Goal: Communication & Community: Answer question/provide support

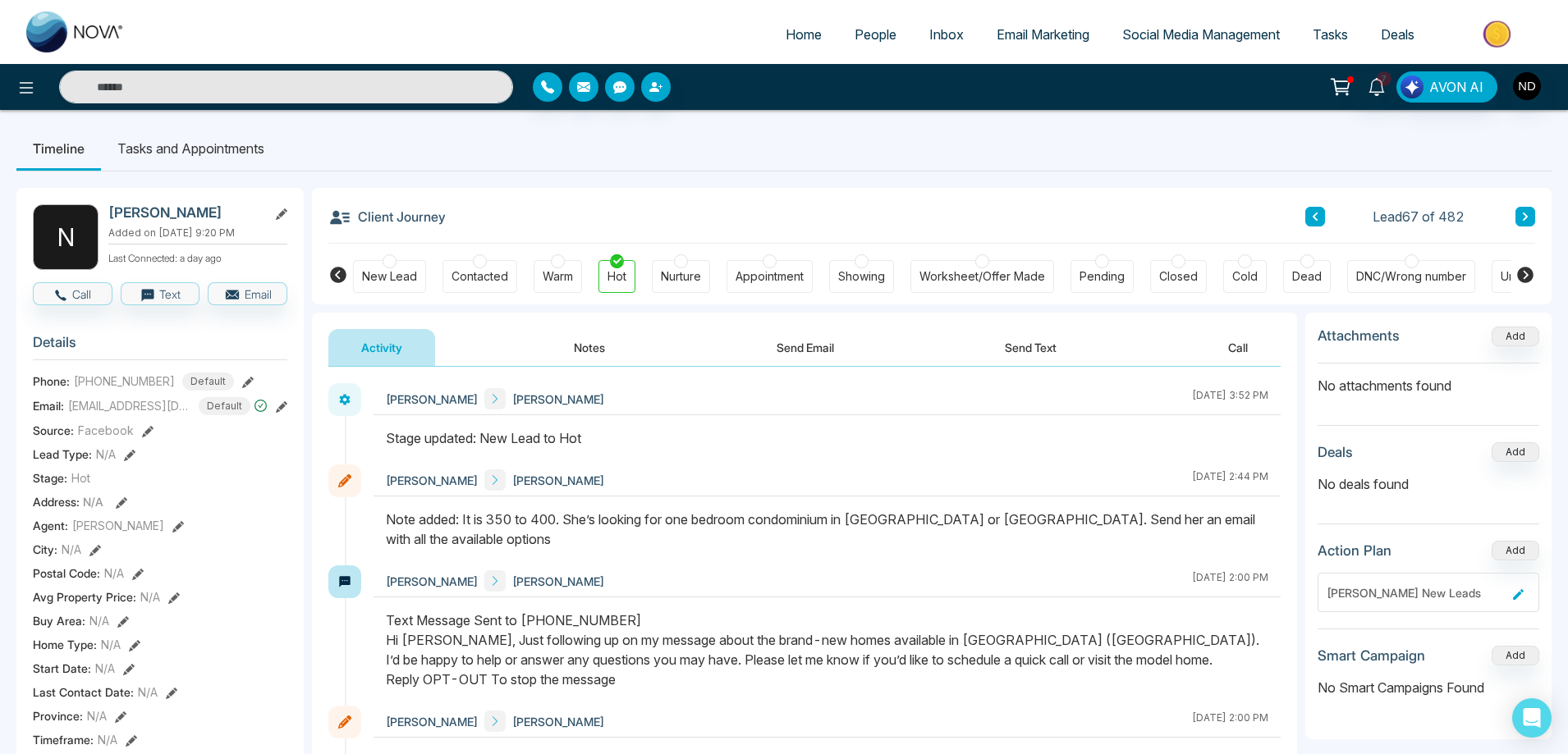
click at [587, 342] on button "Notes" at bounding box center [588, 348] width 97 height 37
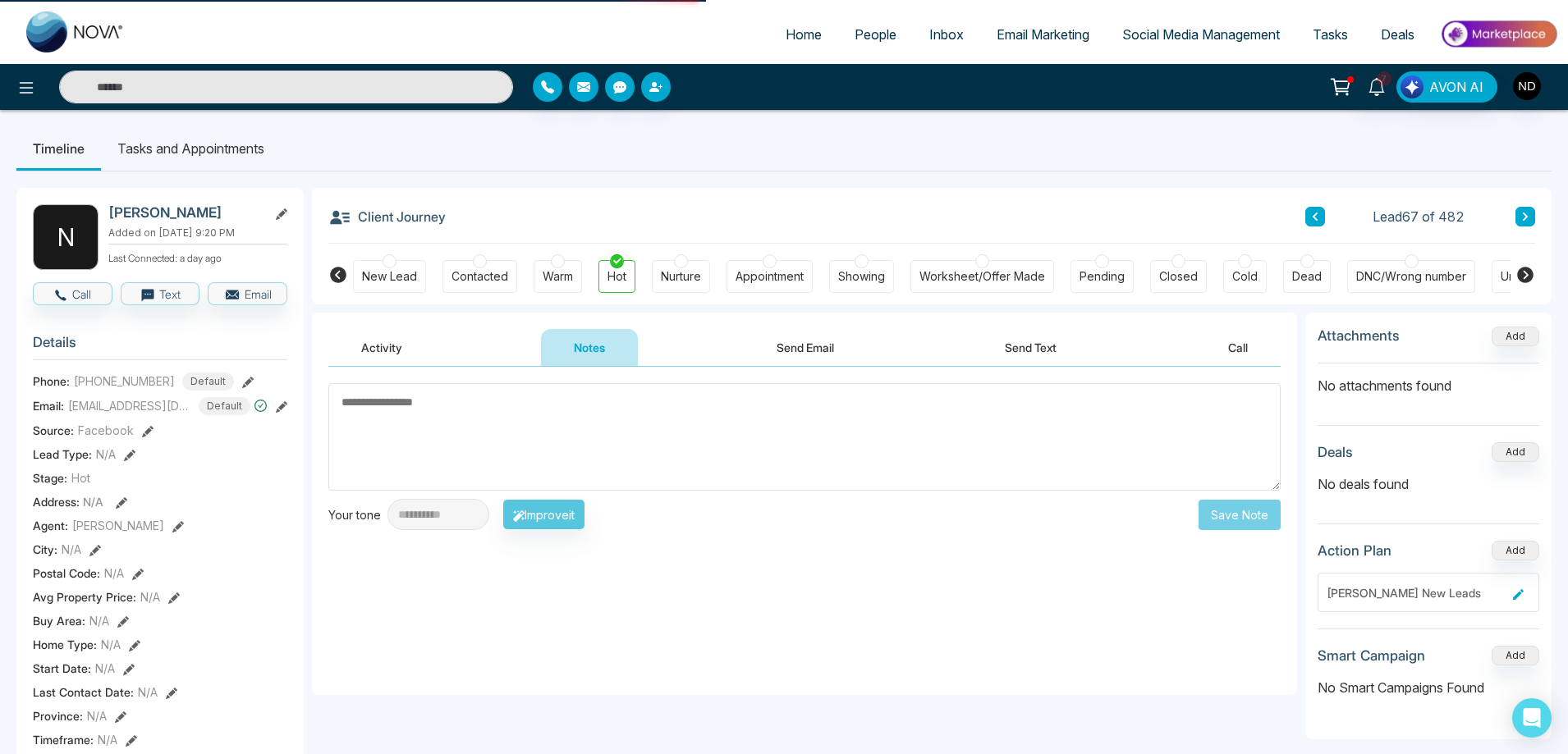
click at [554, 436] on textarea at bounding box center [804, 437] width 952 height 108
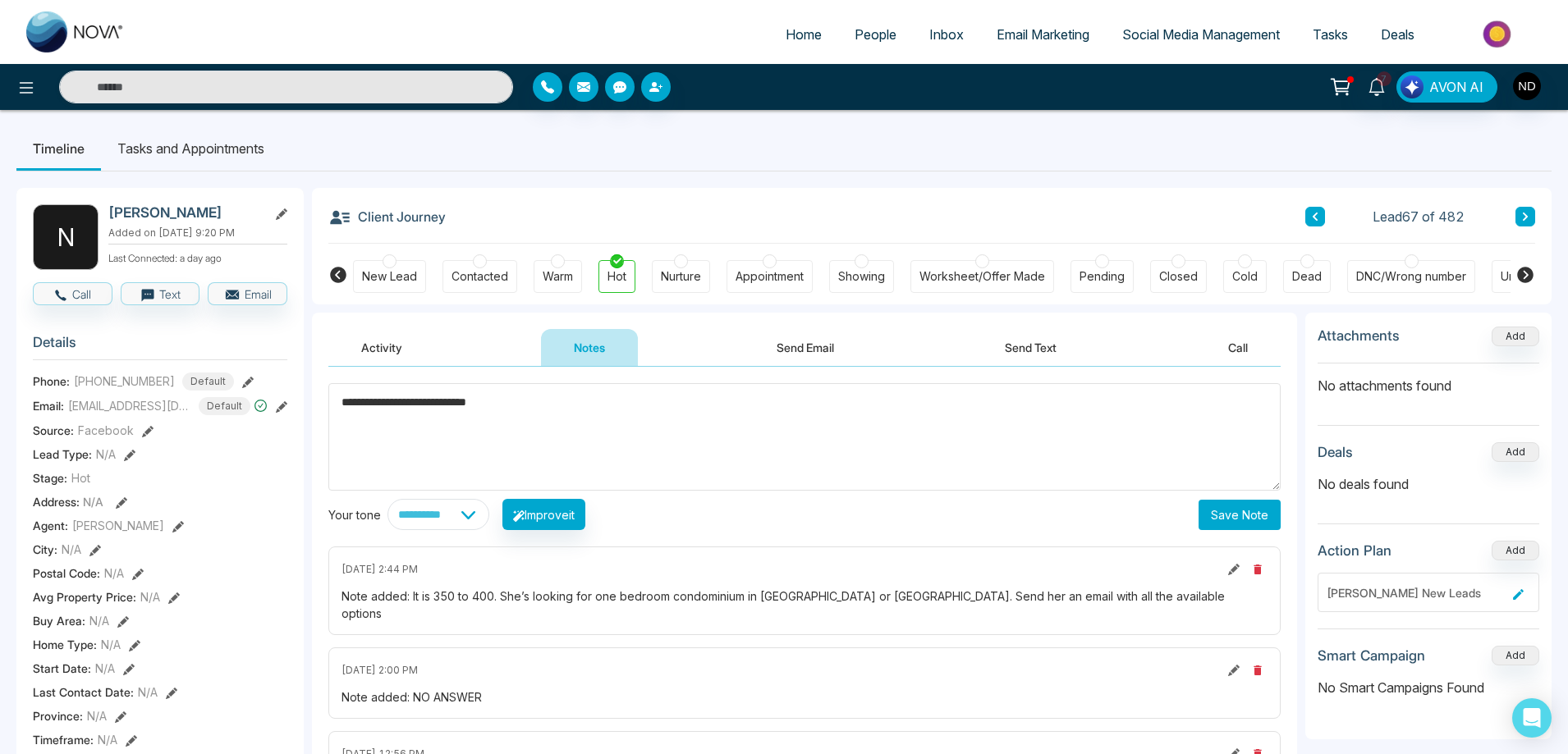
click at [0, 0] on div "********" at bounding box center [0, 0] width 0 height 0
click at [556, 404] on textarea "**********" at bounding box center [804, 437] width 952 height 108
type textarea "**********"
click at [1255, 508] on button "Save Note" at bounding box center [1239, 514] width 82 height 30
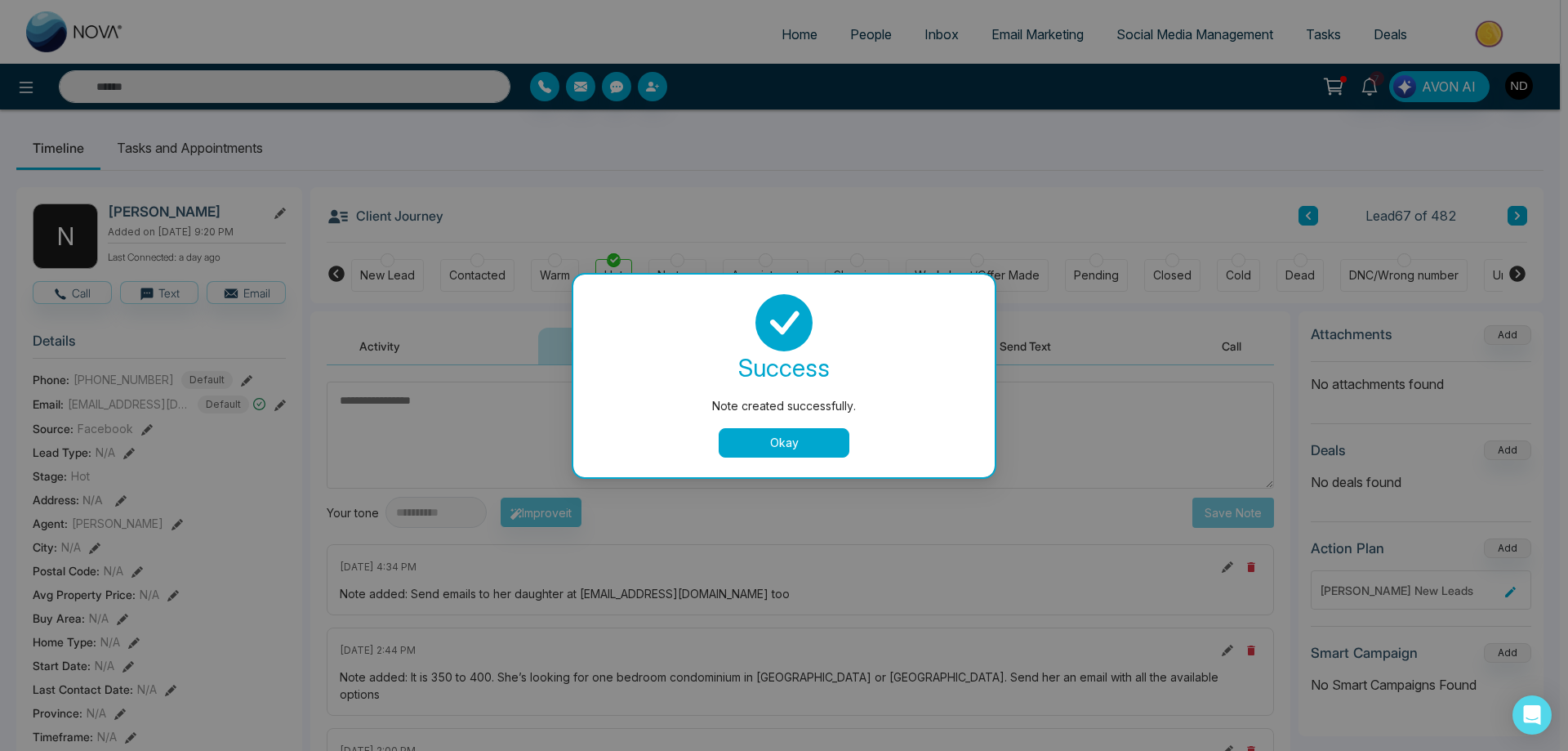
click at [791, 438] on button "Okay" at bounding box center [784, 443] width 130 height 29
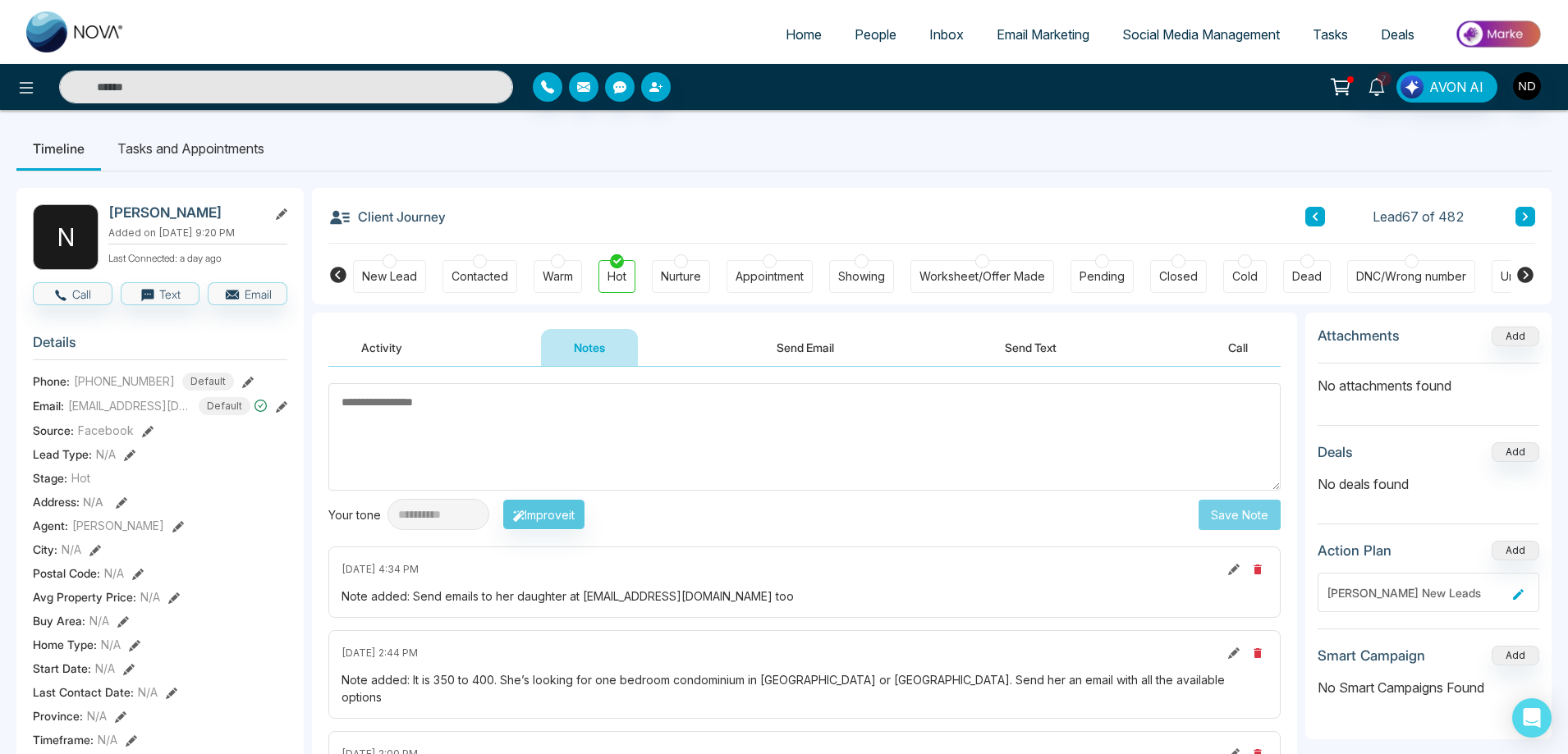
click at [826, 444] on textarea at bounding box center [804, 437] width 952 height 108
click at [807, 349] on button "Send Email" at bounding box center [804, 348] width 123 height 37
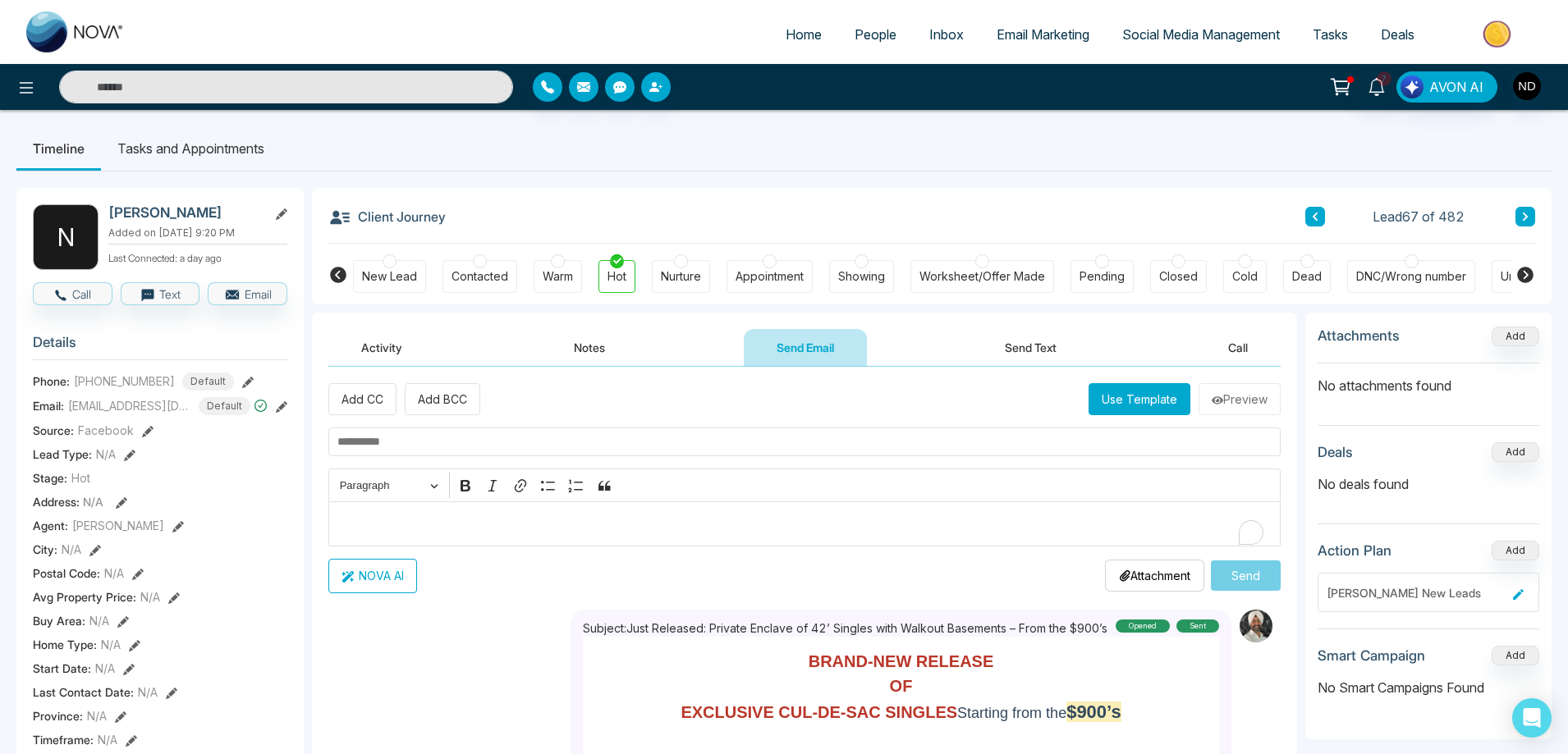
click at [663, 526] on p "Editor editing area: main" at bounding box center [805, 523] width 935 height 19
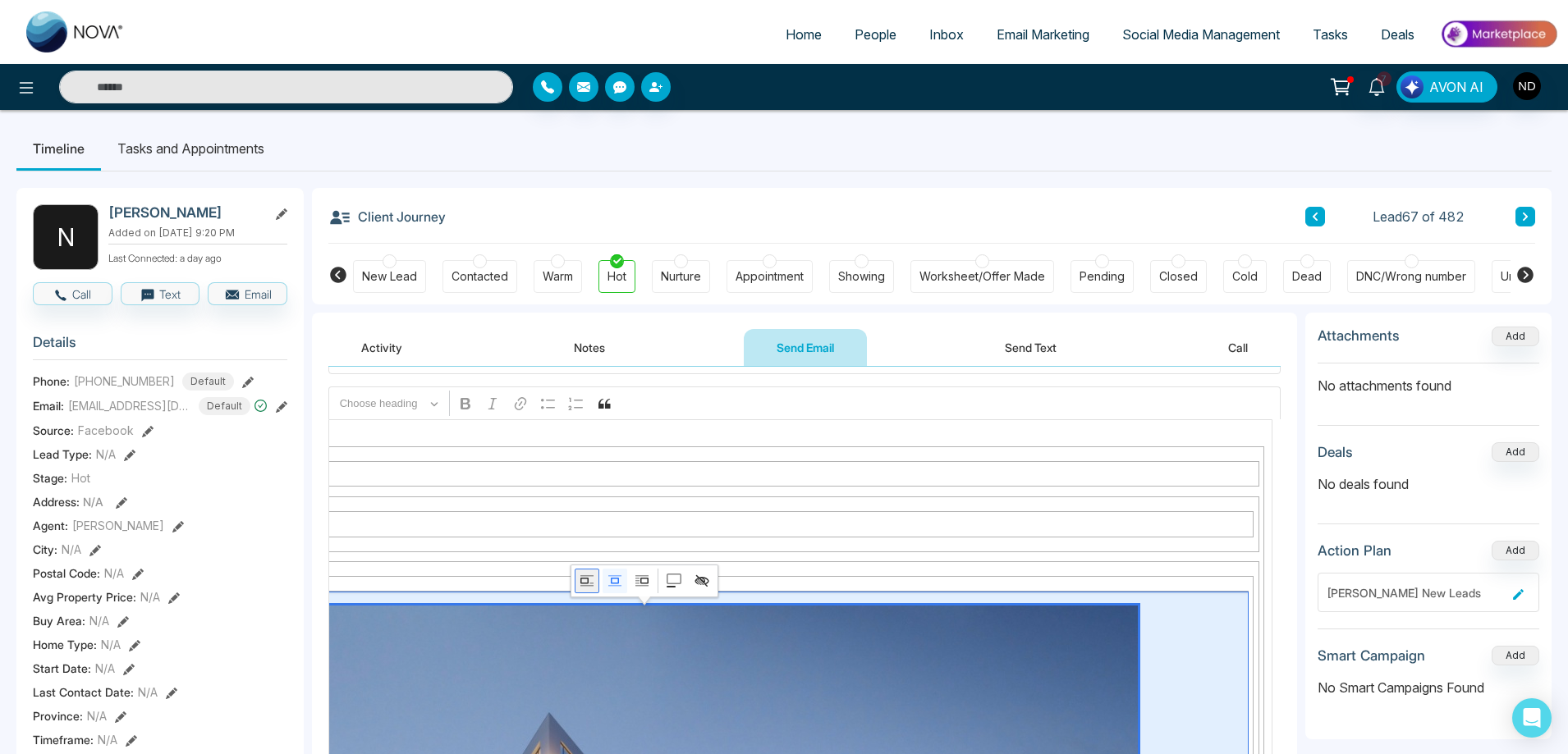
click at [586, 583] on icon "Image toolbar" at bounding box center [584, 581] width 8 height 6
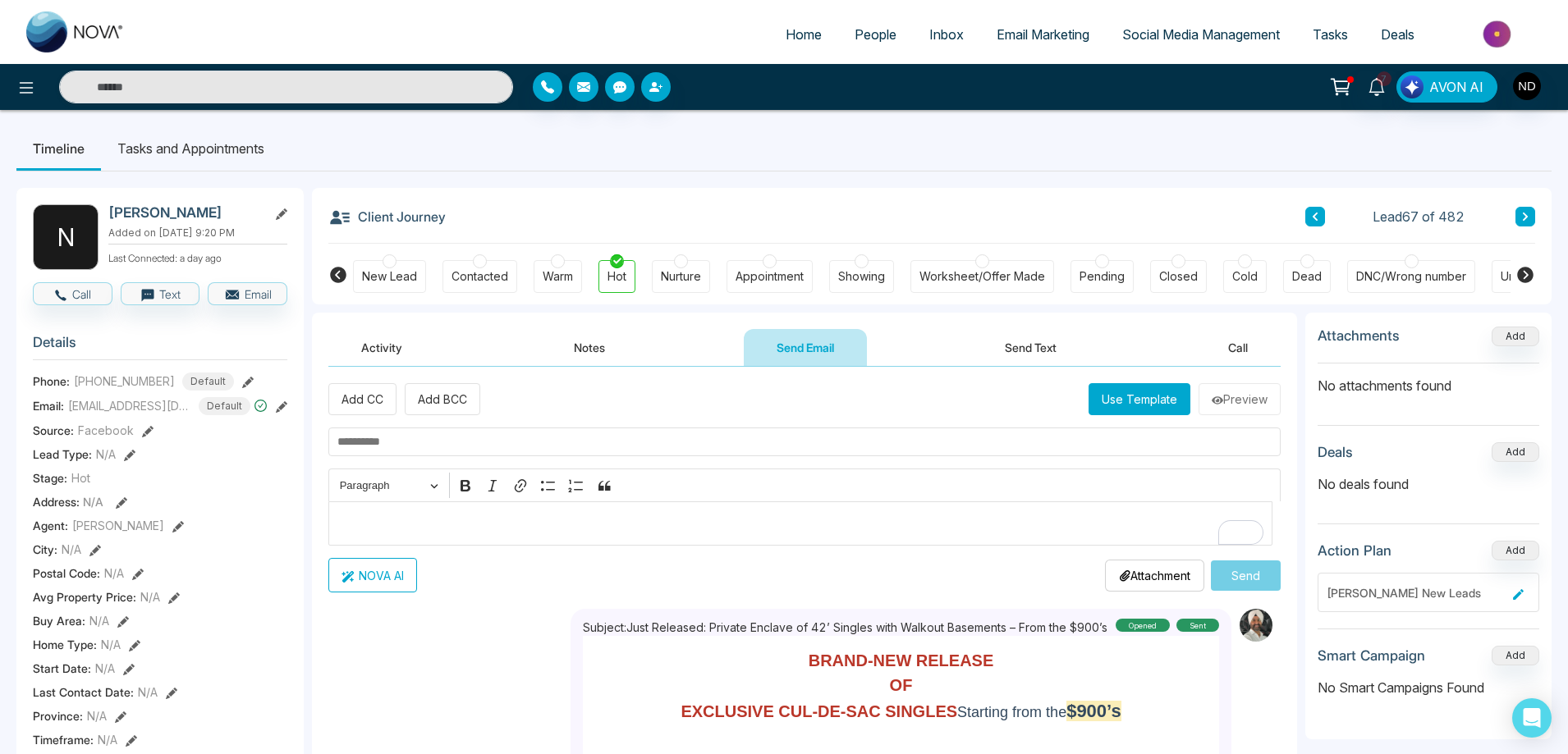
click at [591, 518] on p "Editor editing area: main" at bounding box center [801, 523] width 927 height 19
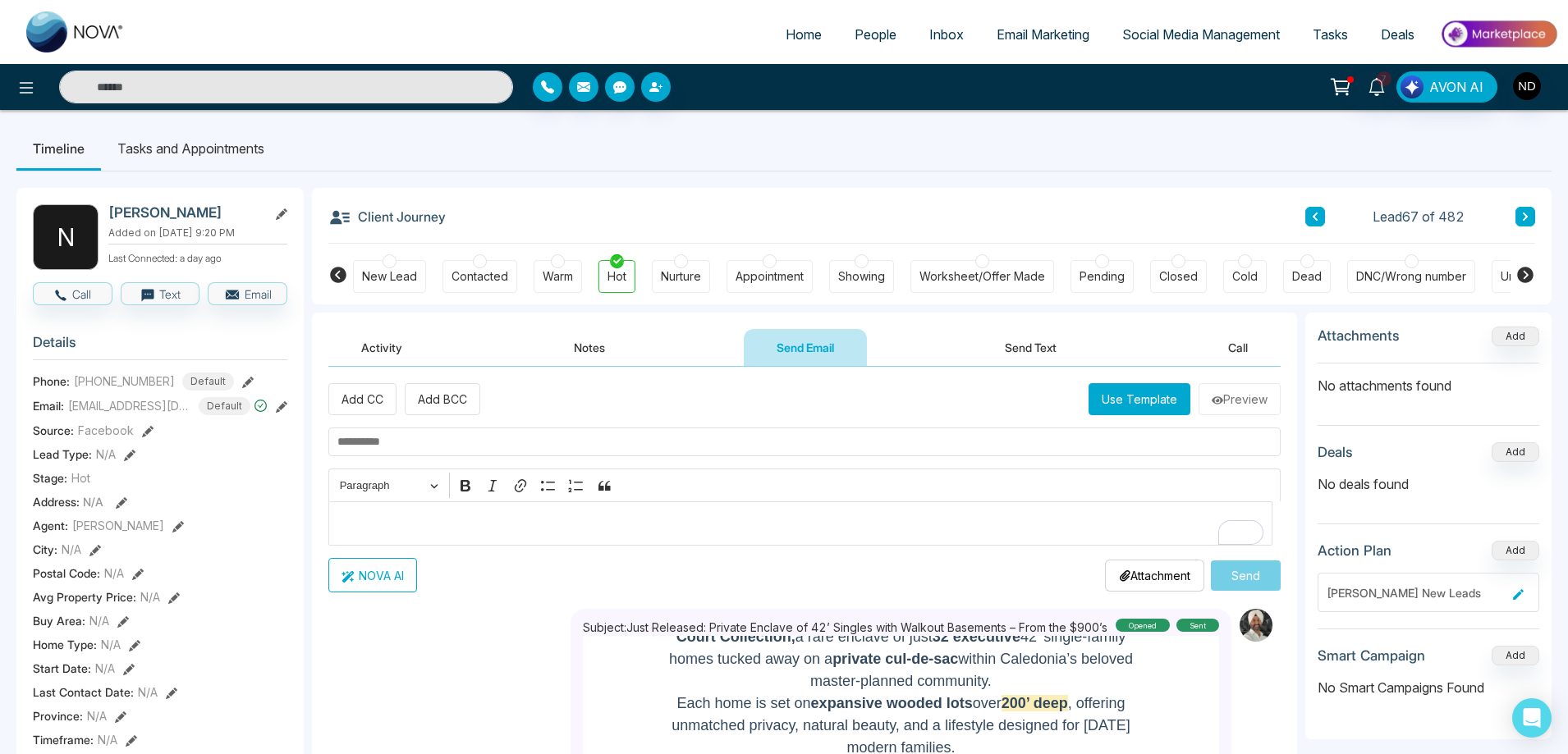
click at [1059, 37] on span "Email Marketing" at bounding box center [1042, 34] width 93 height 17
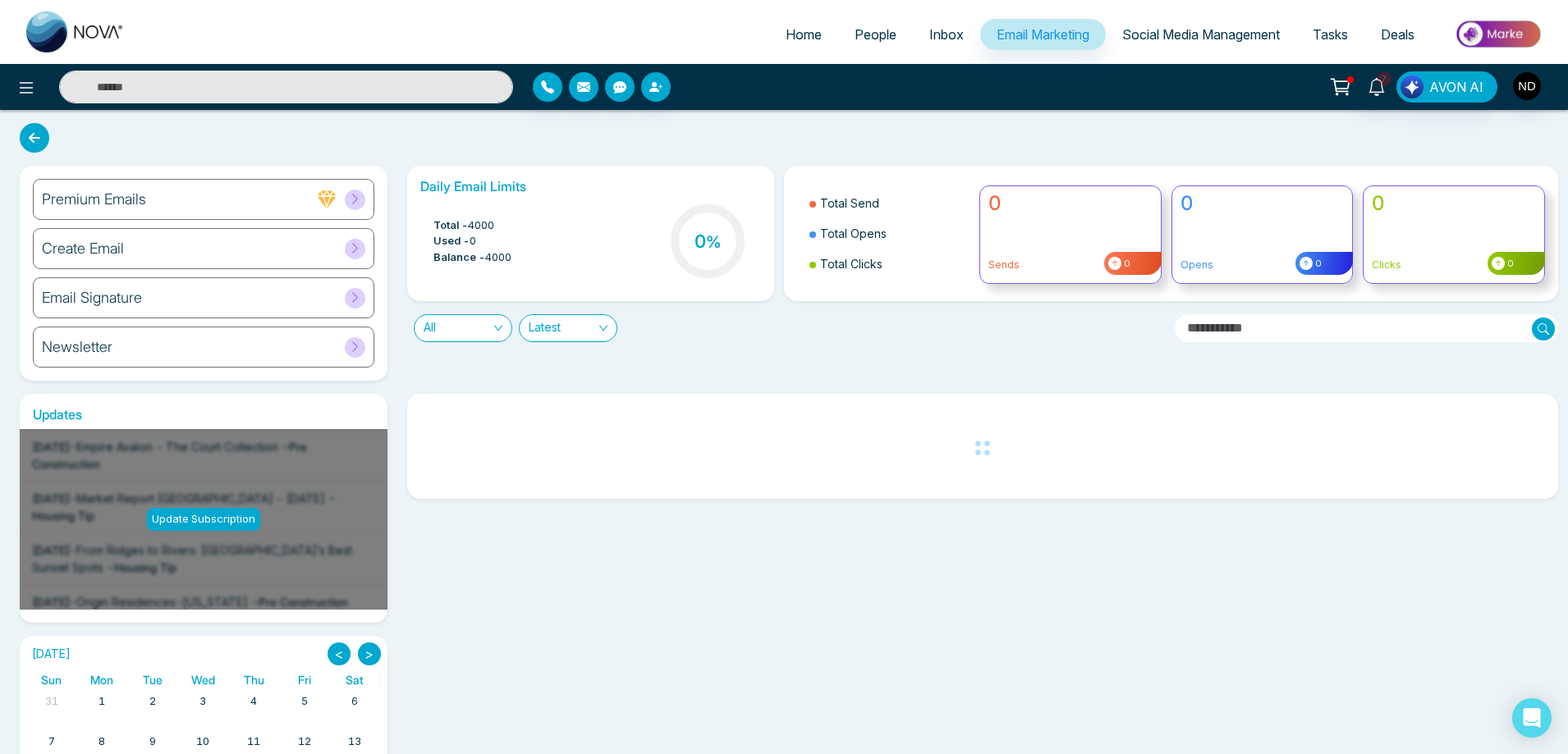
click at [101, 254] on h6 "Create Email" at bounding box center [82, 249] width 82 height 18
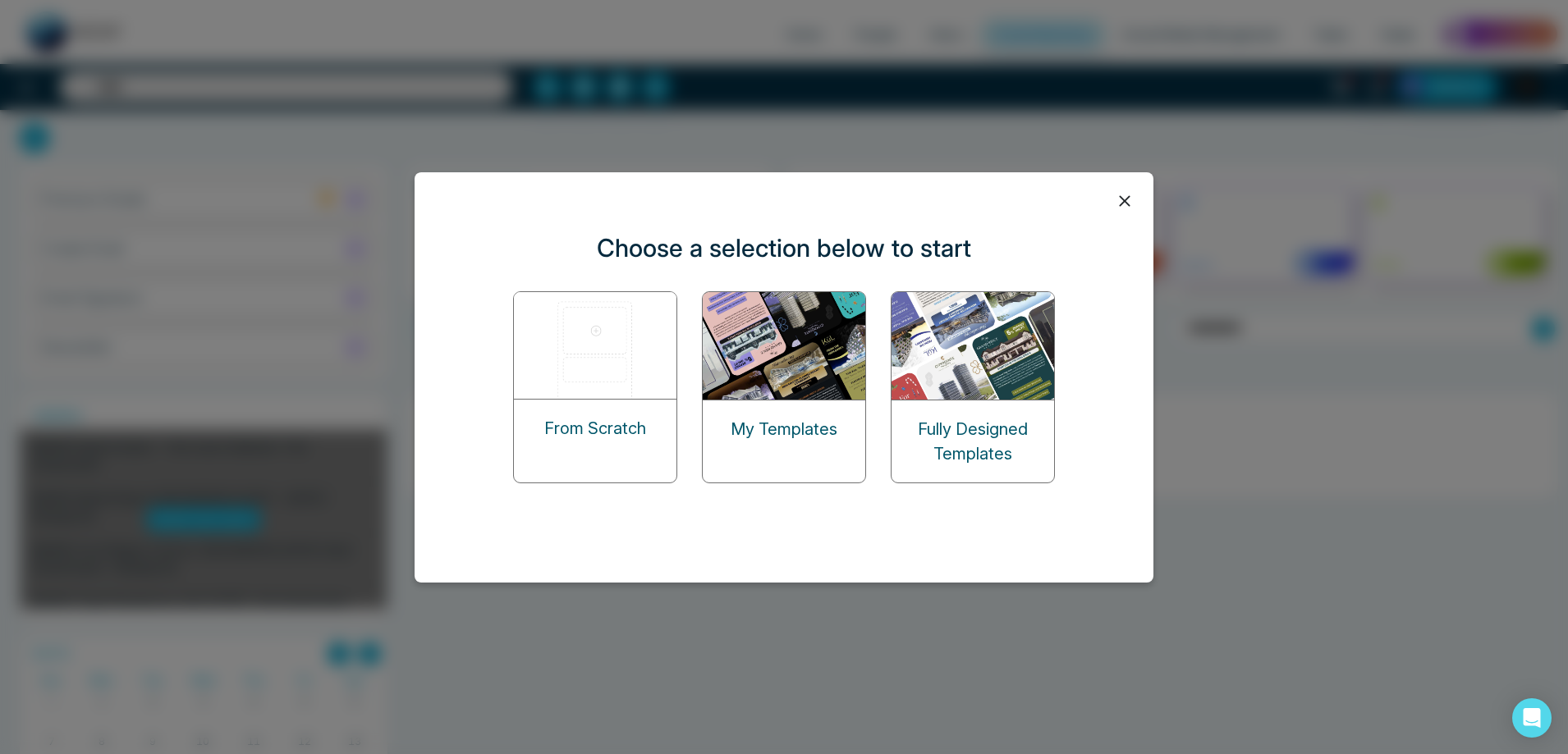
click at [799, 339] on img at bounding box center [785, 346] width 164 height 108
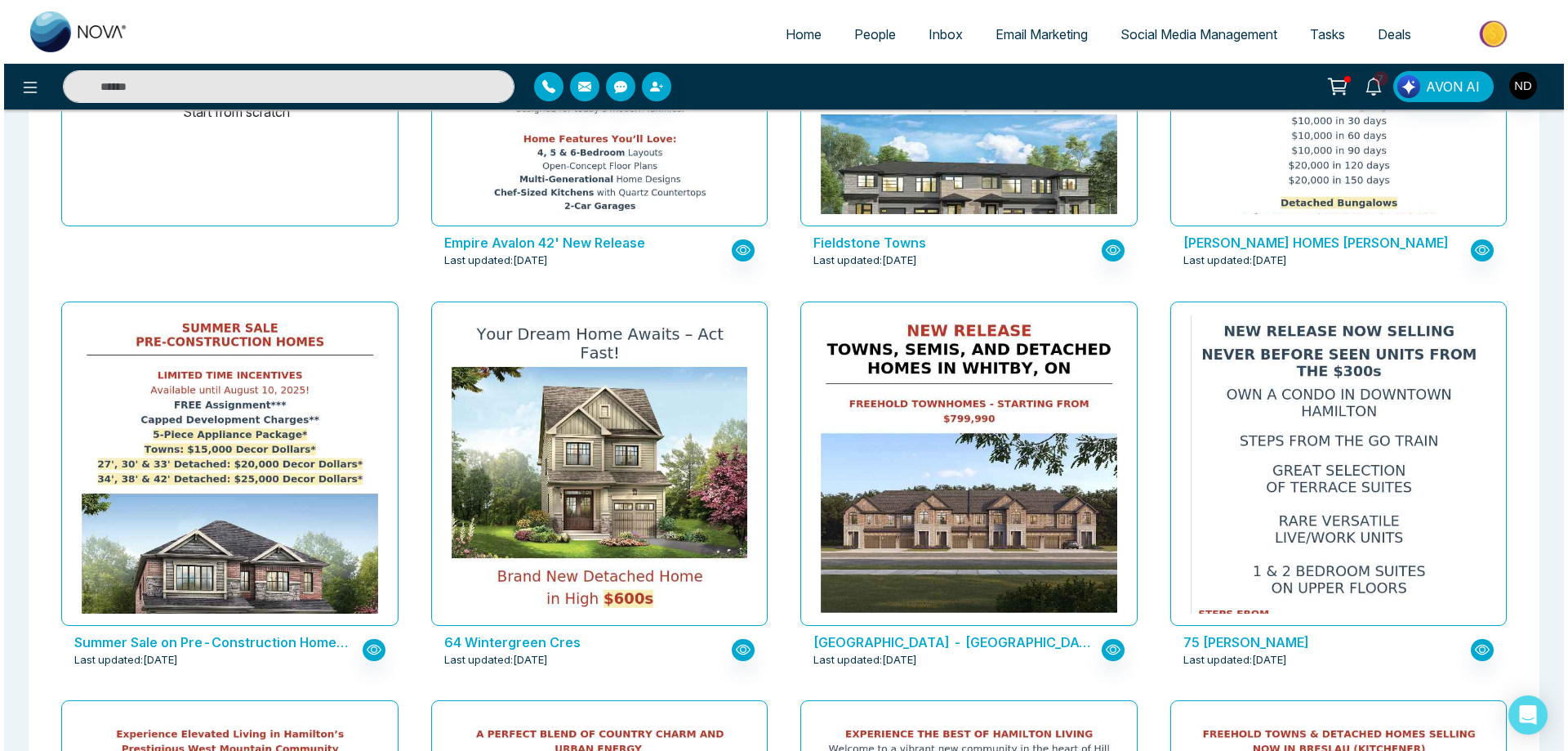
scroll to position [490, 0]
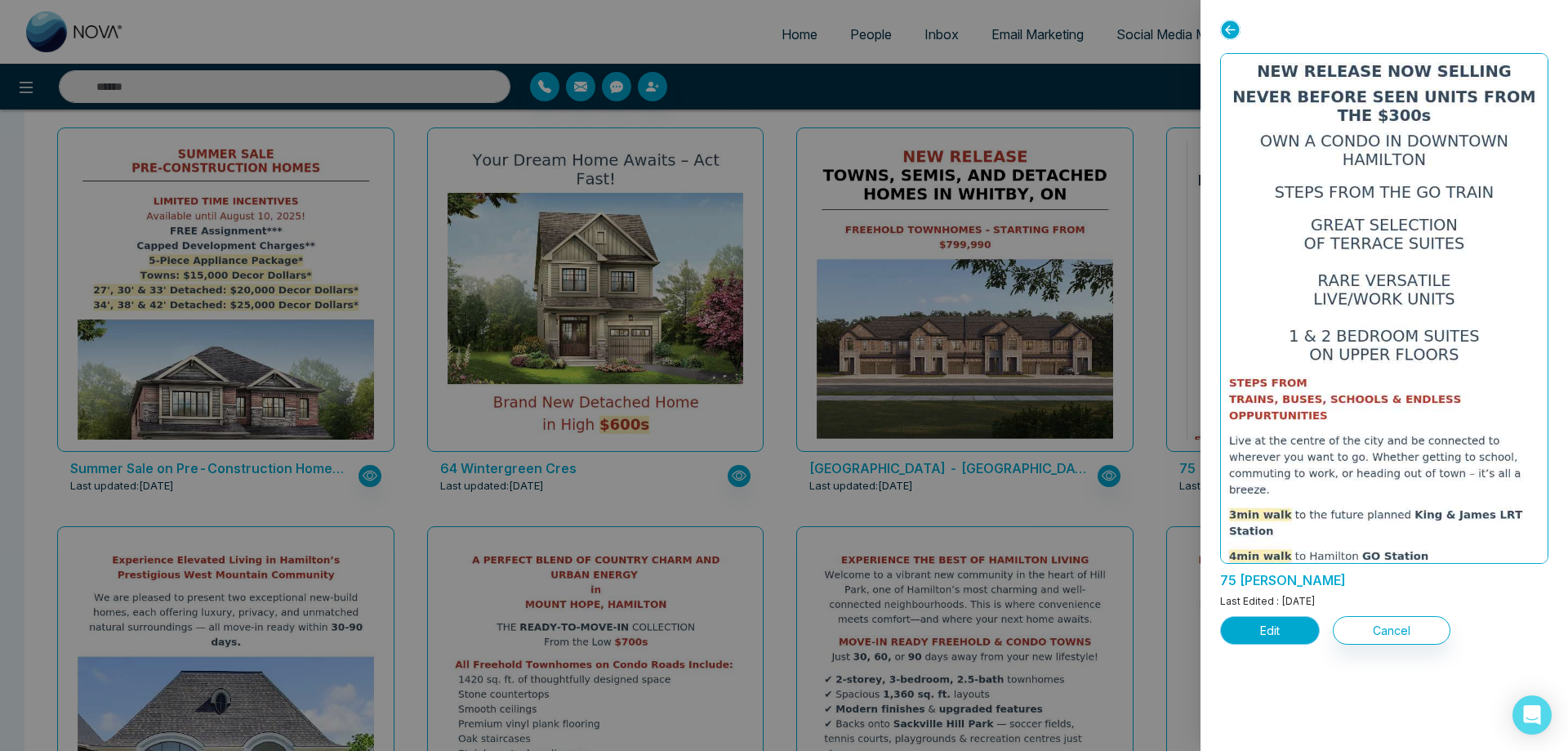
click at [1270, 630] on button "Edit" at bounding box center [1270, 630] width 100 height 28
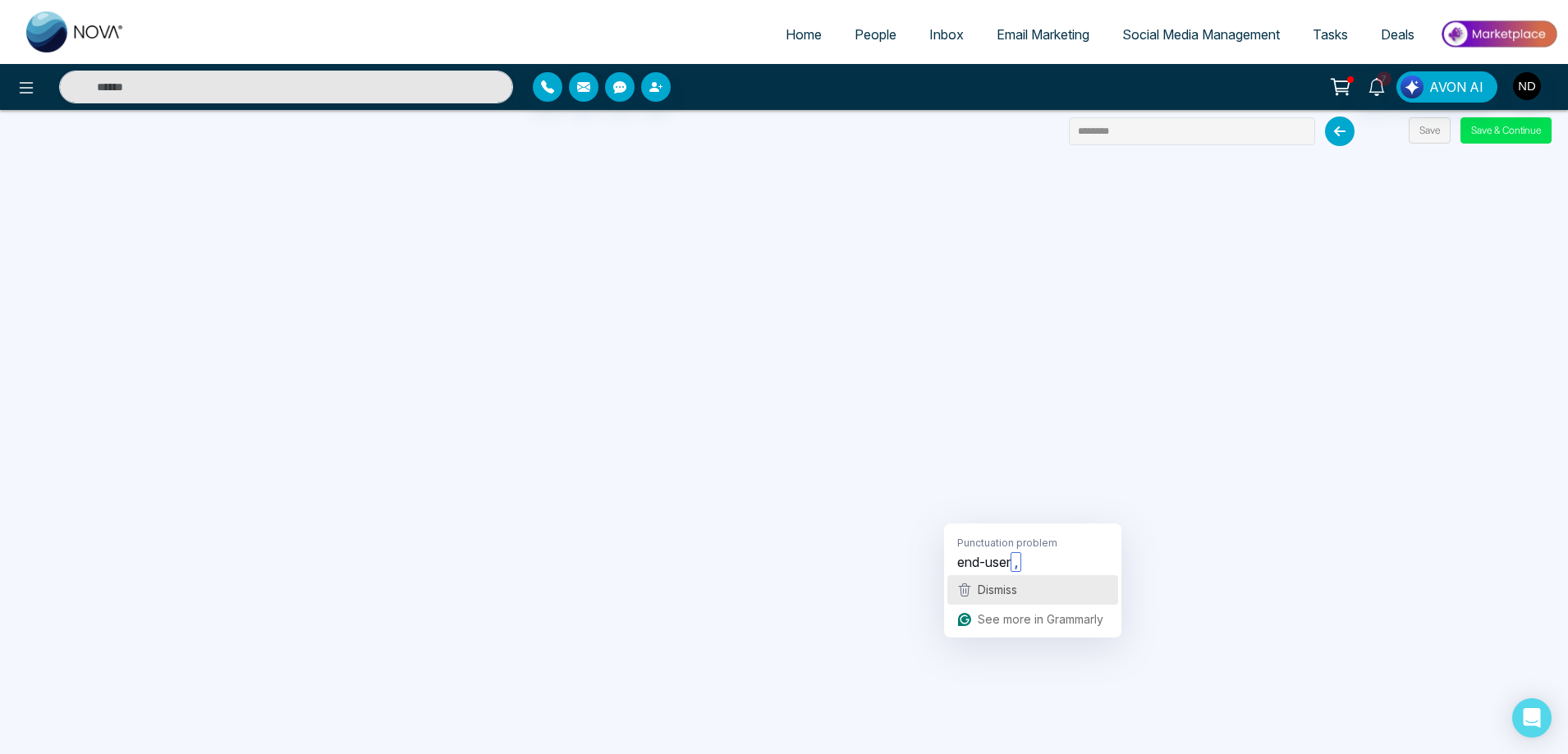
click at [995, 592] on span "Dismiss" at bounding box center [997, 589] width 40 height 14
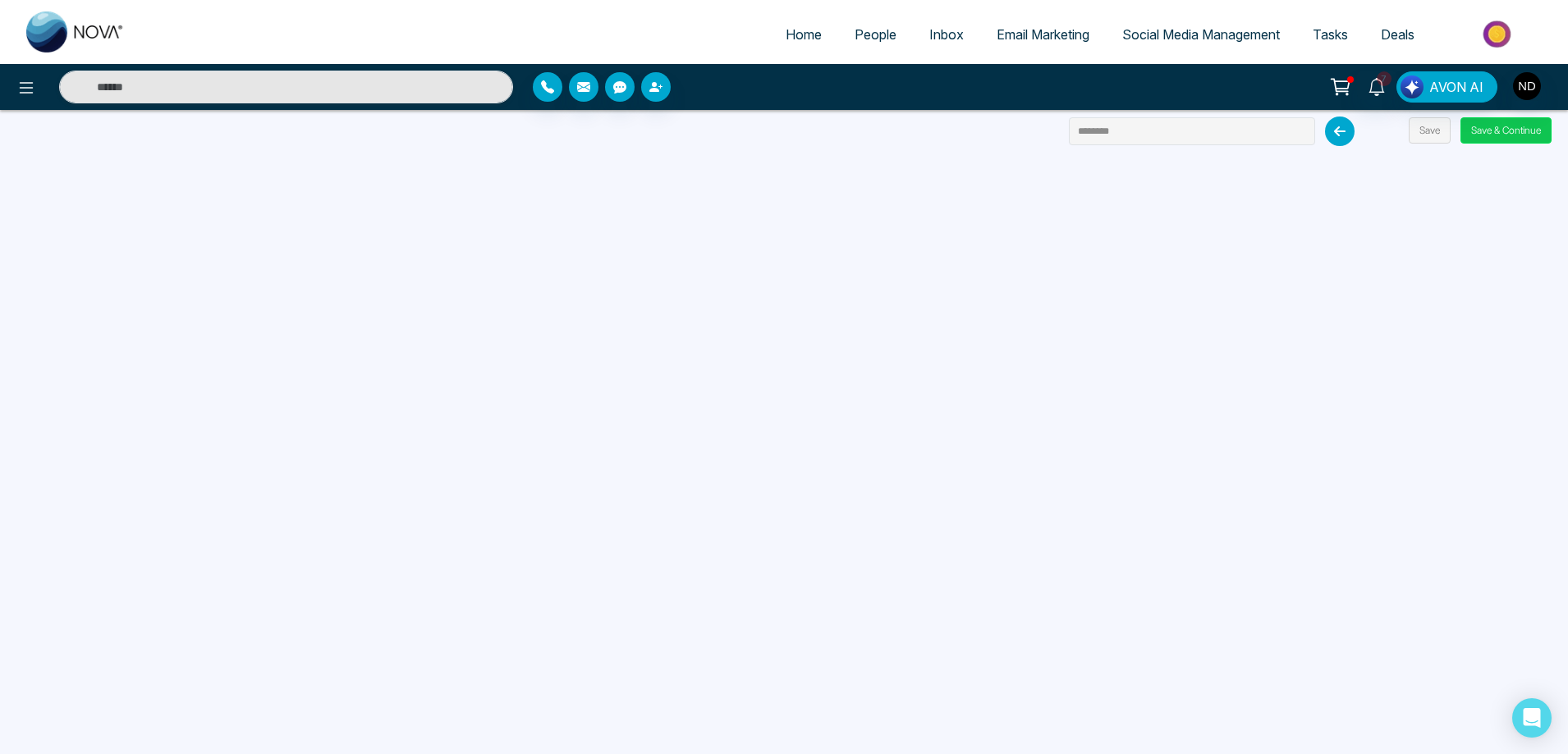
click at [1502, 130] on button "Save & Continue" at bounding box center [1505, 130] width 91 height 26
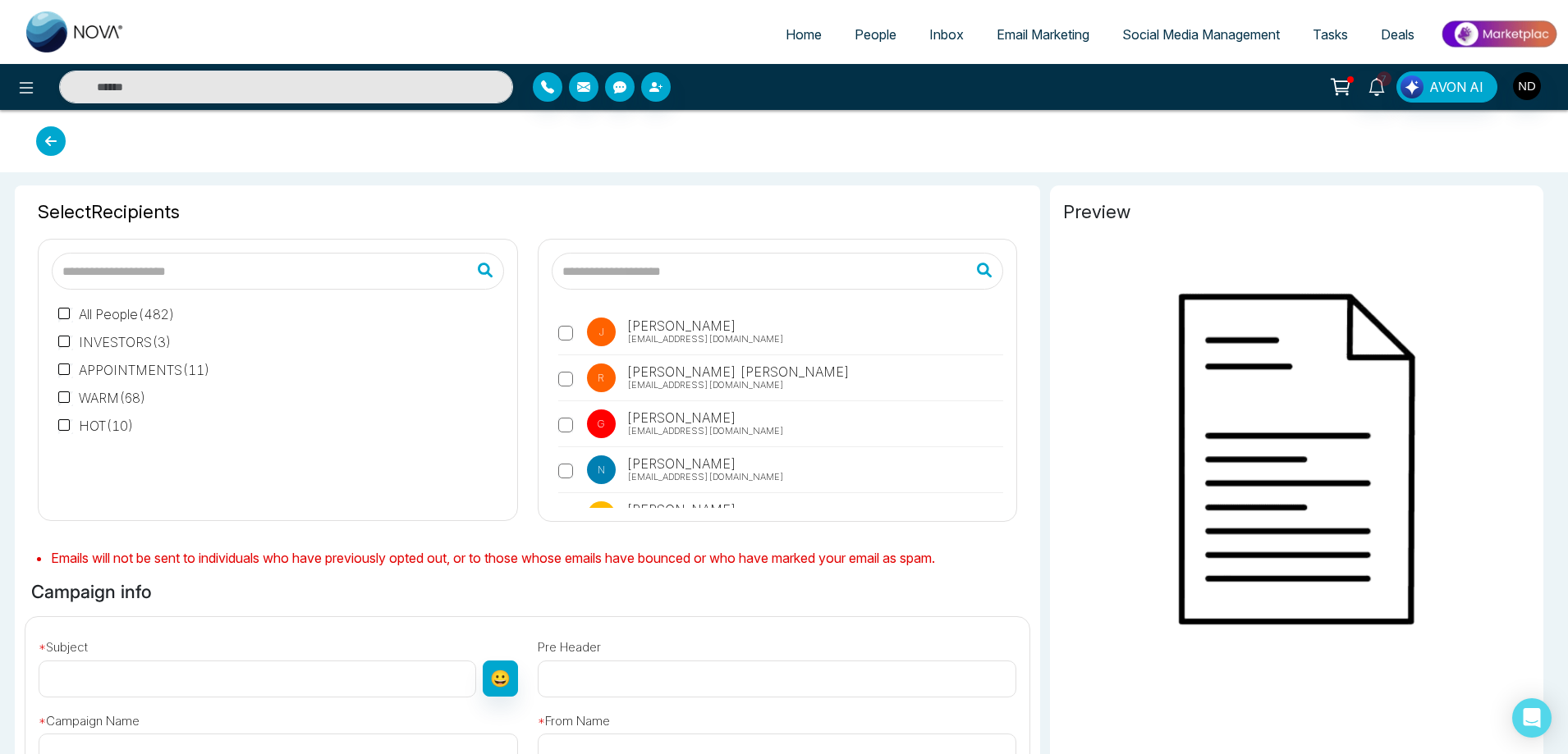
type input "********"
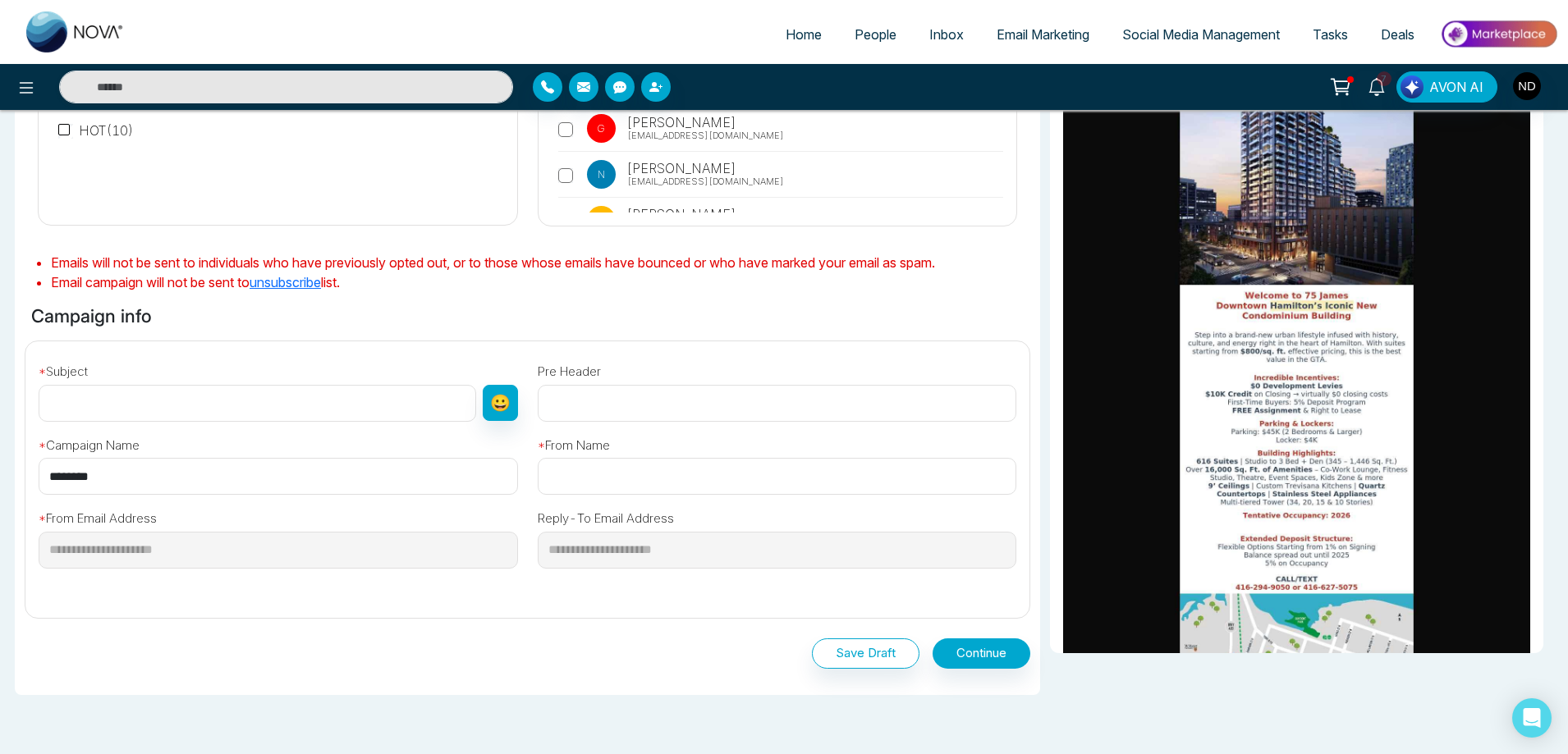
scroll to position [328, 0]
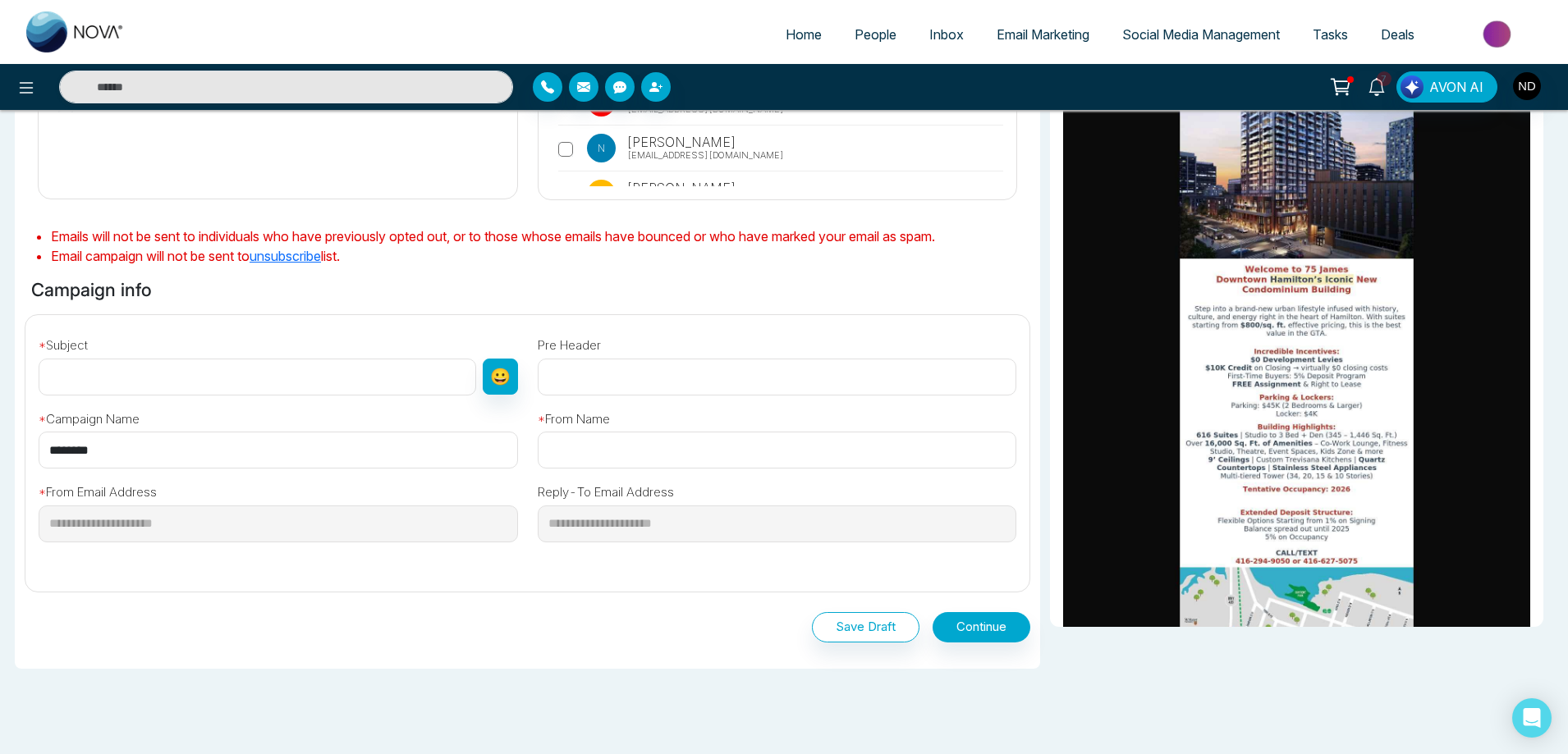
click at [137, 372] on input "text" at bounding box center [257, 377] width 437 height 37
paste input "**********"
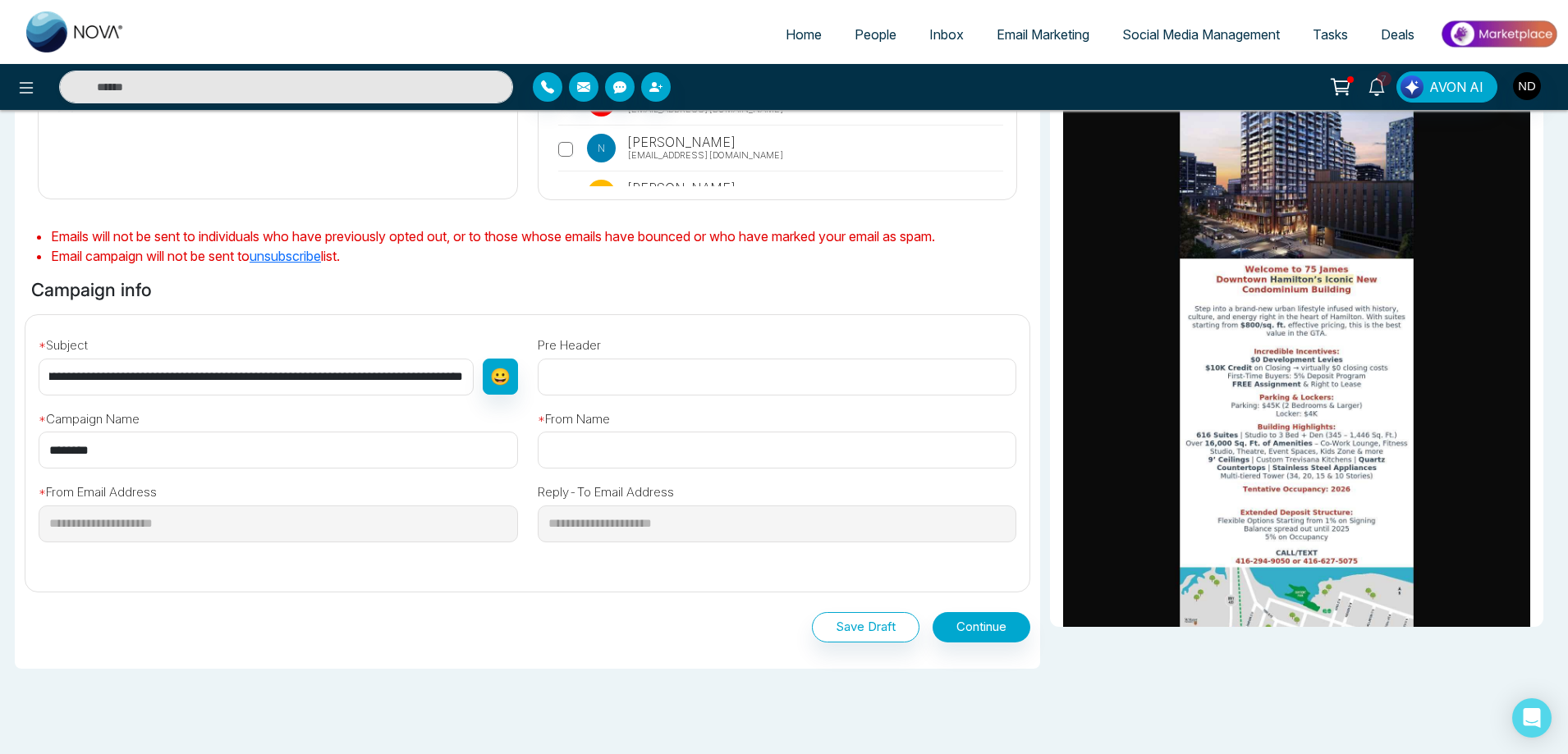
type input "**********"
click at [648, 454] on input "text" at bounding box center [778, 450] width 480 height 37
type input "**********"
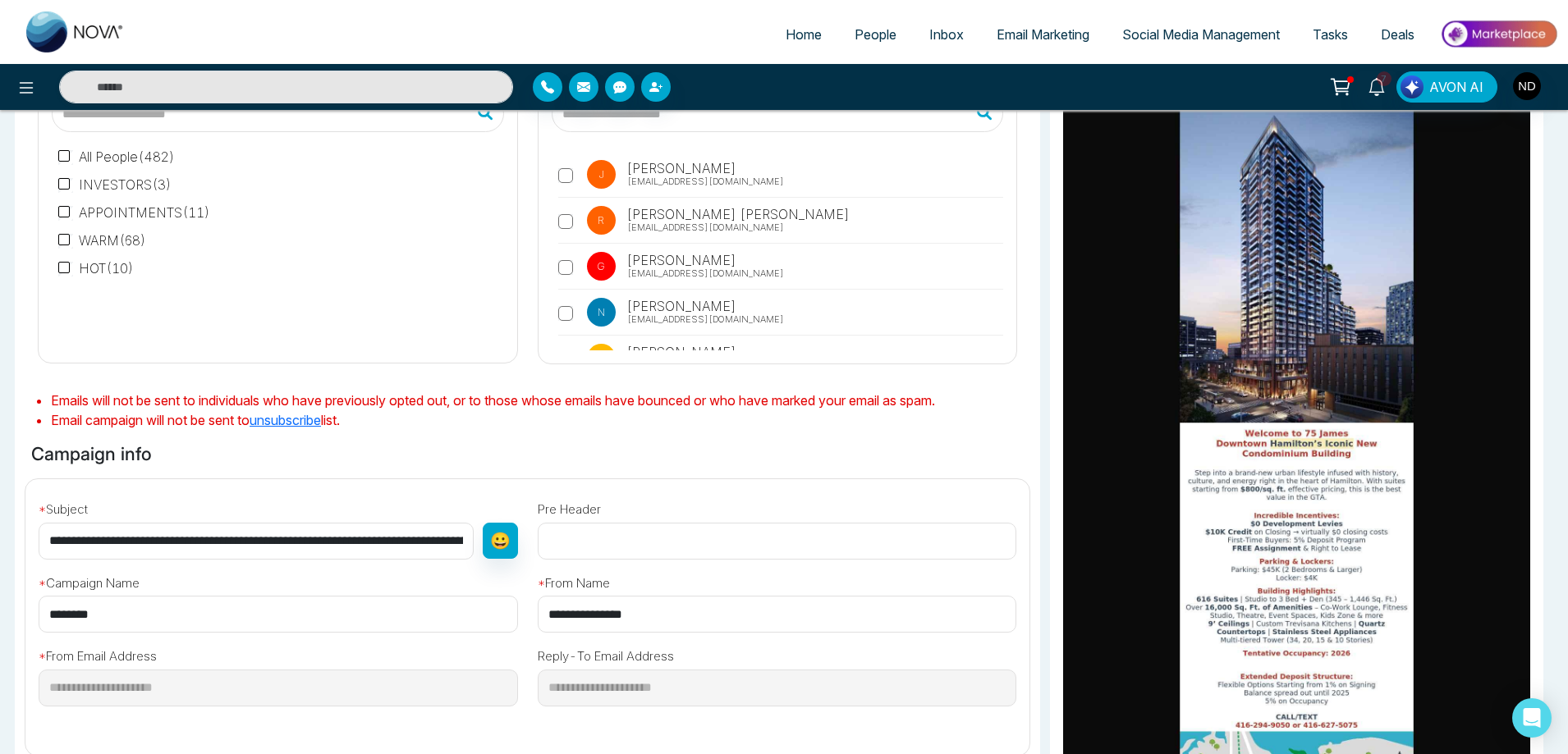
scroll to position [246, 0]
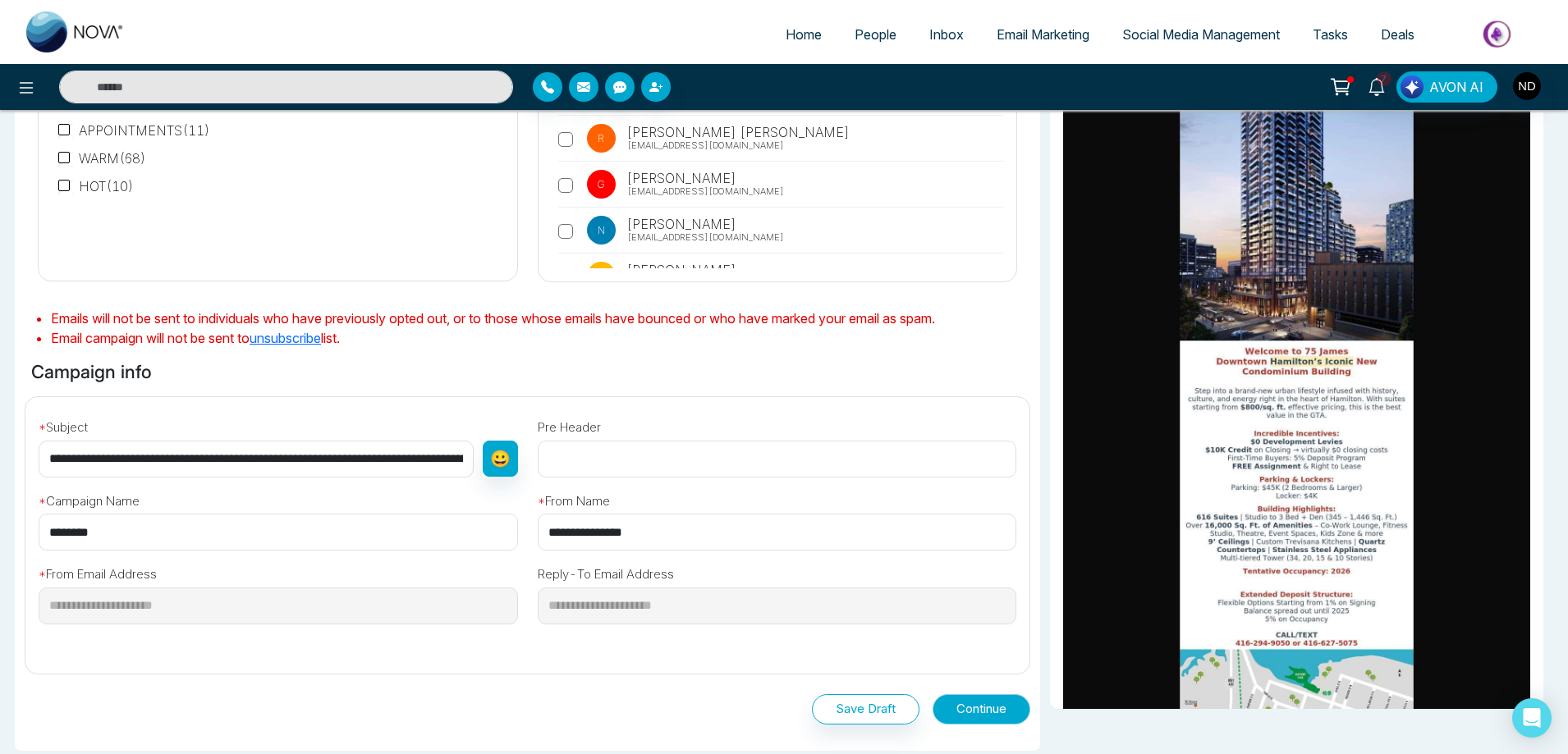
click at [987, 713] on button "Continue" at bounding box center [981, 709] width 98 height 30
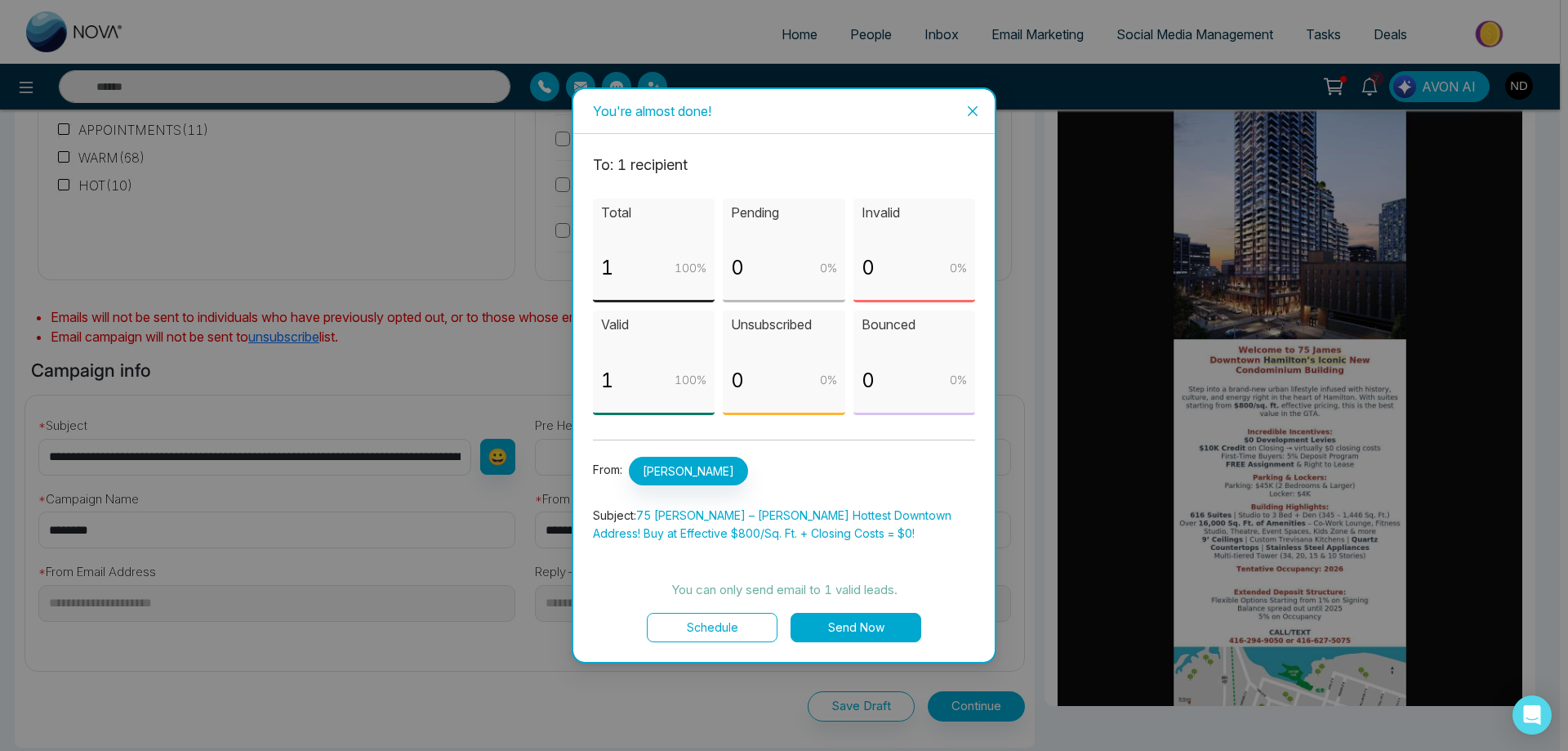
click at [866, 634] on button "Send Now" at bounding box center [855, 627] width 130 height 29
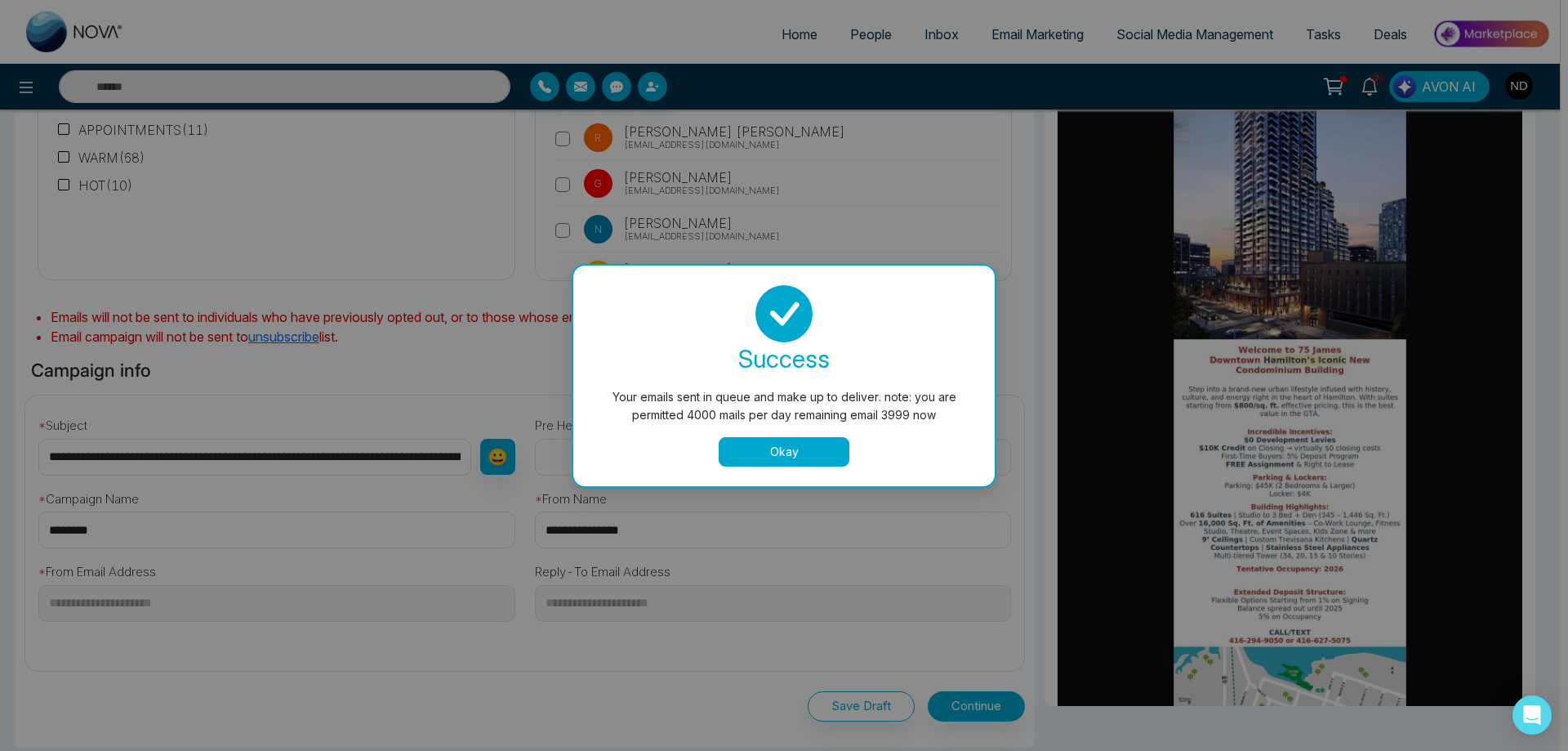
click at [787, 455] on button "Okay" at bounding box center [784, 452] width 130 height 29
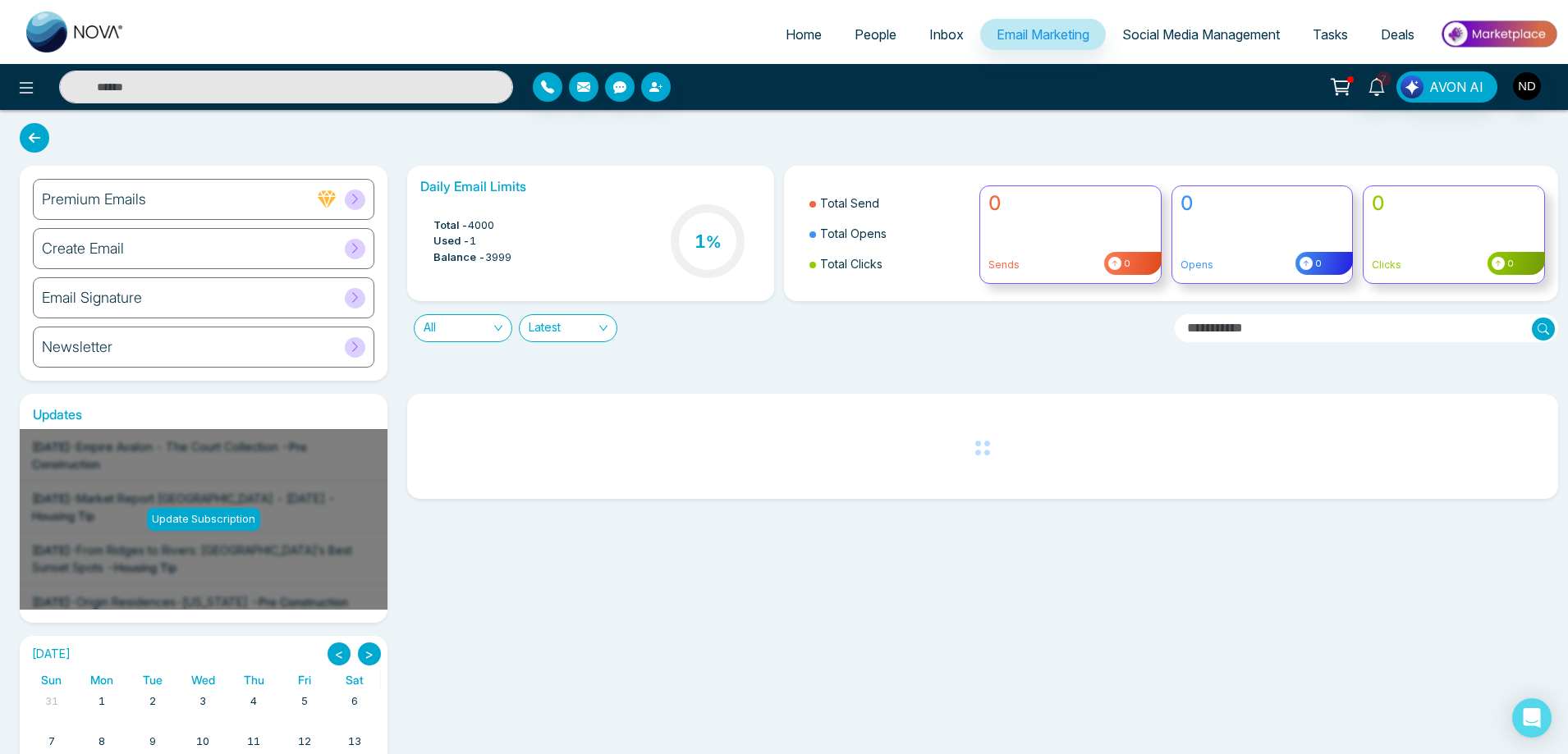
click at [868, 37] on span "People" at bounding box center [874, 34] width 42 height 17
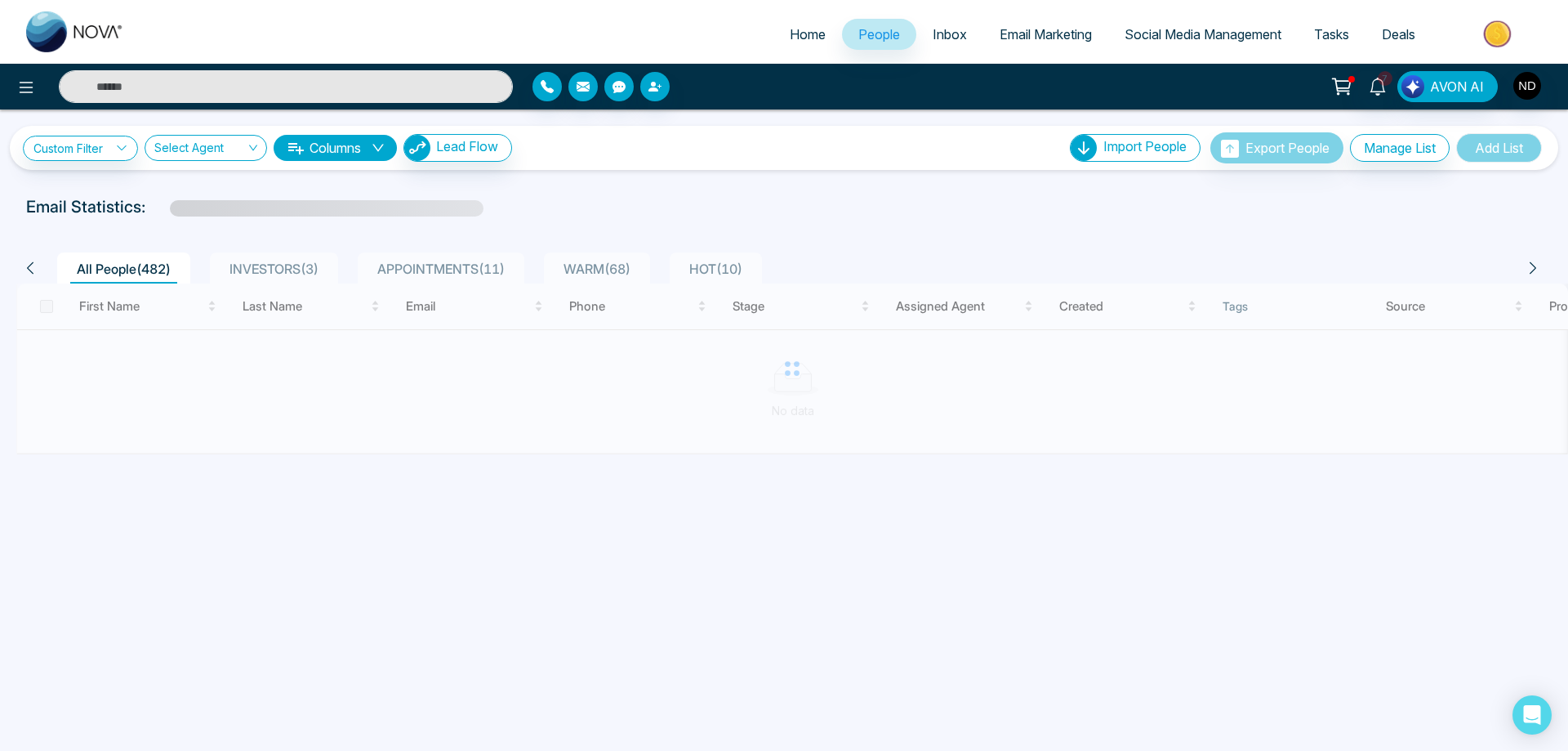
click at [300, 82] on input "text" at bounding box center [285, 87] width 454 height 33
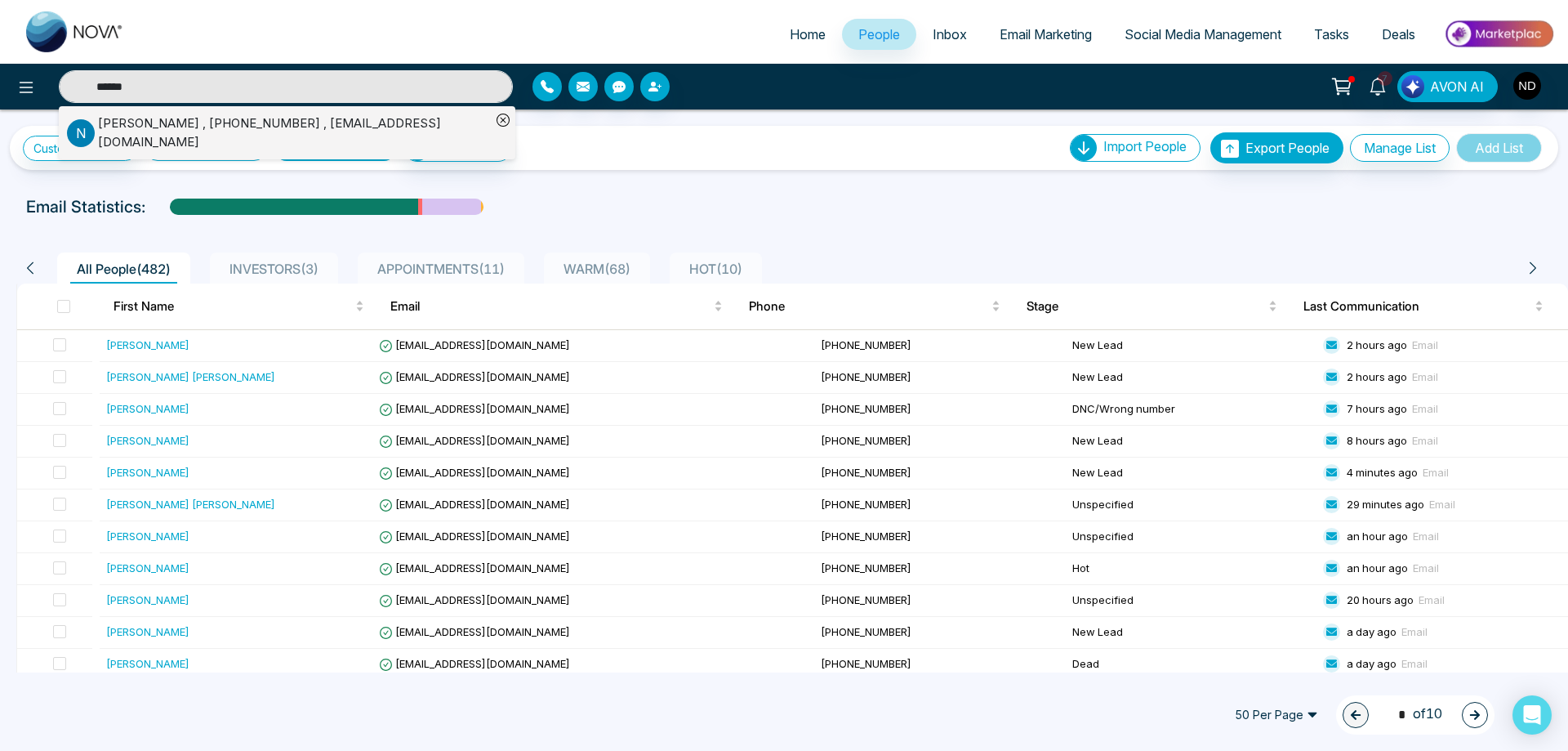
type input "******"
click at [201, 118] on div "[PERSON_NAME] , [PHONE_NUMBER] , [EMAIL_ADDRESS][DOMAIN_NAME]" at bounding box center [295, 133] width 393 height 37
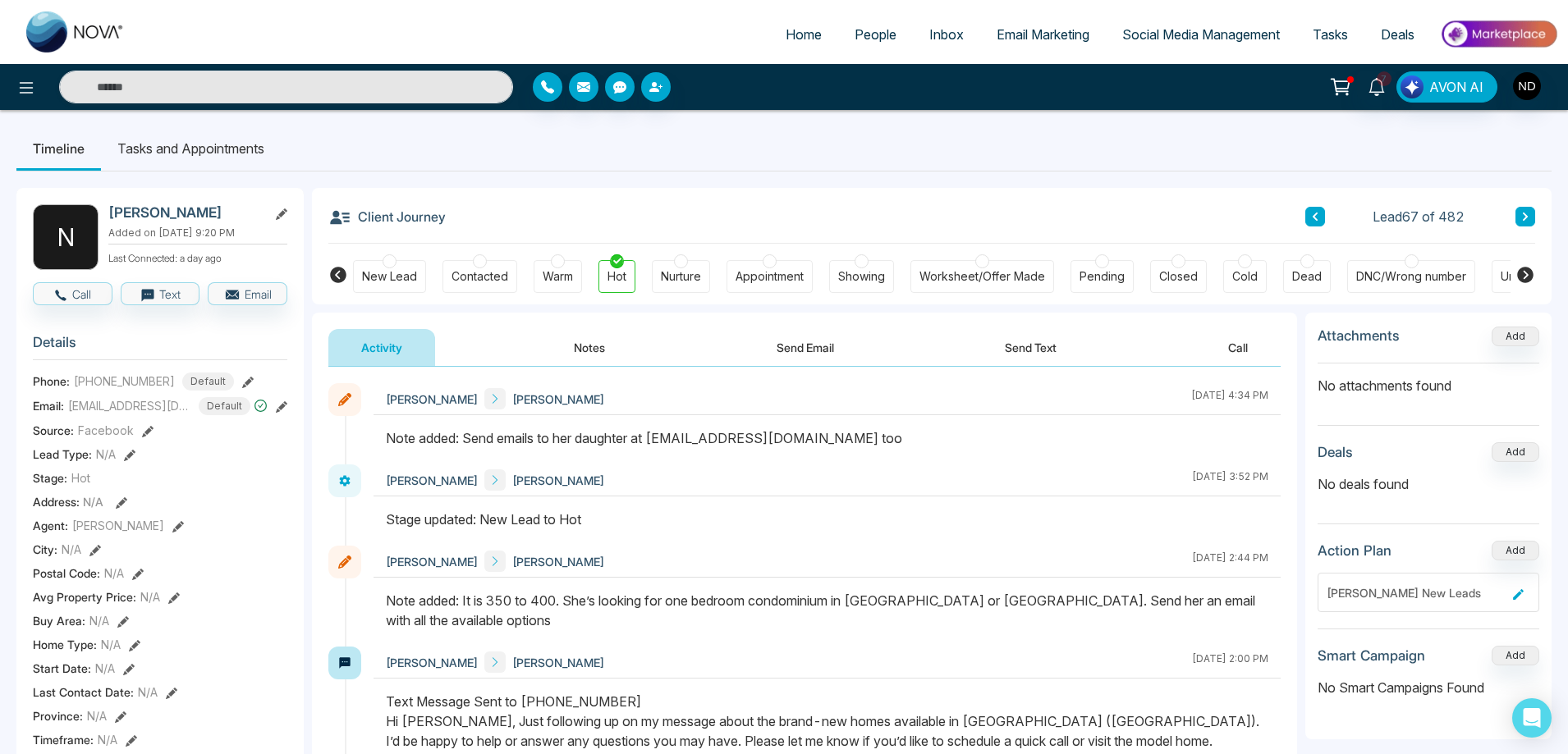
drag, startPoint x: 656, startPoint y: 438, endPoint x: 865, endPoint y: 438, distance: 209.0
click at [865, 438] on div "Note added: Send emails to her daughter at [EMAIL_ADDRESS][DOMAIN_NAME] too" at bounding box center [826, 438] width 883 height 19
click at [715, 437] on div "Note added: Send emails to her daughter at [EMAIL_ADDRESS][DOMAIN_NAME] too" at bounding box center [826, 438] width 883 height 19
drag, startPoint x: 658, startPoint y: 437, endPoint x: 803, endPoint y: 437, distance: 145.0
click at [803, 437] on div "Note added: Send emails to her daughter at [EMAIL_ADDRESS][DOMAIN_NAME] too" at bounding box center [826, 438] width 883 height 19
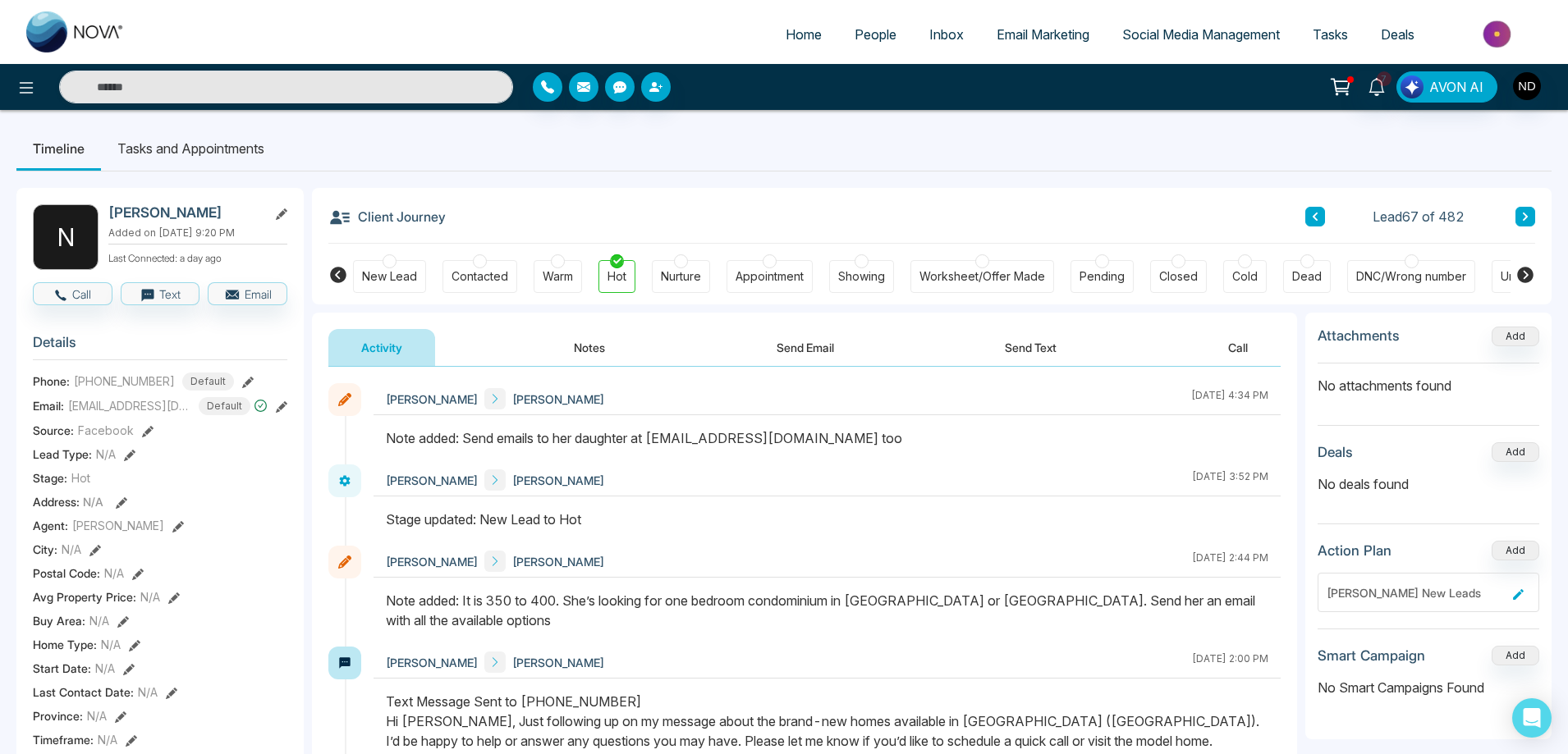
click at [276, 406] on icon at bounding box center [281, 406] width 11 height 11
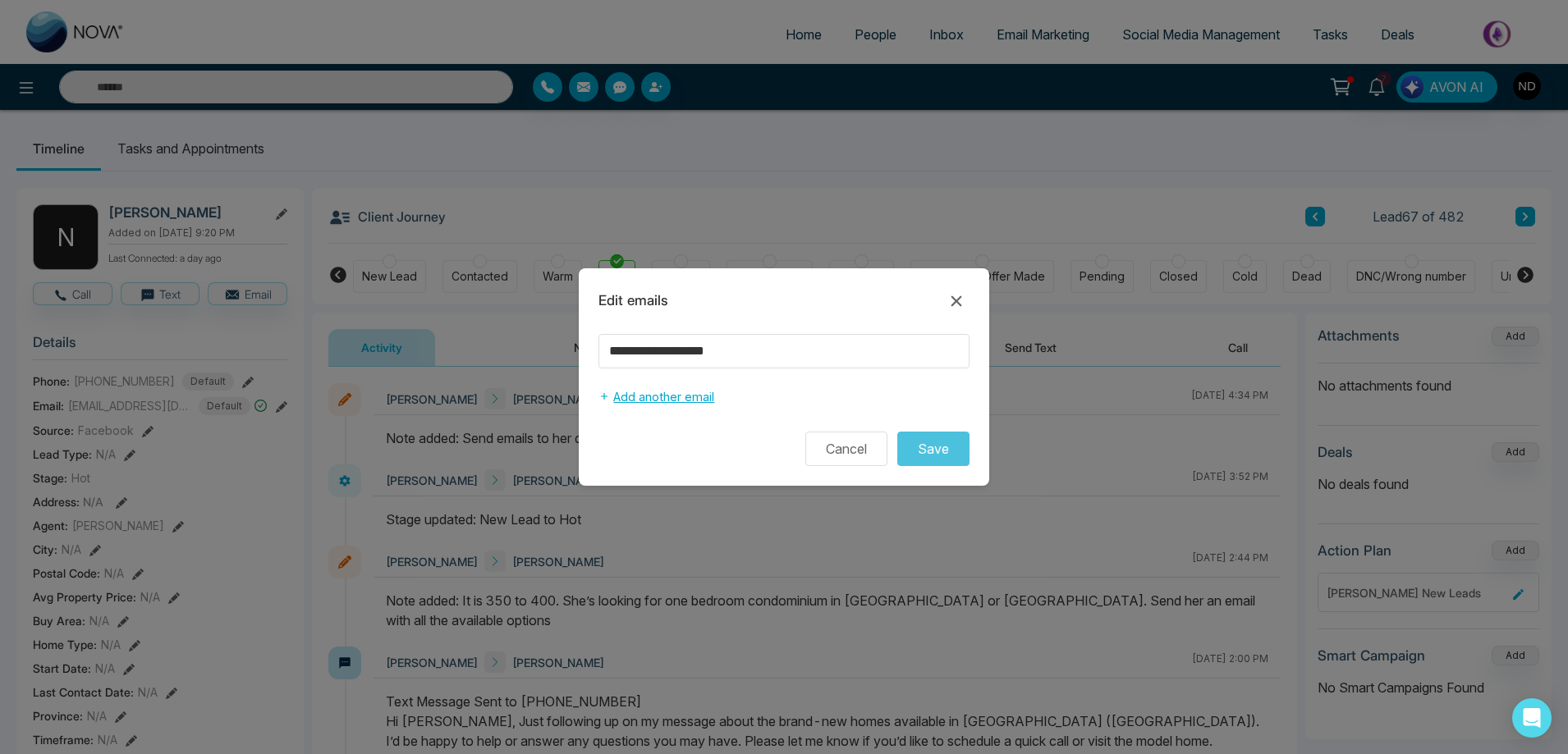
click at [601, 395] on icon "button" at bounding box center [604, 396] width 11 height 11
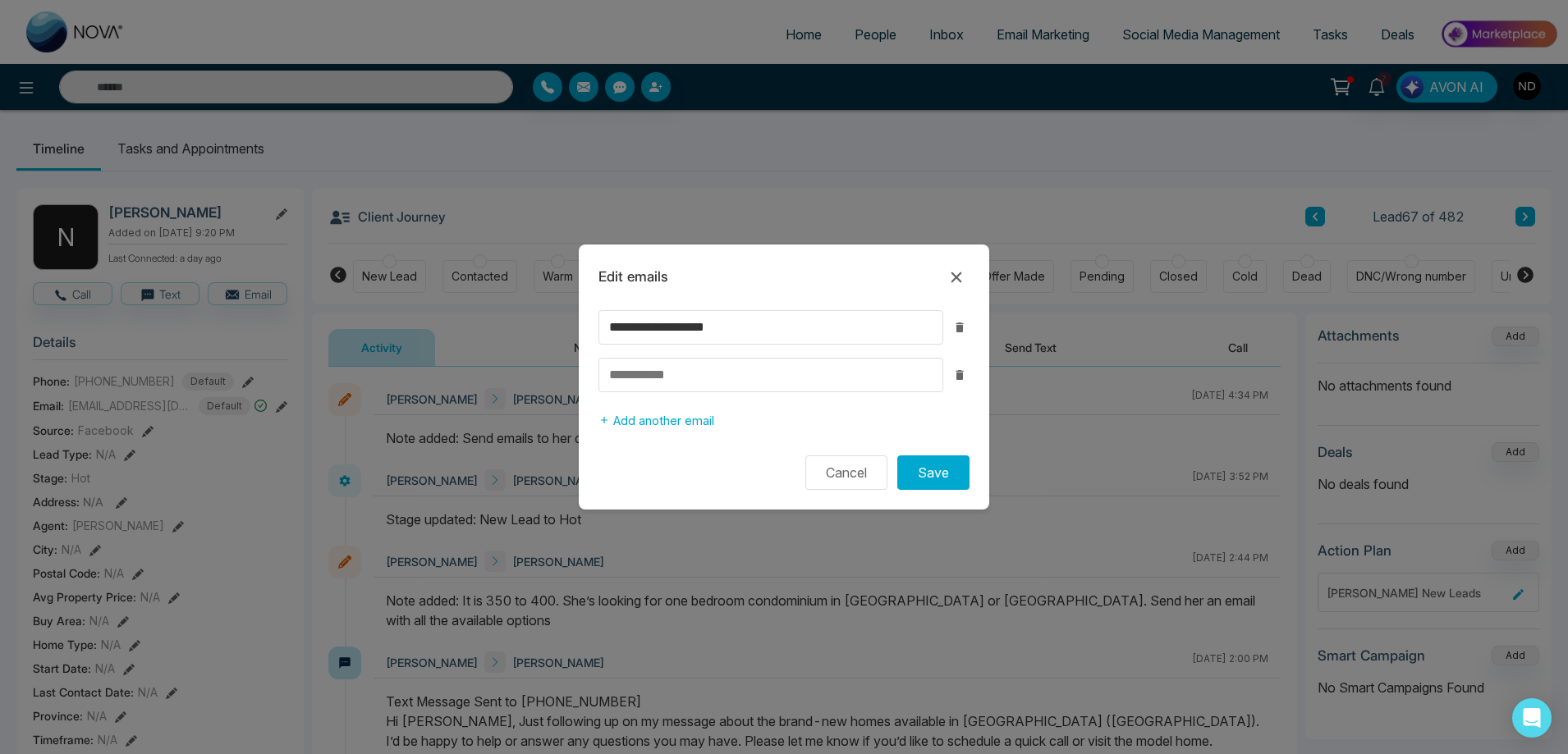
click at [663, 376] on input at bounding box center [771, 374] width 345 height 34
type input "**********"
click at [944, 481] on button "Save" at bounding box center [933, 472] width 72 height 34
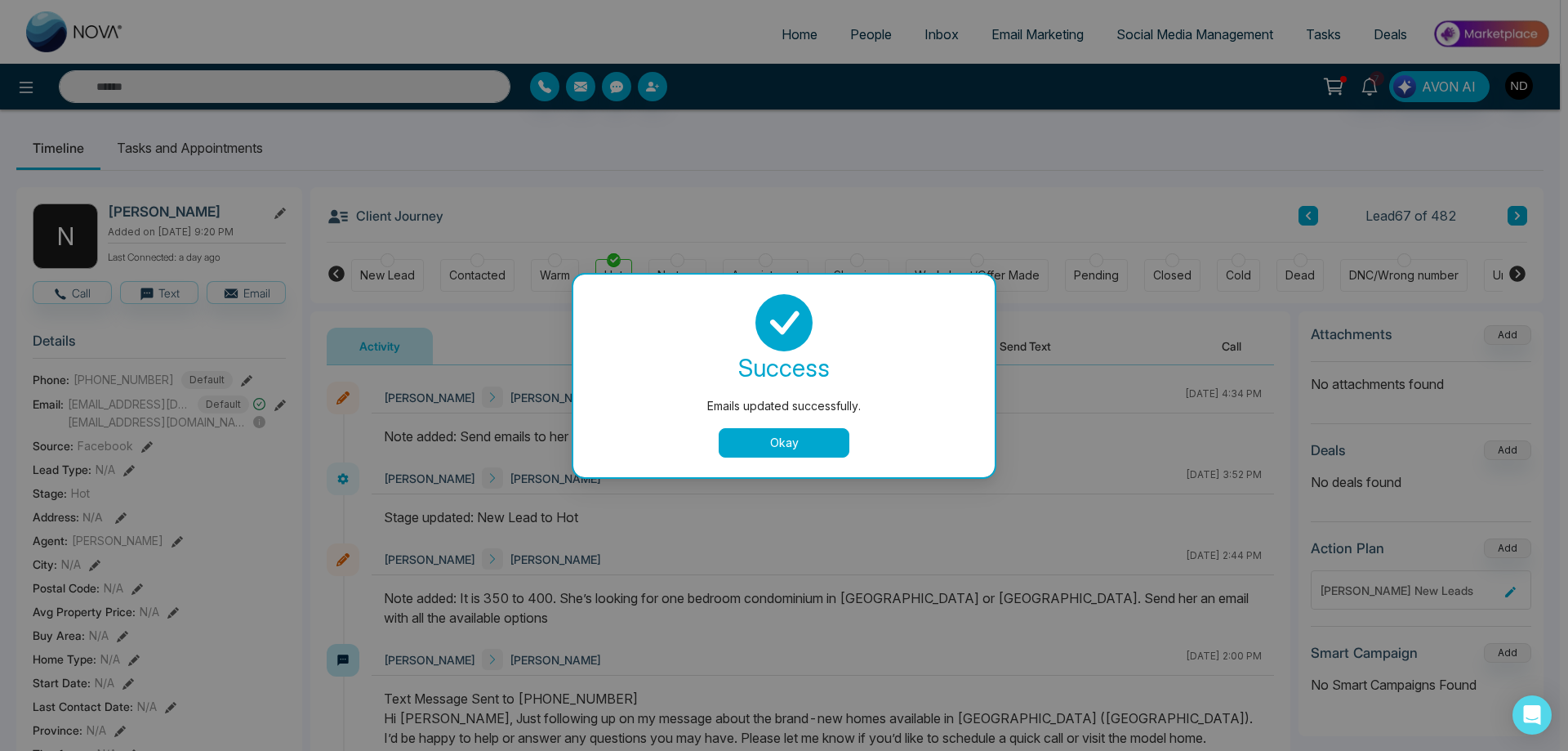
click at [810, 444] on button "Okay" at bounding box center [784, 443] width 130 height 29
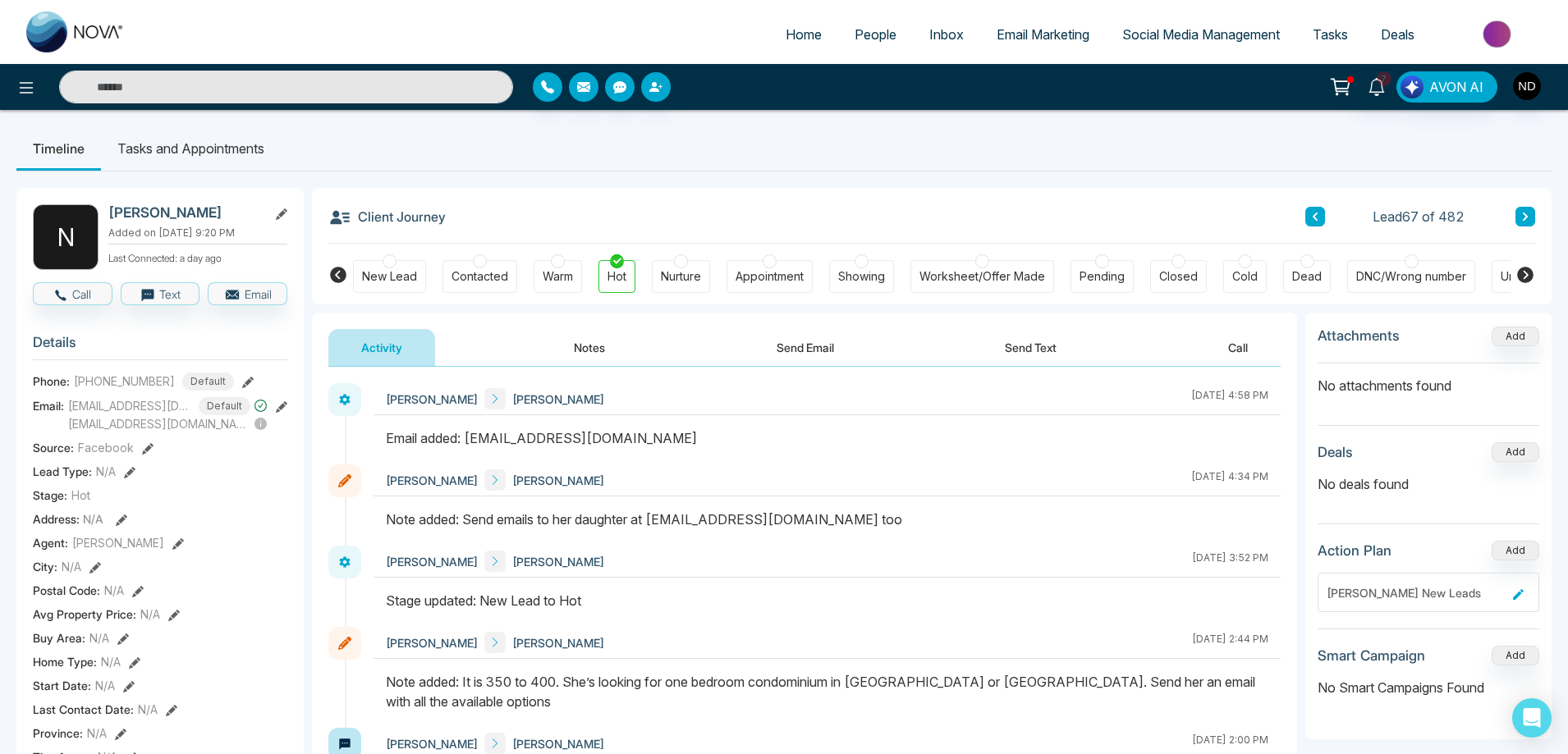
click at [808, 347] on button "Send Email" at bounding box center [804, 348] width 123 height 37
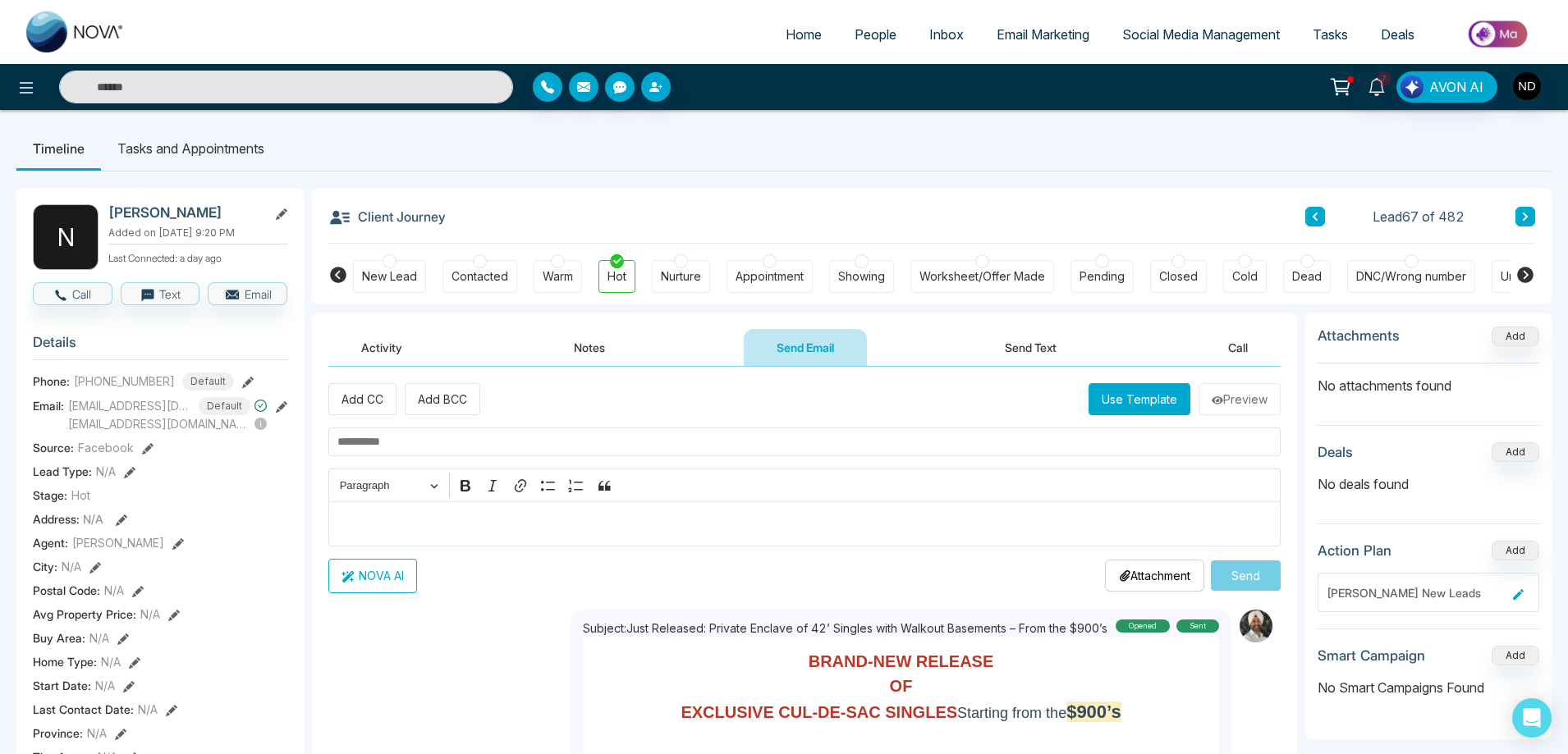
click at [484, 447] on input "text" at bounding box center [804, 442] width 952 height 29
paste input "**********"
type input "*"
click at [366, 398] on button "Add CC" at bounding box center [362, 399] width 68 height 32
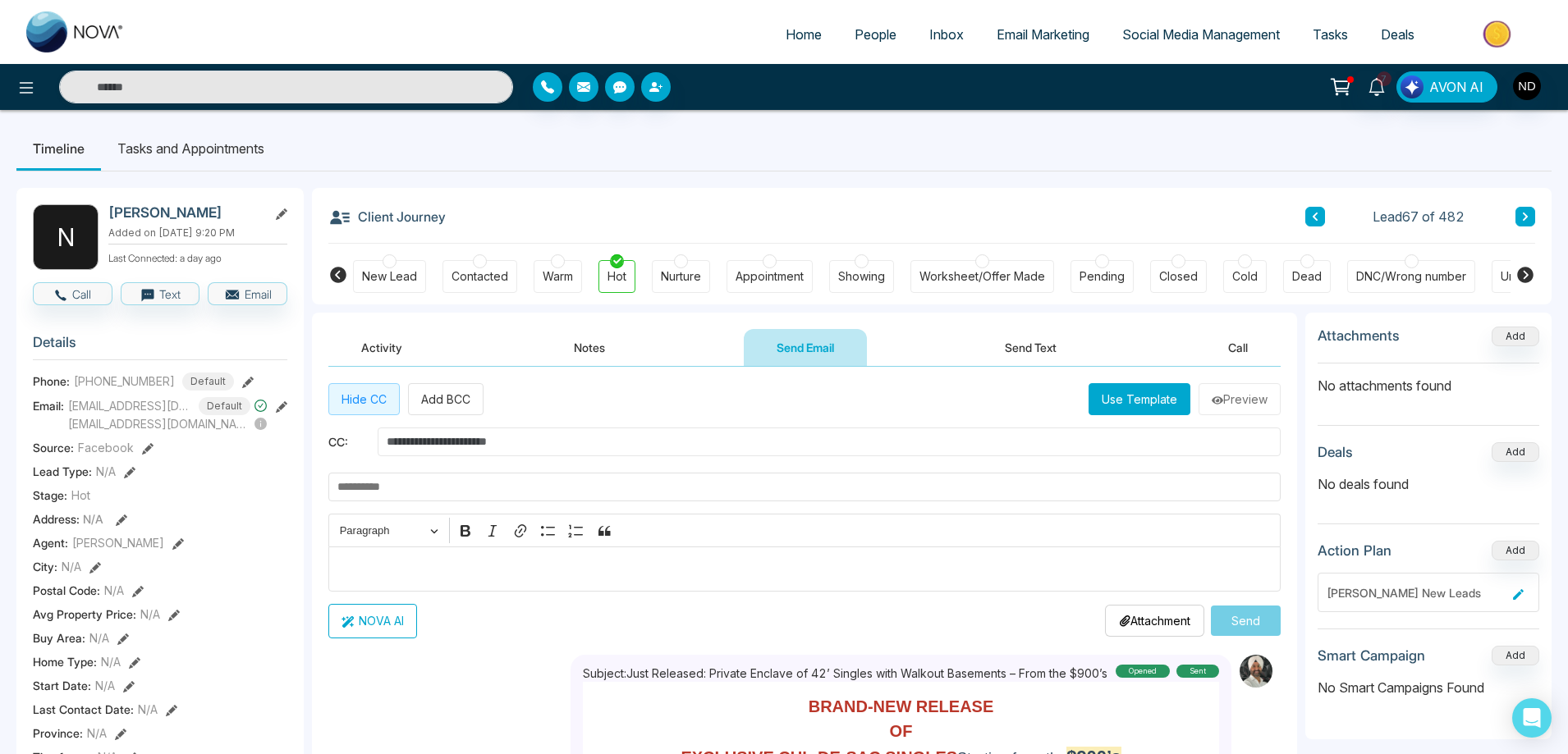
click at [472, 443] on input "text" at bounding box center [828, 442] width 903 height 29
paste input "**********"
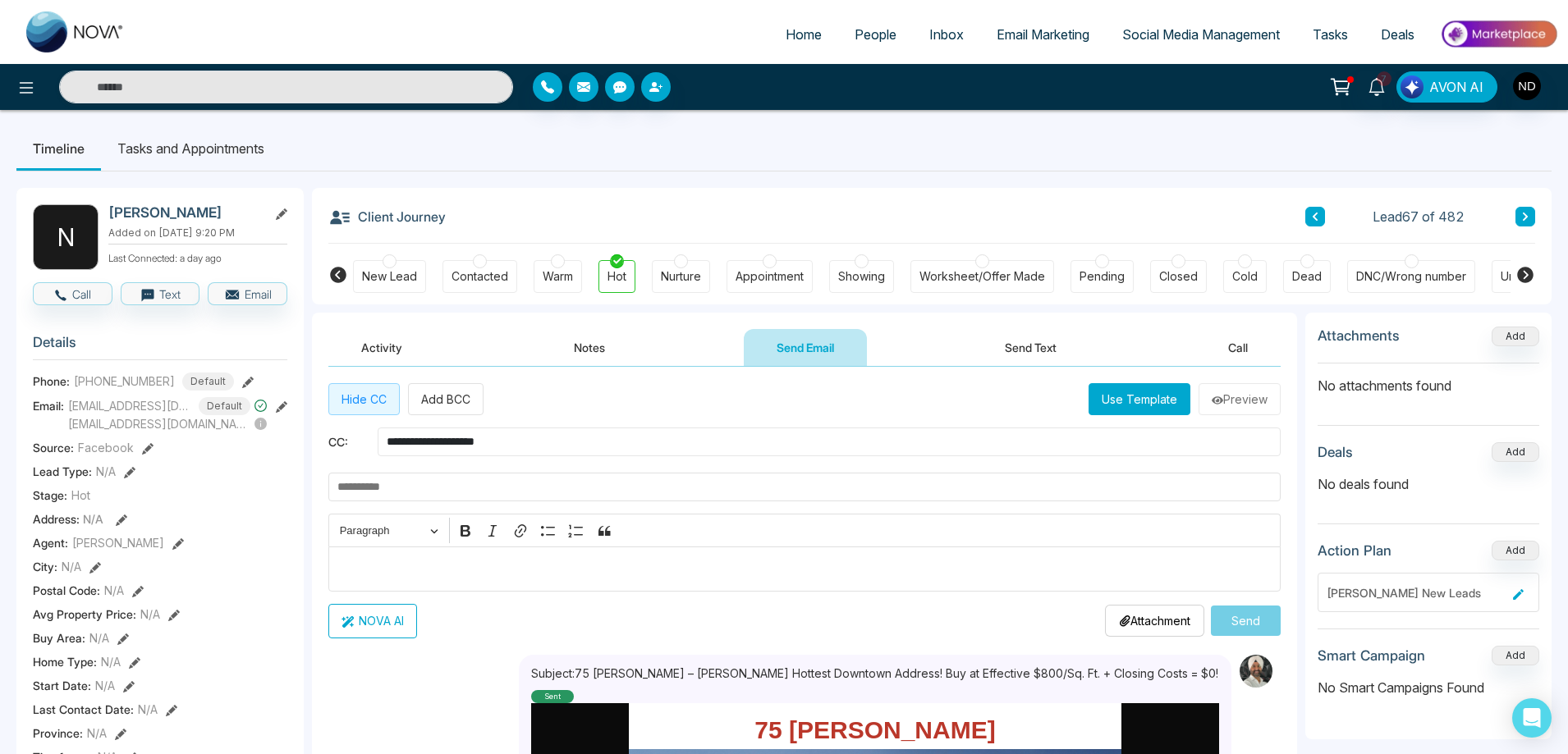
type input "**********"
click at [390, 490] on input "text" at bounding box center [804, 487] width 952 height 29
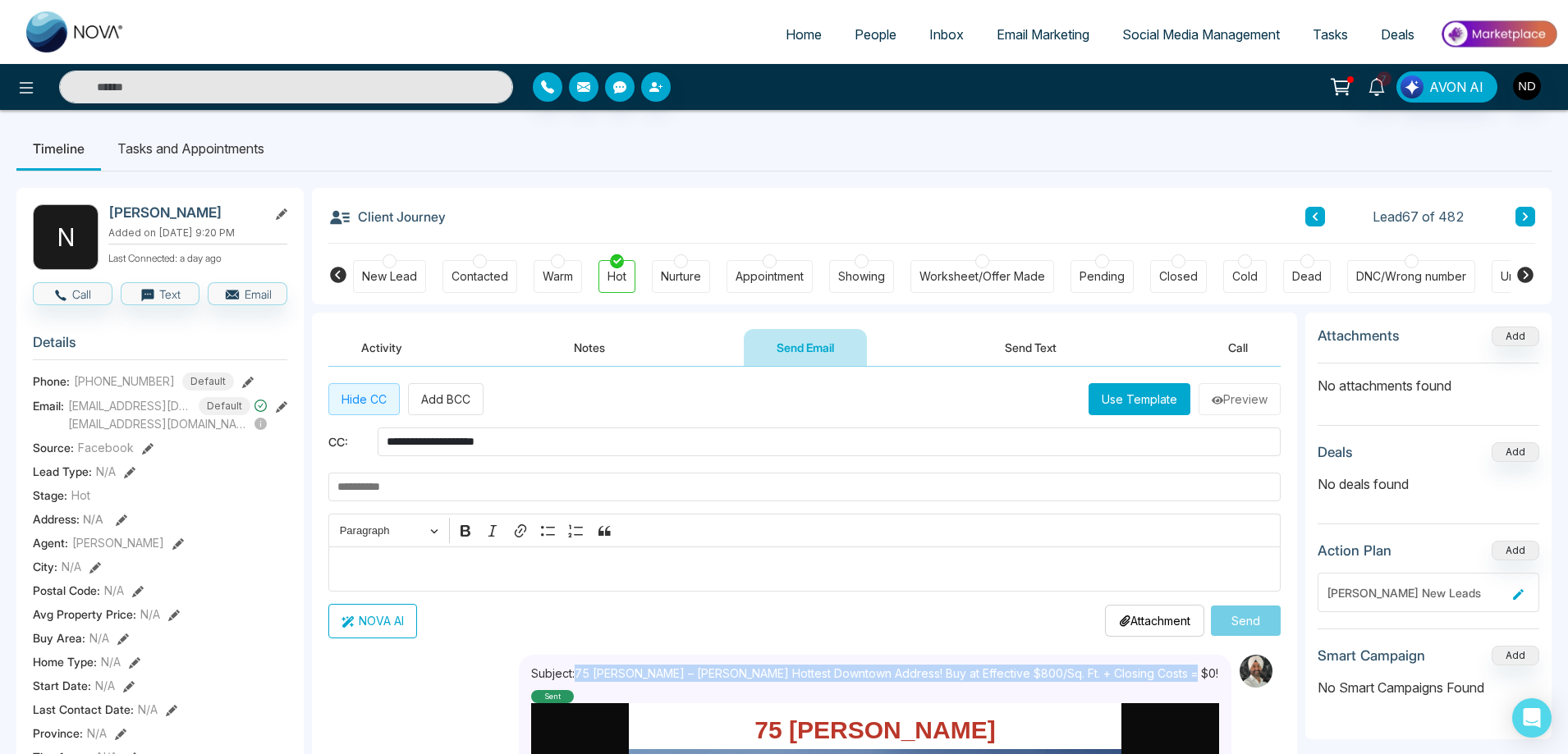
drag, startPoint x: 577, startPoint y: 674, endPoint x: 1186, endPoint y: 668, distance: 609.0
click at [1186, 668] on div "Subject: 75 [PERSON_NAME] – [PERSON_NAME] Hottest Downtown Address! Buy at Effe…" at bounding box center [875, 684] width 688 height 39
copy p "75 [PERSON_NAME] – [PERSON_NAME] Hottest Downtown Address! Buy at Effective $80…"
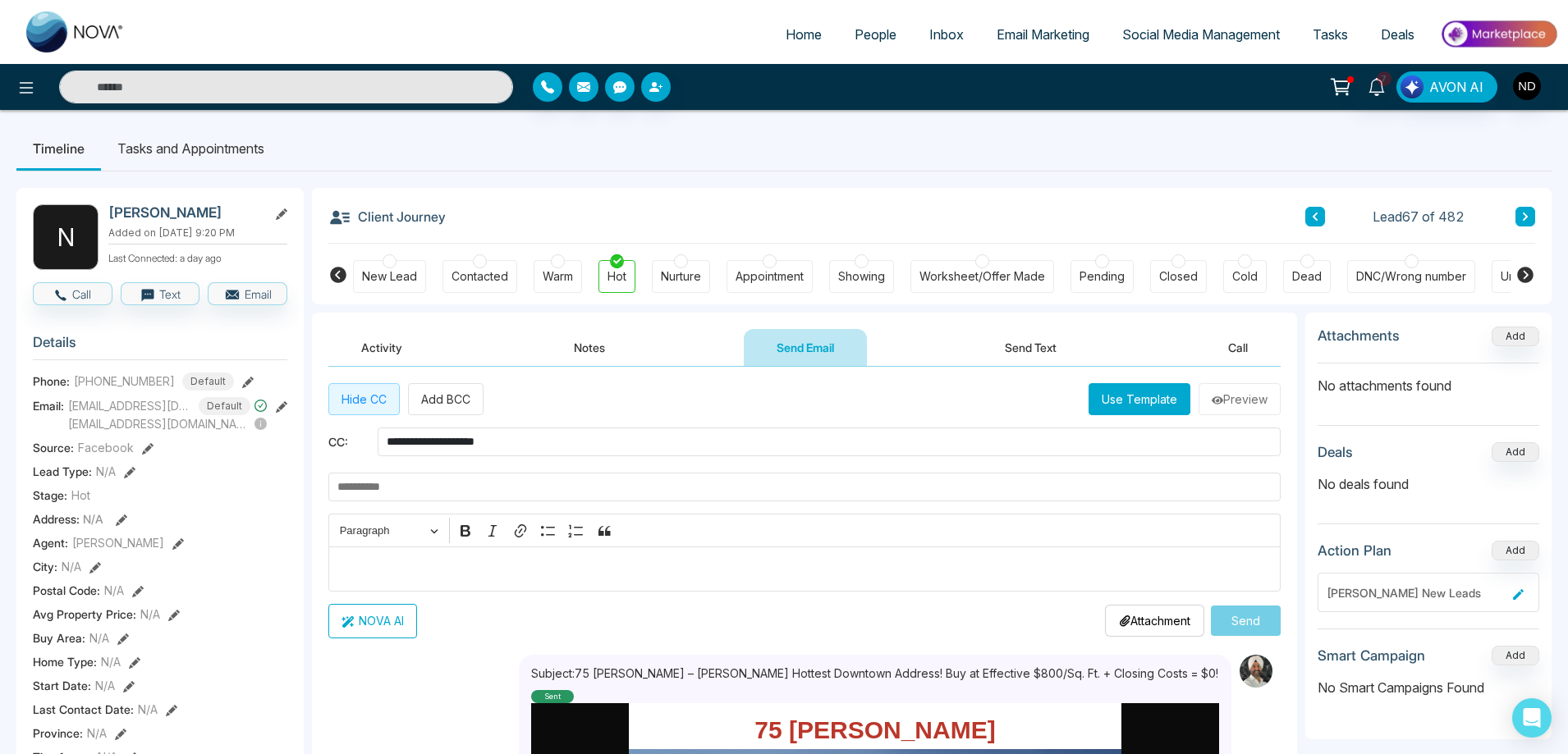
click at [385, 491] on input "text" at bounding box center [804, 487] width 952 height 29
paste input "**********"
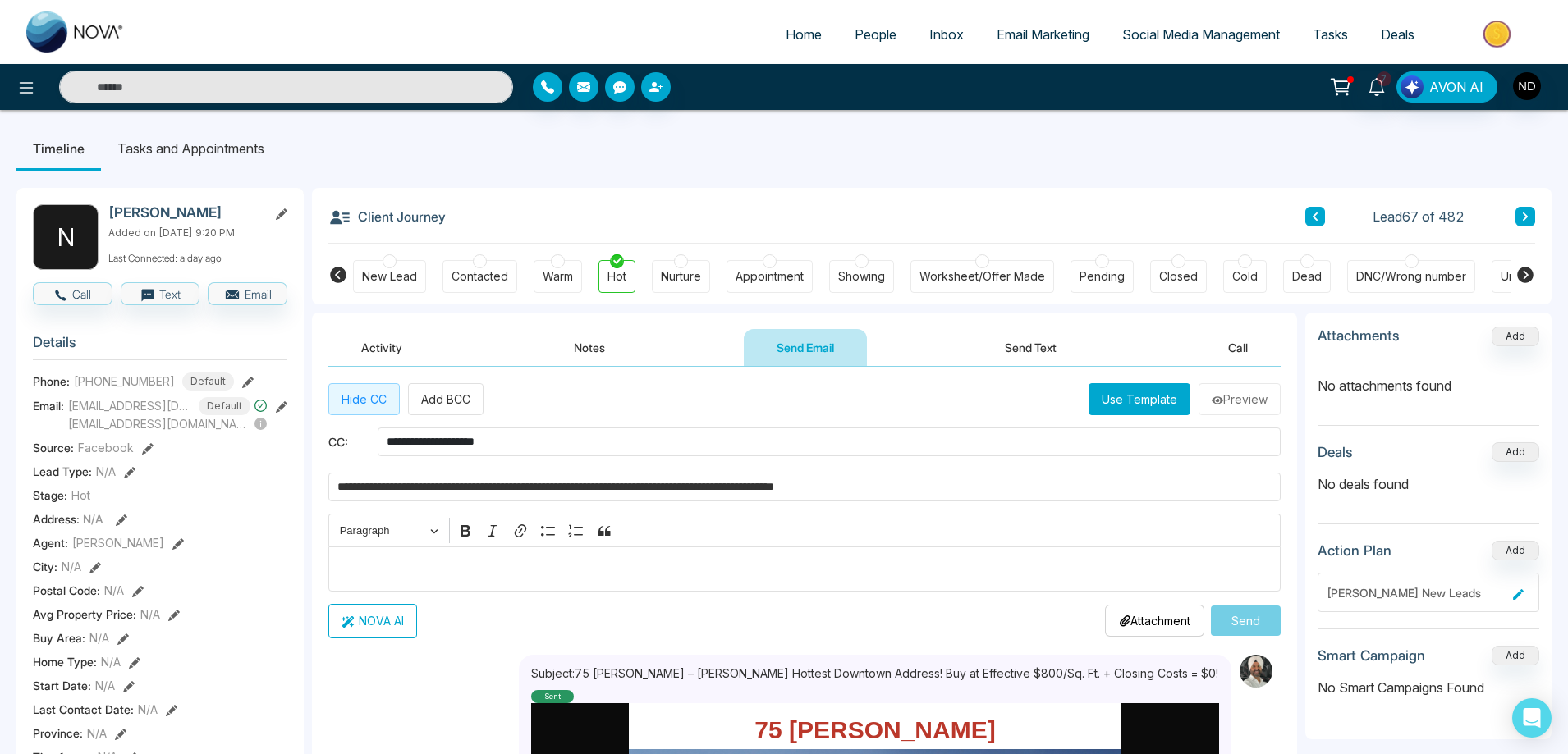
type input "**********"
click at [487, 559] on p "Editor editing area: main" at bounding box center [805, 568] width 935 height 19
click at [1117, 398] on button "Use Template" at bounding box center [1139, 399] width 101 height 32
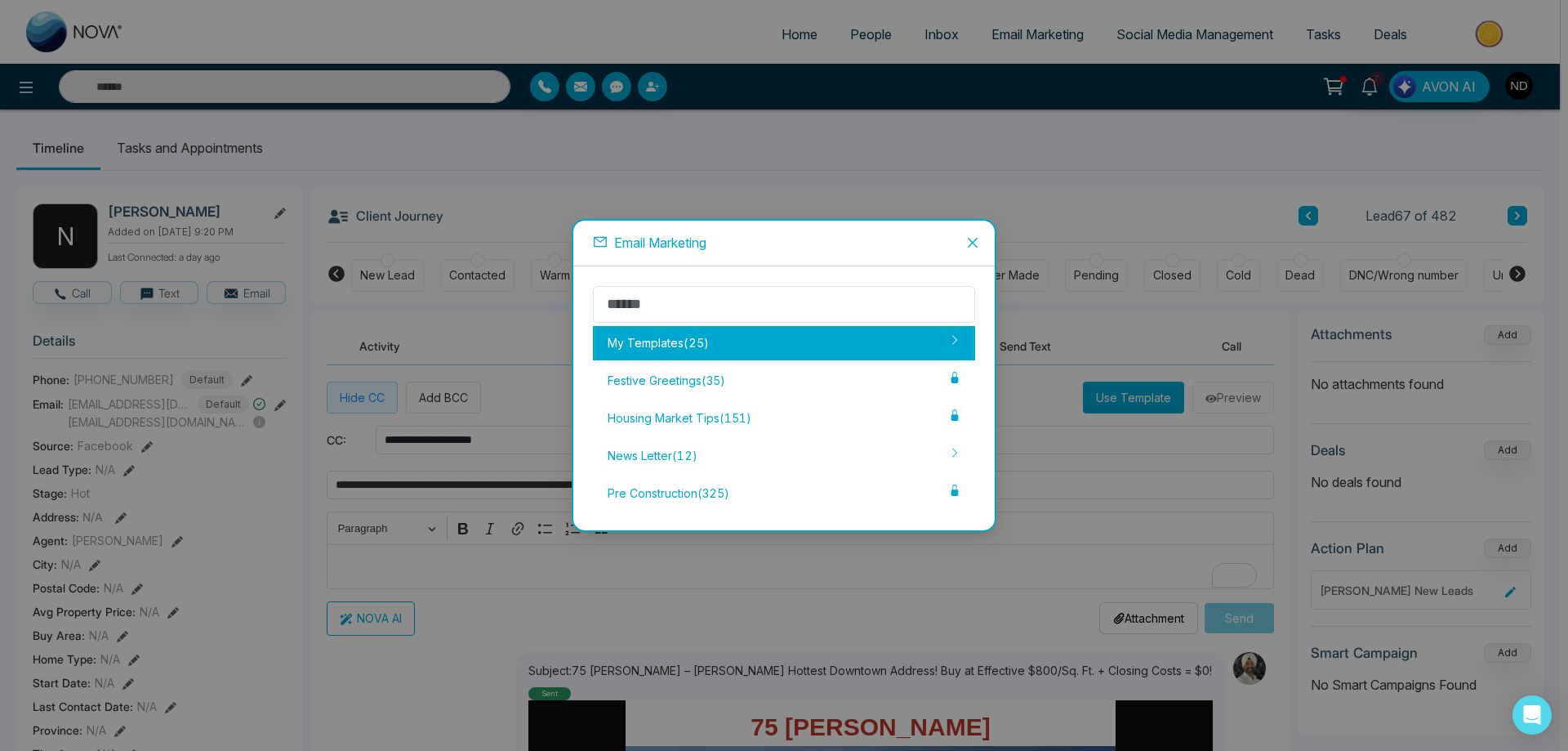
click at [704, 336] on div "My Templates ( 25 )" at bounding box center [784, 342] width 382 height 34
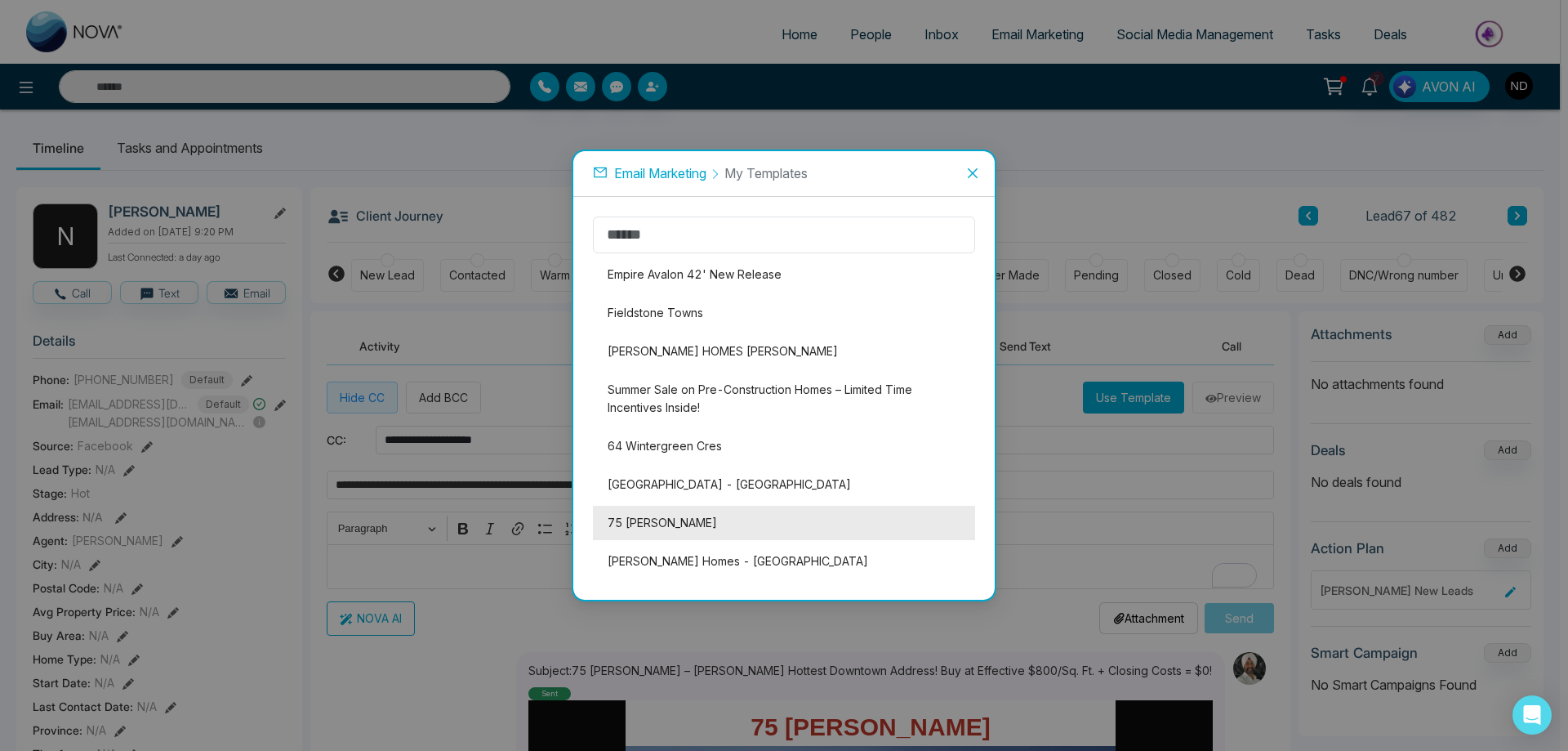
click at [648, 521] on li "75 [PERSON_NAME]" at bounding box center [784, 522] width 382 height 34
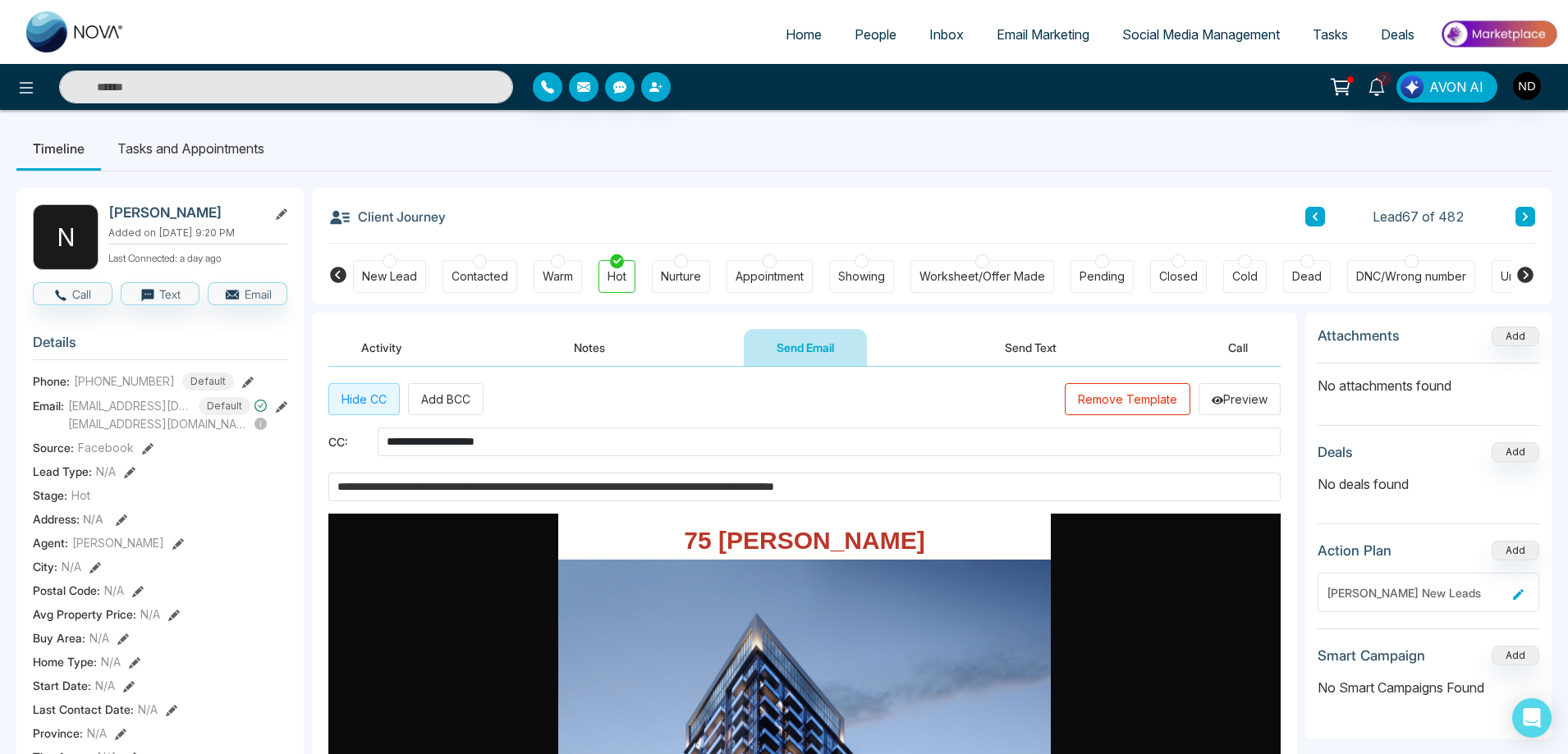
click at [1018, 37] on span "Email Marketing" at bounding box center [1042, 34] width 93 height 17
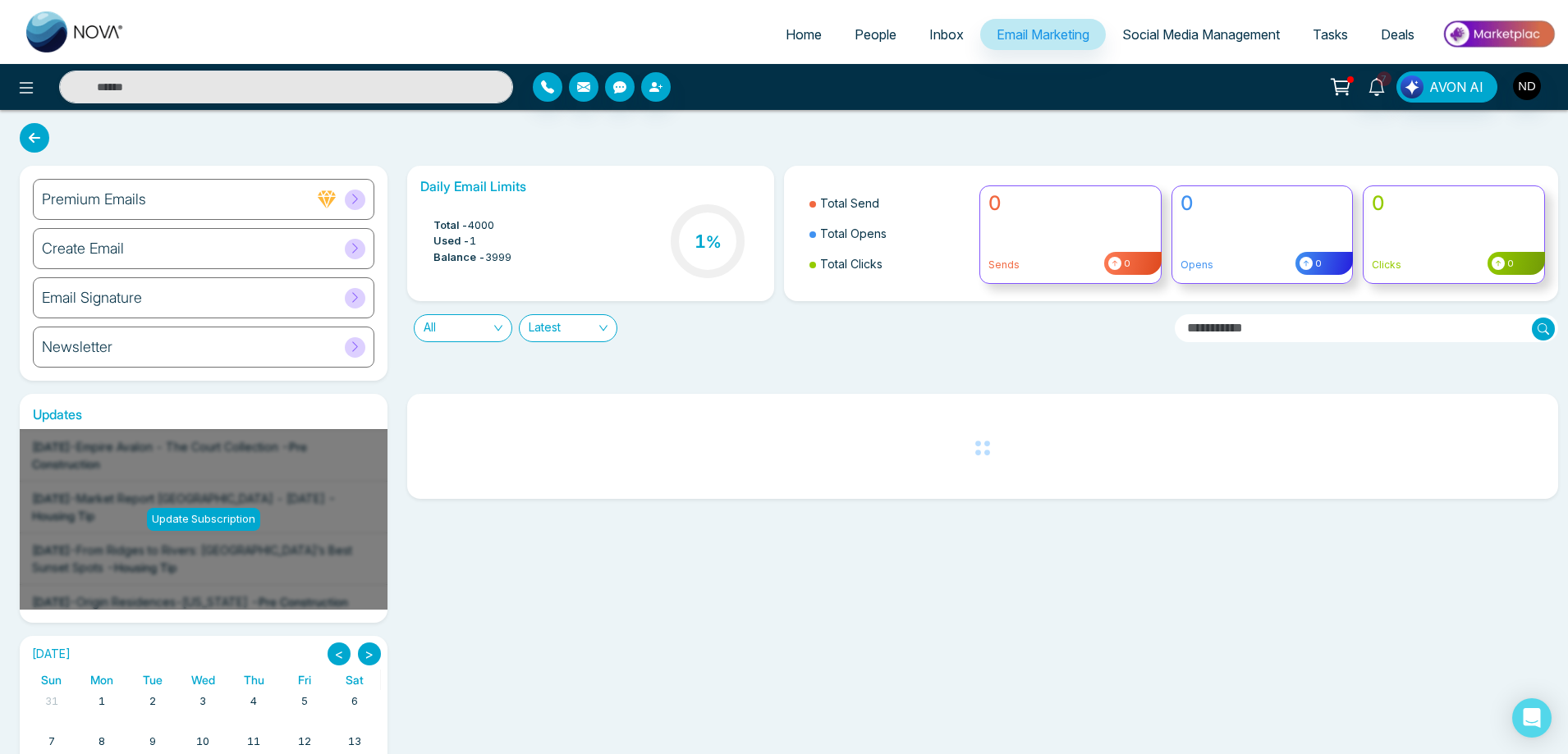
click at [96, 248] on h6 "Create Email" at bounding box center [82, 249] width 82 height 18
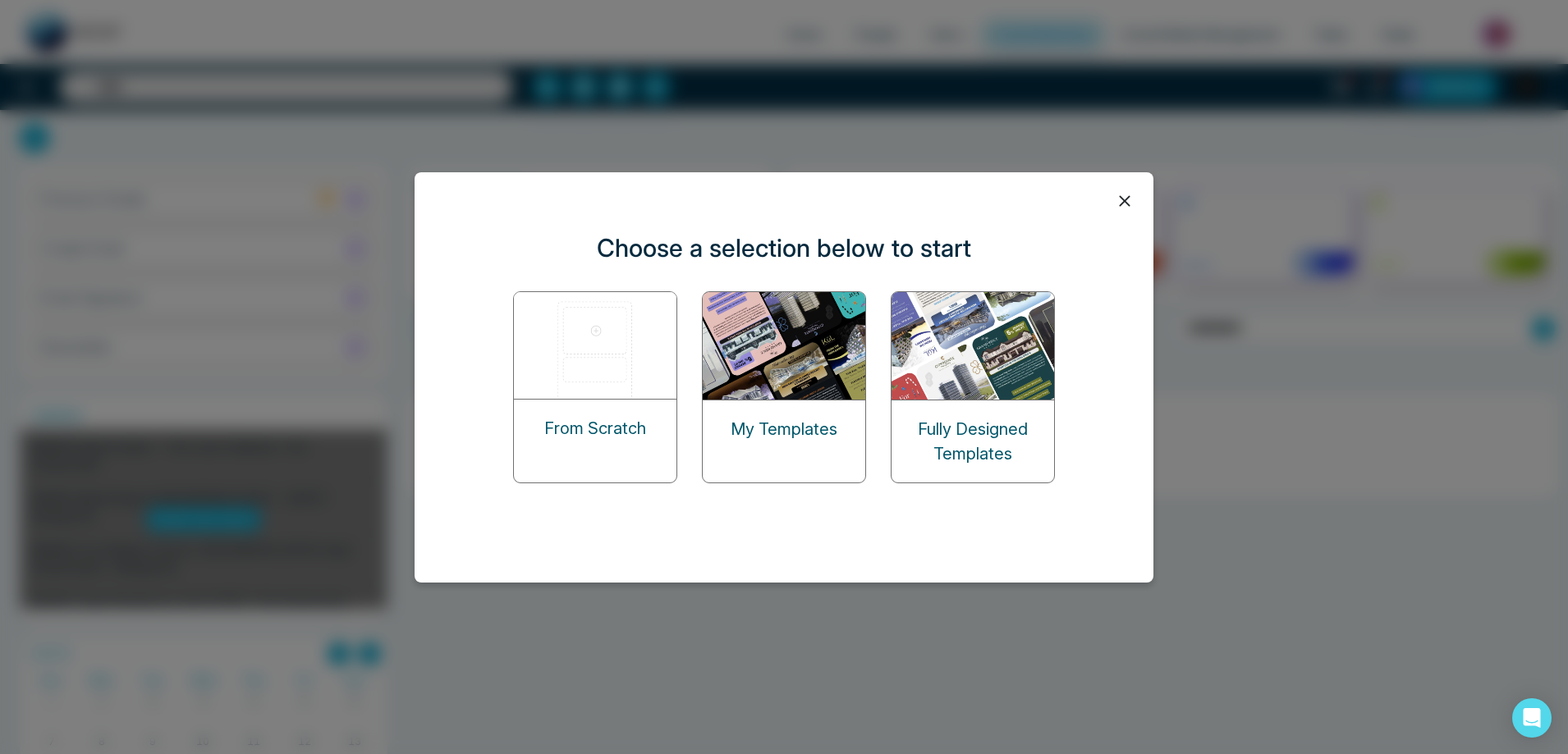
click at [769, 368] on img at bounding box center [785, 346] width 164 height 108
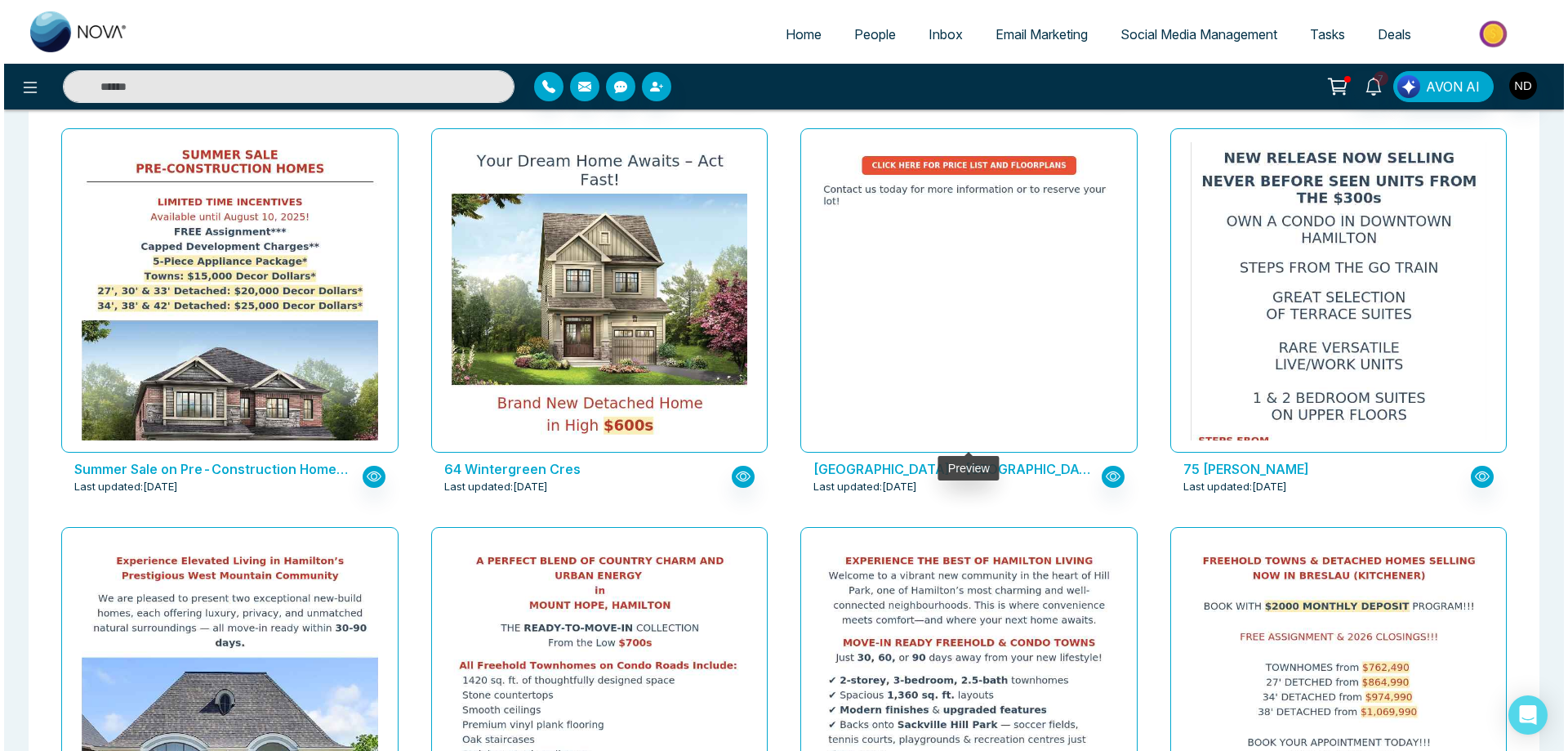
scroll to position [490, 0]
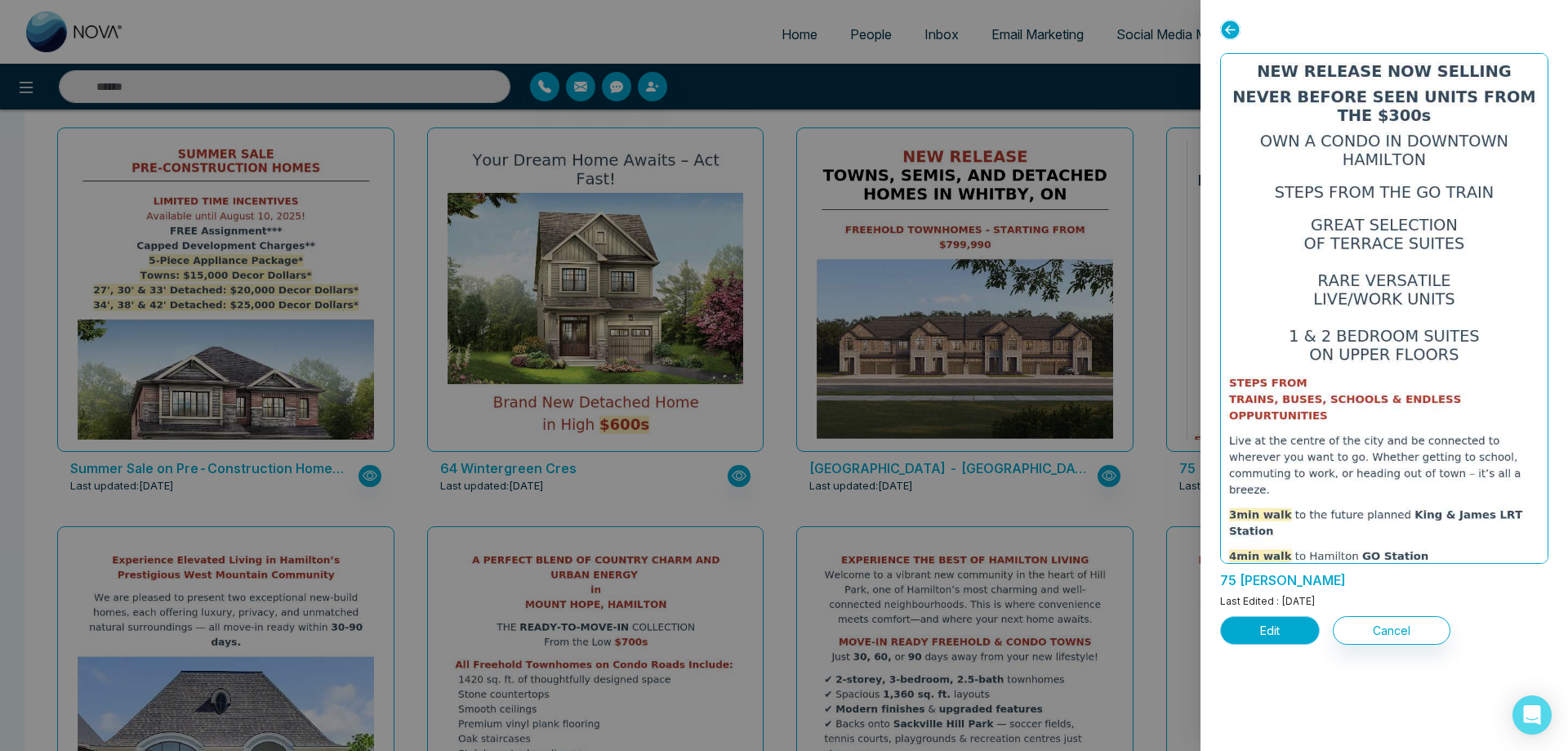
click at [1273, 632] on button "Edit" at bounding box center [1270, 630] width 100 height 28
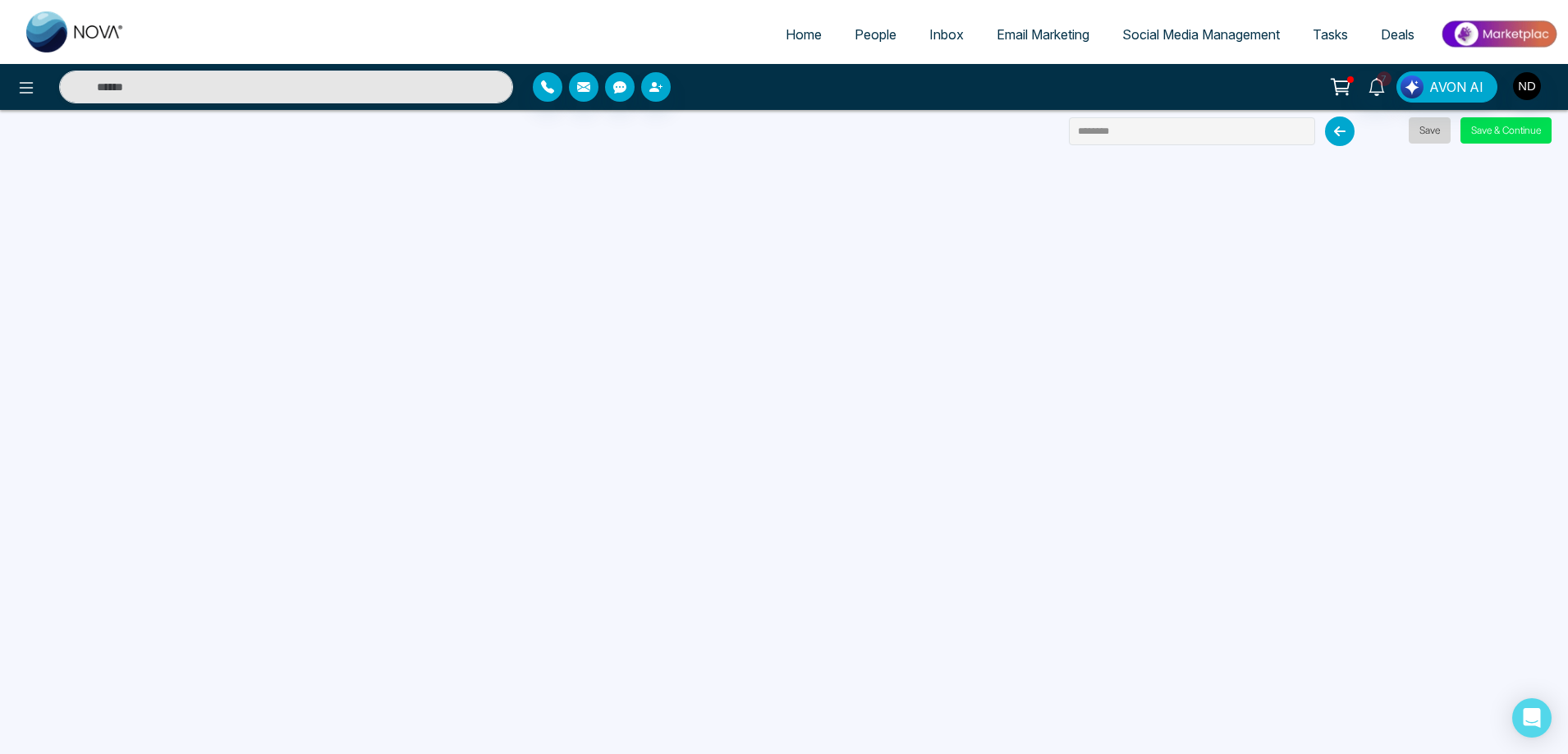
click at [1427, 133] on button "Save" at bounding box center [1429, 130] width 42 height 26
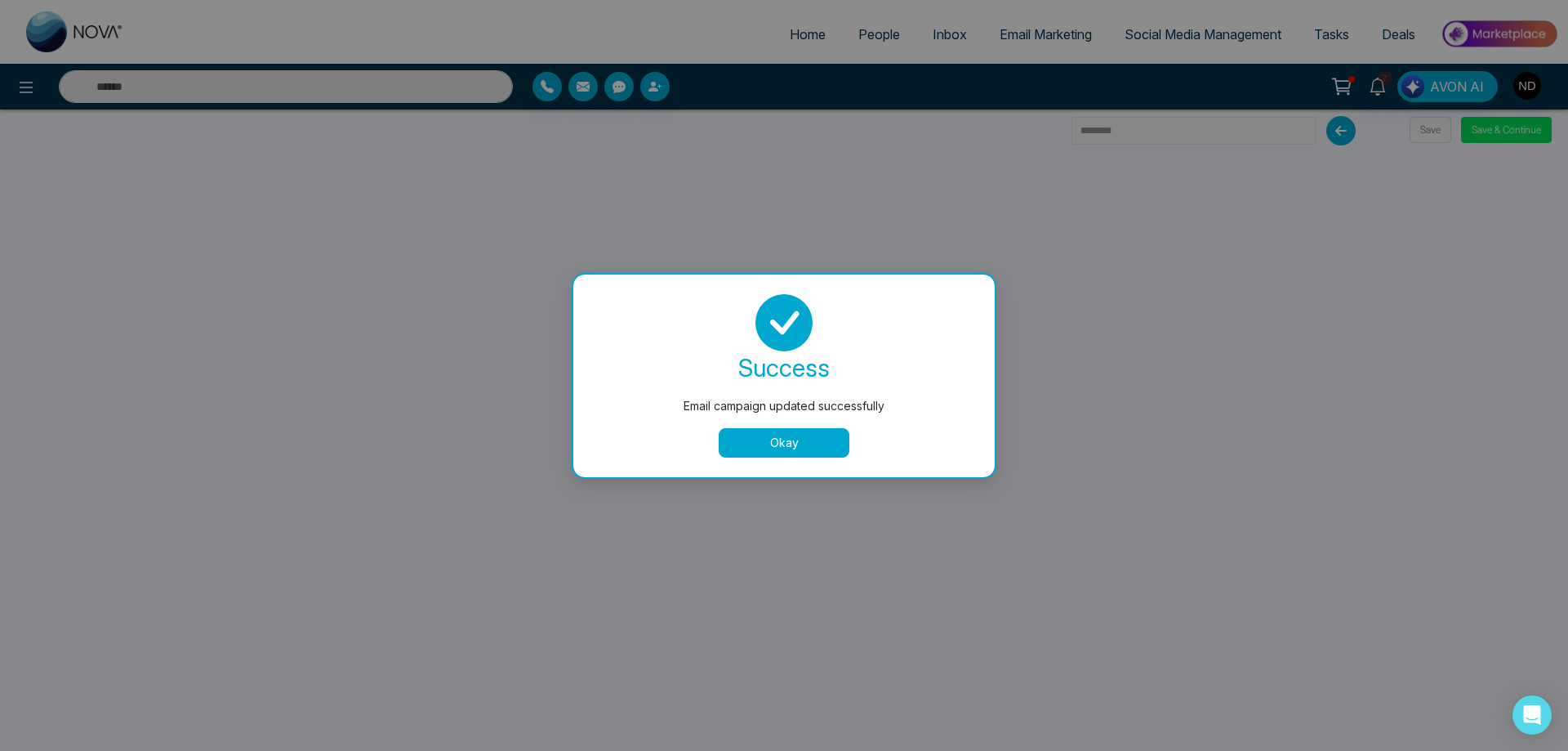
click at [805, 442] on button "Okay" at bounding box center [784, 443] width 130 height 29
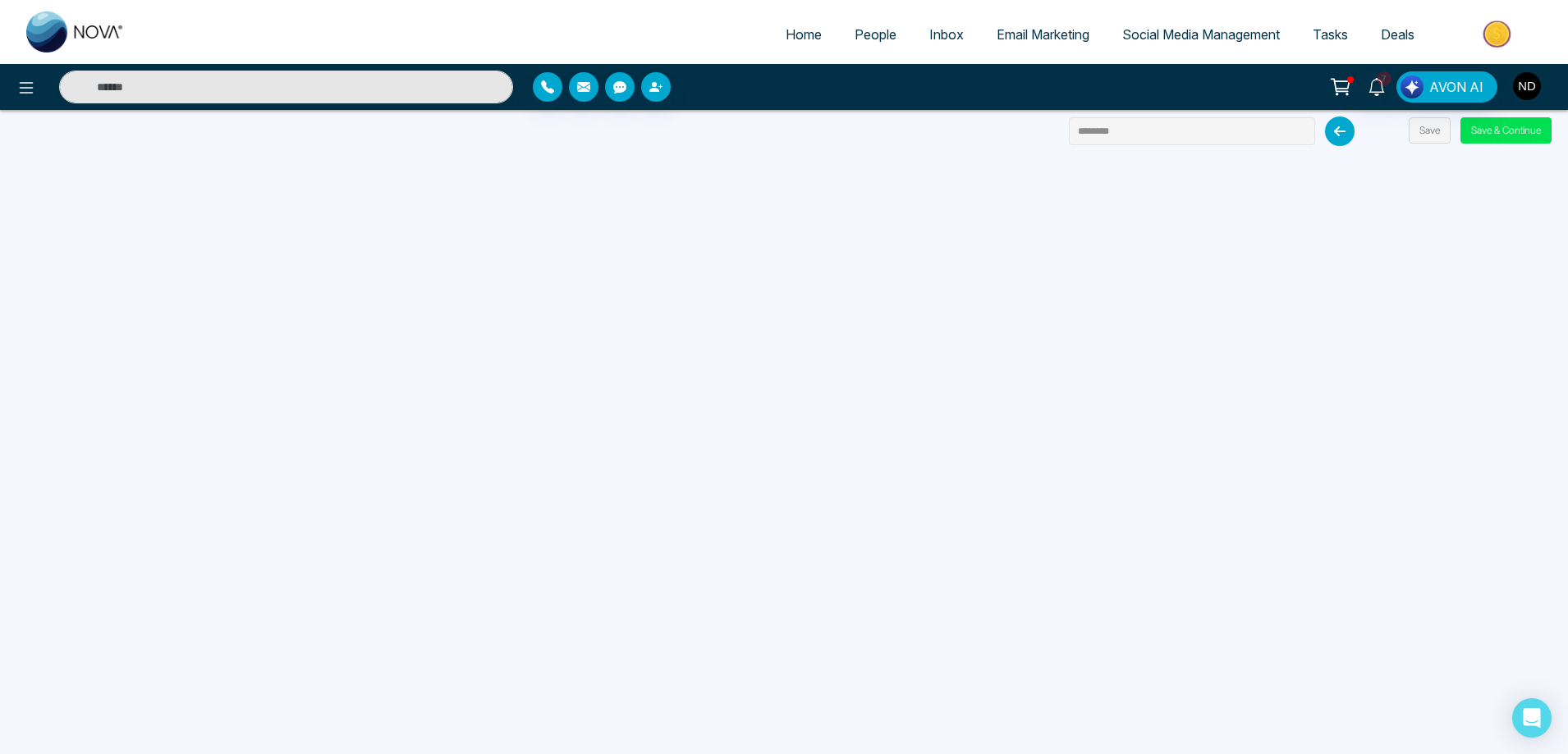
click at [1526, 87] on img "button" at bounding box center [1526, 86] width 28 height 28
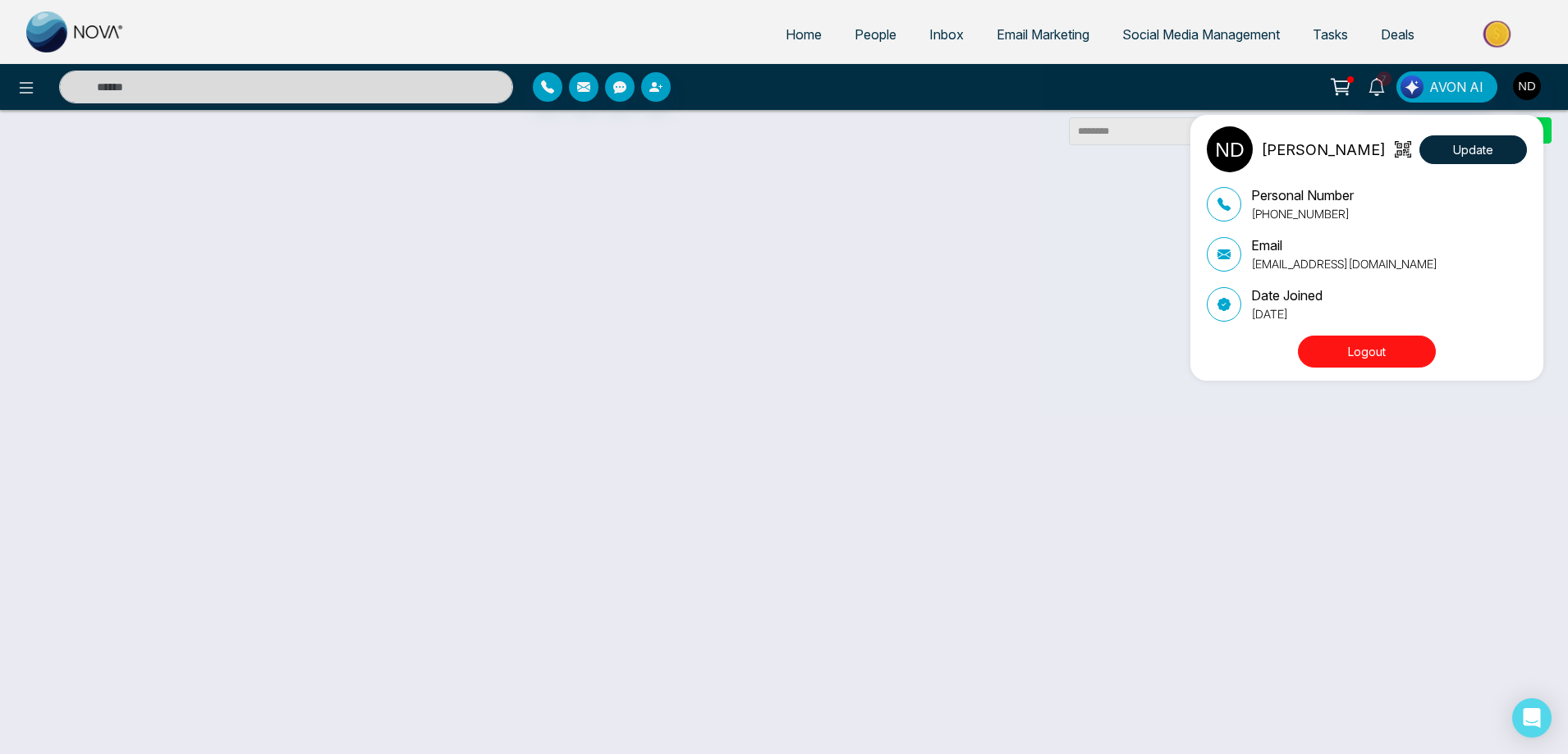
click at [1364, 356] on button "Logout" at bounding box center [1367, 351] width 138 height 32
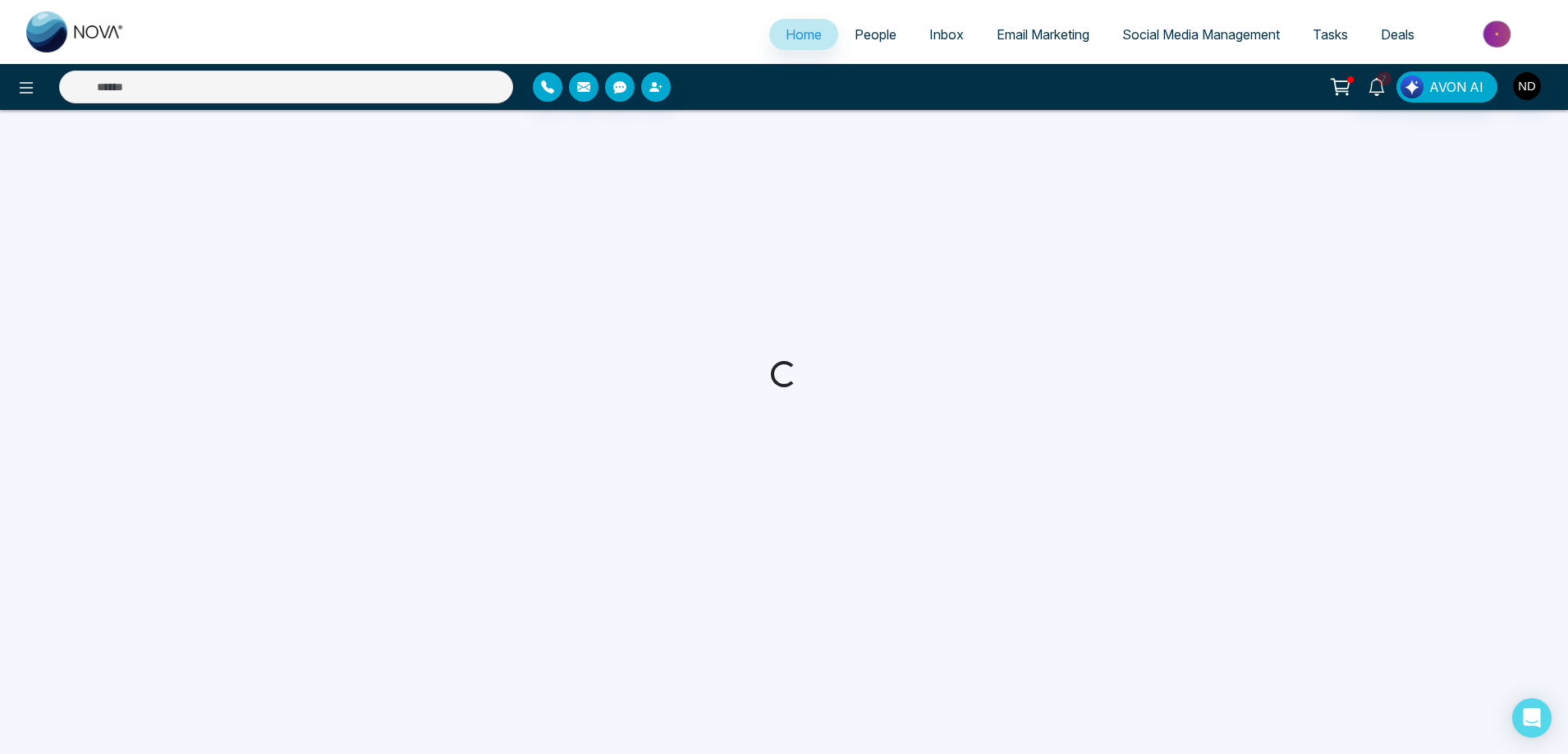
select select "*"
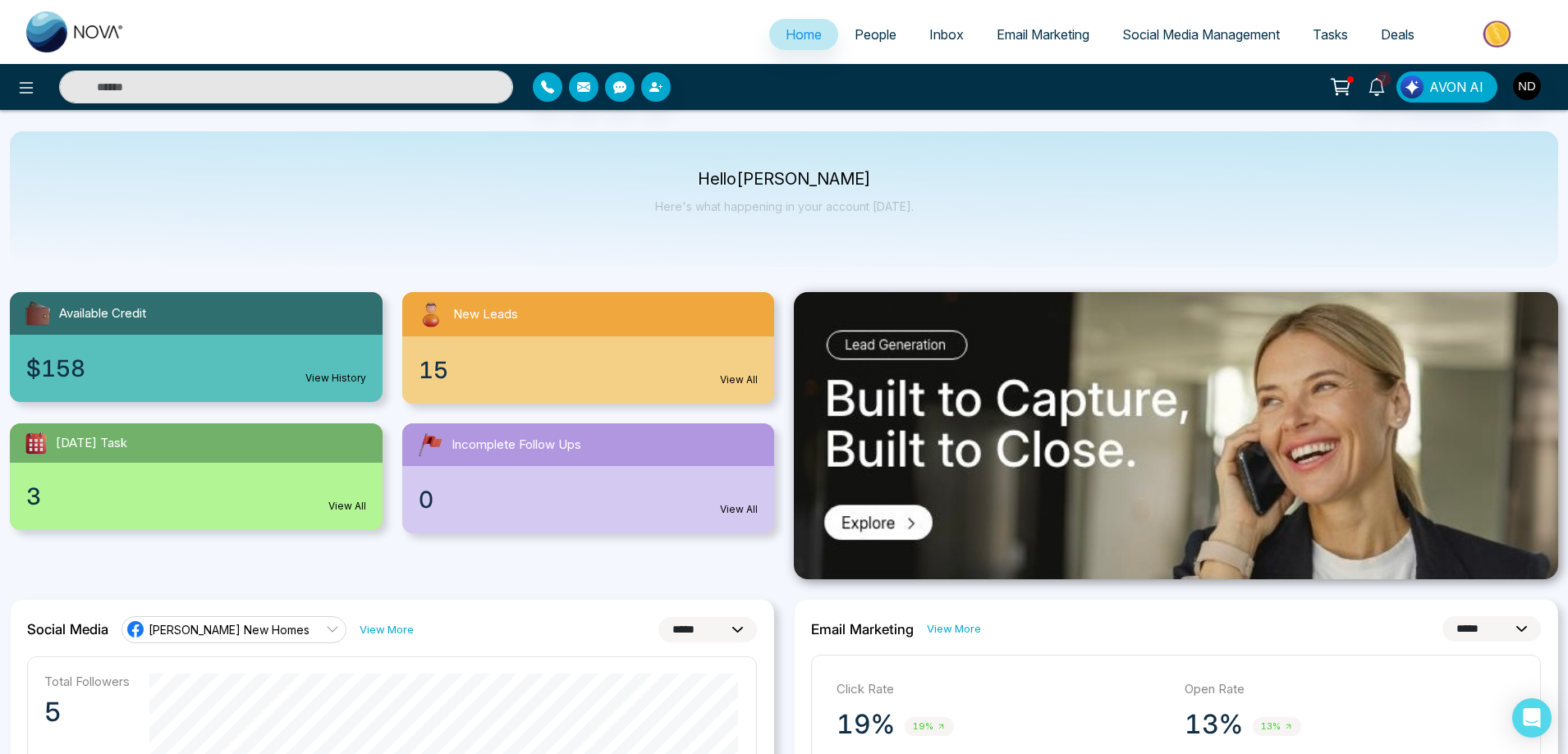
click at [859, 34] on span "People" at bounding box center [874, 34] width 42 height 17
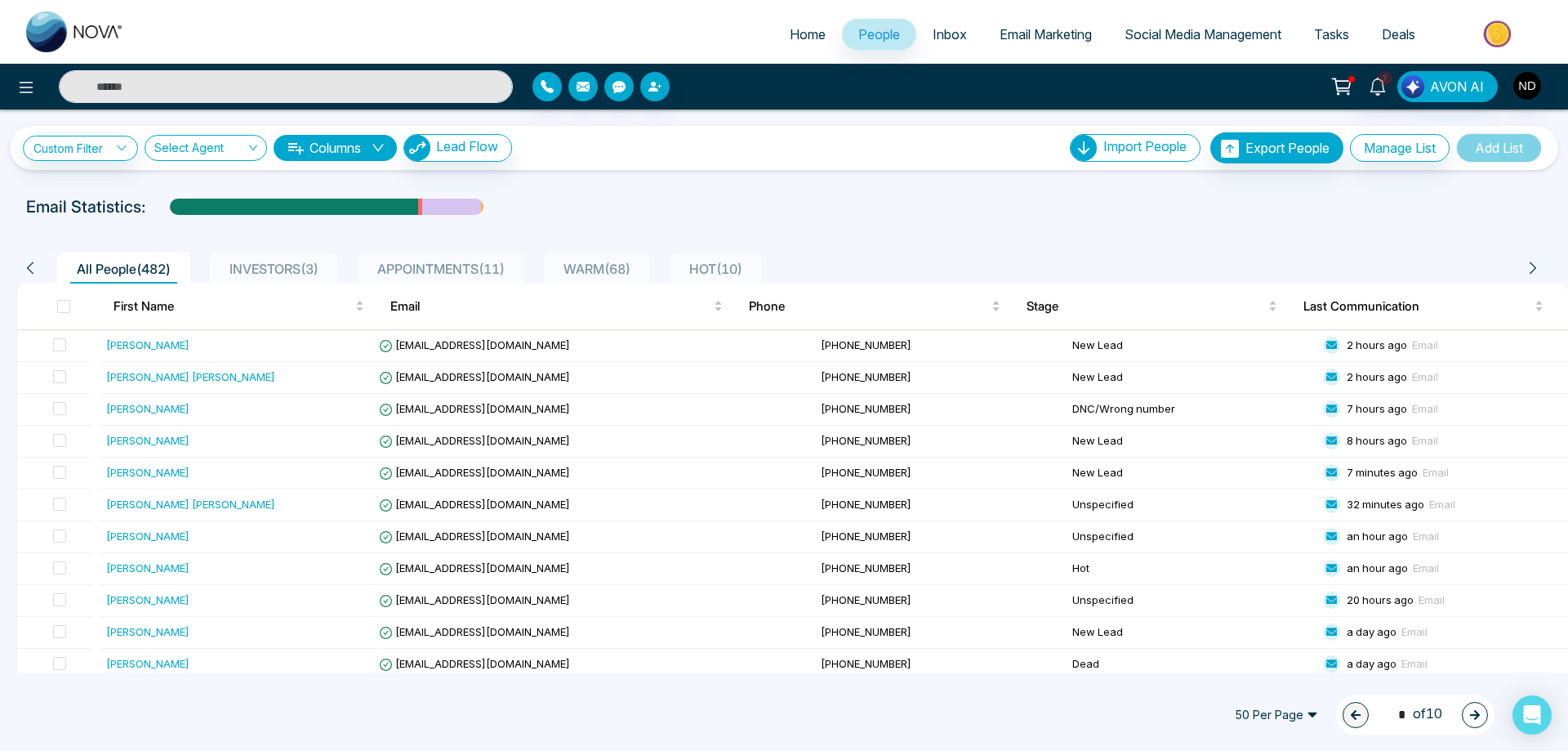
click at [217, 84] on input "text" at bounding box center [285, 87] width 454 height 33
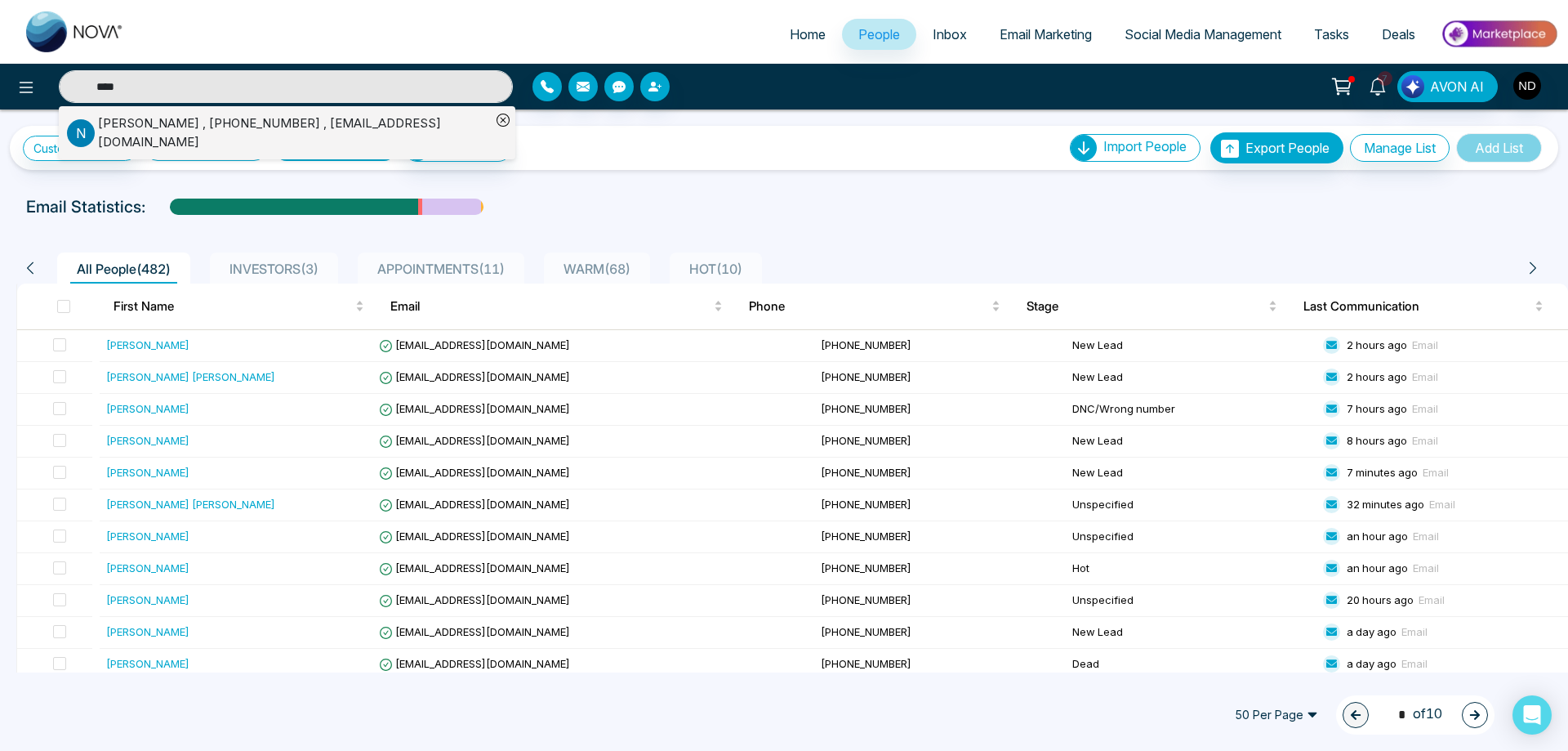
type input "****"
click at [147, 122] on div "[PERSON_NAME] , [PHONE_NUMBER] , [EMAIL_ADDRESS][DOMAIN_NAME]" at bounding box center [295, 133] width 393 height 37
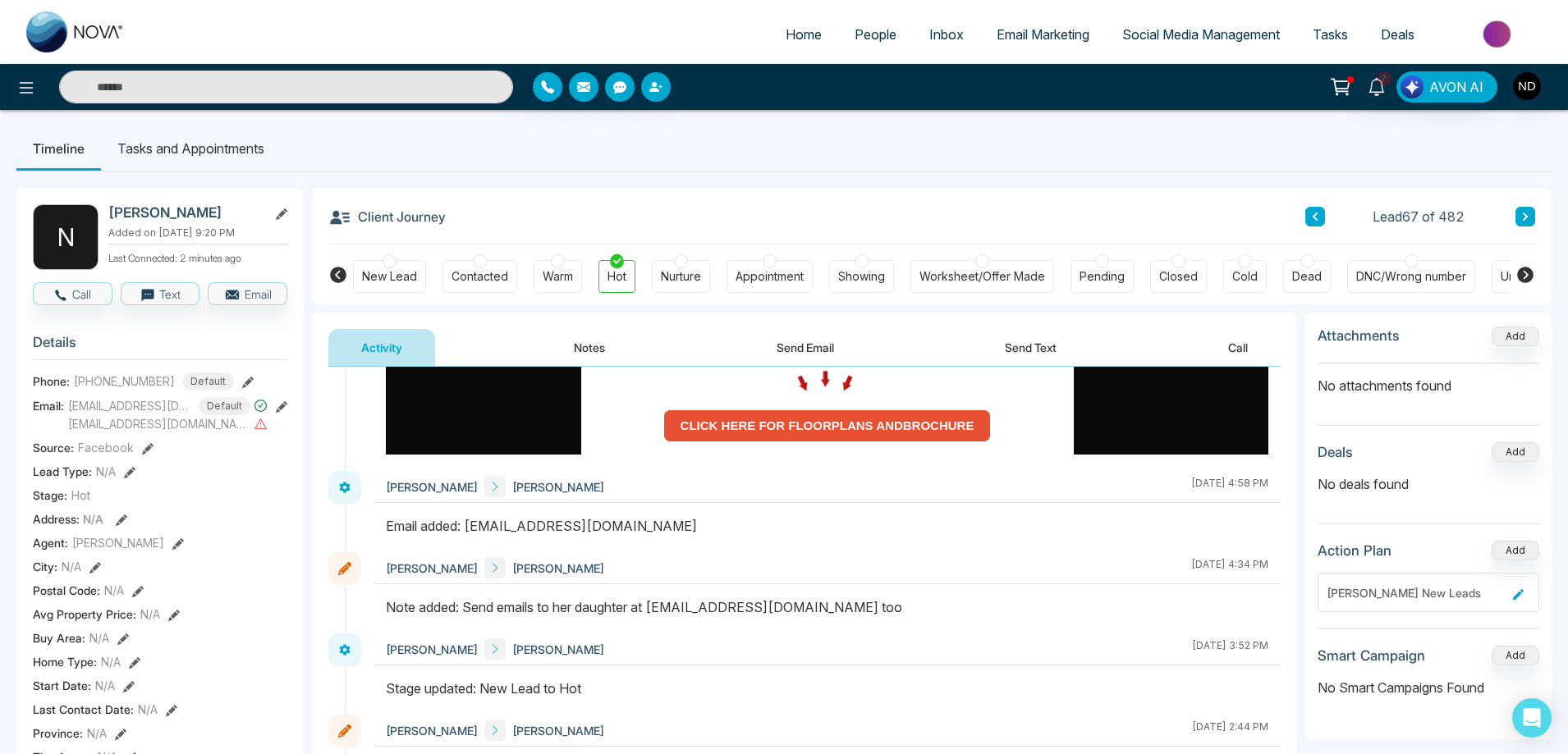
scroll to position [328, 0]
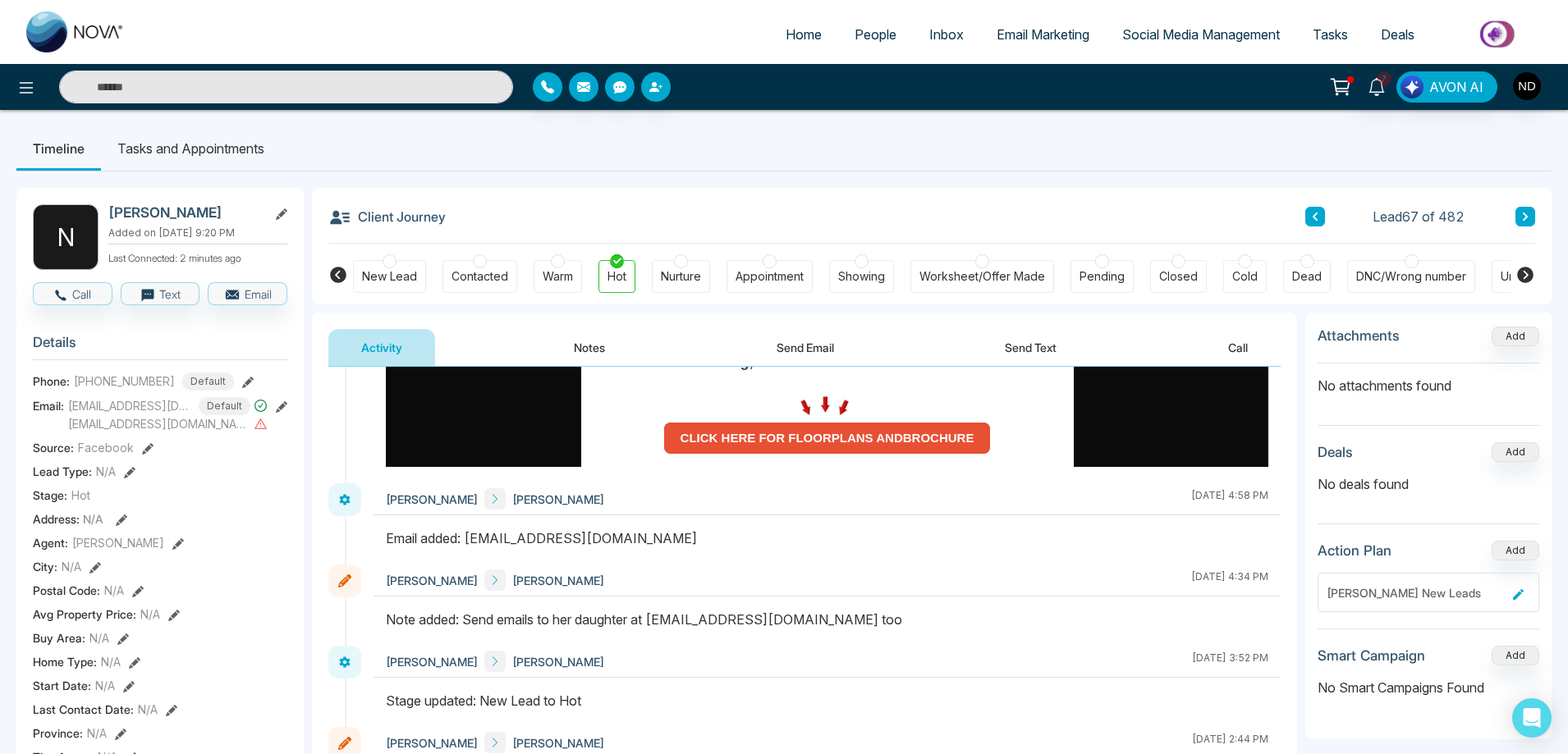
drag, startPoint x: 658, startPoint y: 621, endPoint x: 801, endPoint y: 613, distance: 143.2
click at [801, 613] on div "Note added: Send emails to her daughter at [EMAIL_ADDRESS][DOMAIN_NAME] too" at bounding box center [826, 619] width 883 height 19
click at [802, 340] on button "Send Email" at bounding box center [804, 348] width 123 height 37
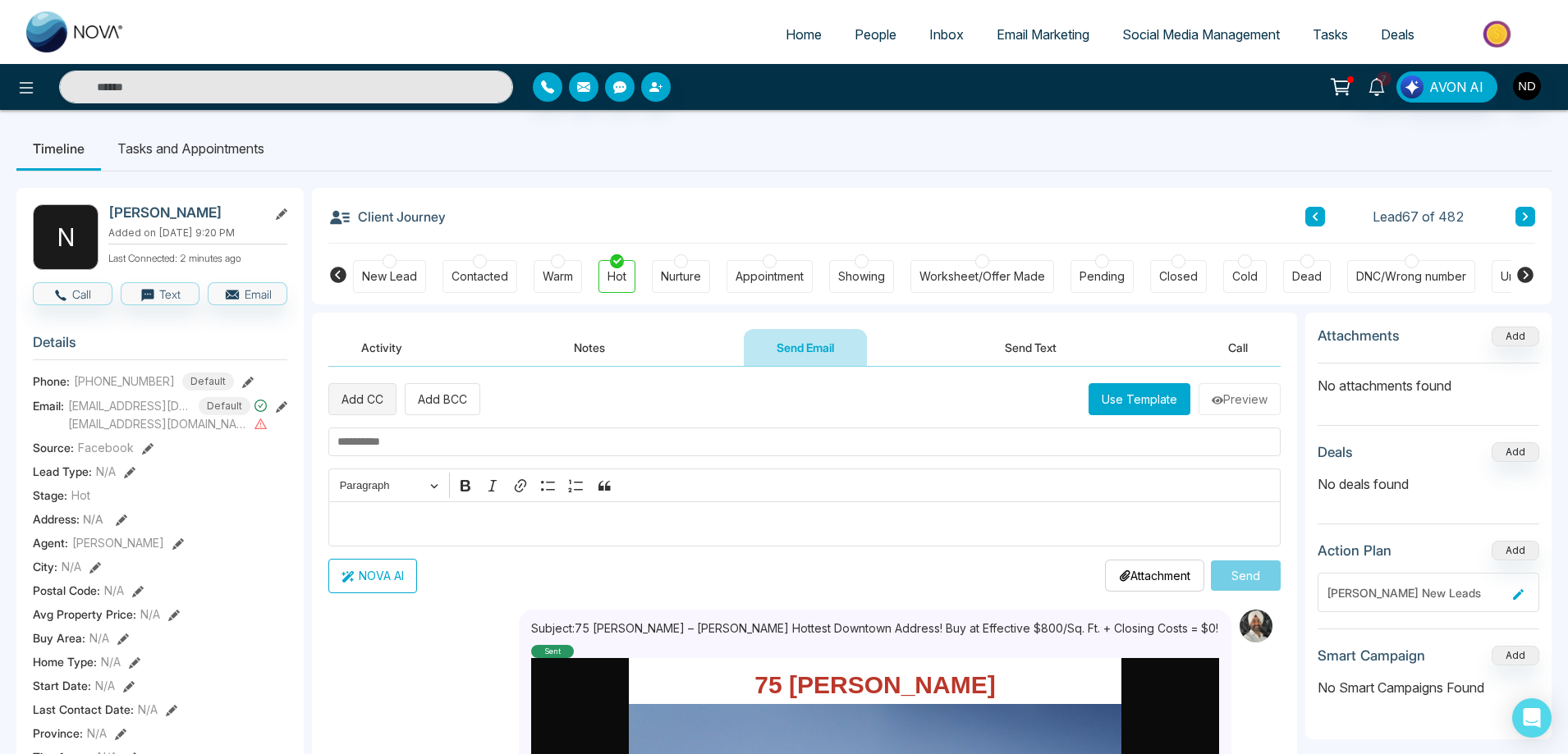
click at [379, 399] on button "Add CC" at bounding box center [362, 399] width 68 height 32
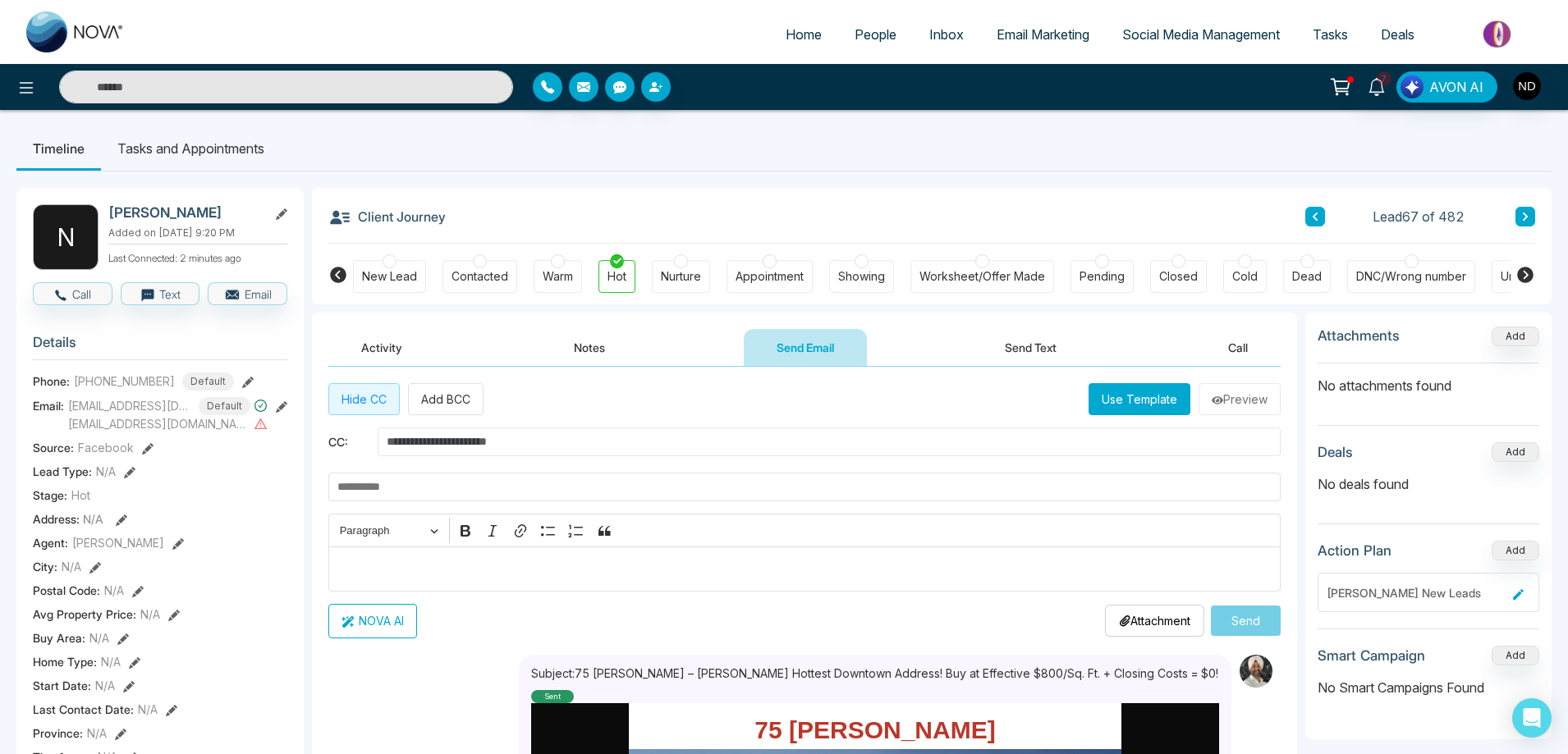
click at [482, 440] on input "text" at bounding box center [828, 442] width 903 height 29
paste input "**********"
type input "**********"
click at [378, 491] on input "text" at bounding box center [804, 487] width 952 height 29
click at [399, 481] on input "text" at bounding box center [804, 487] width 952 height 29
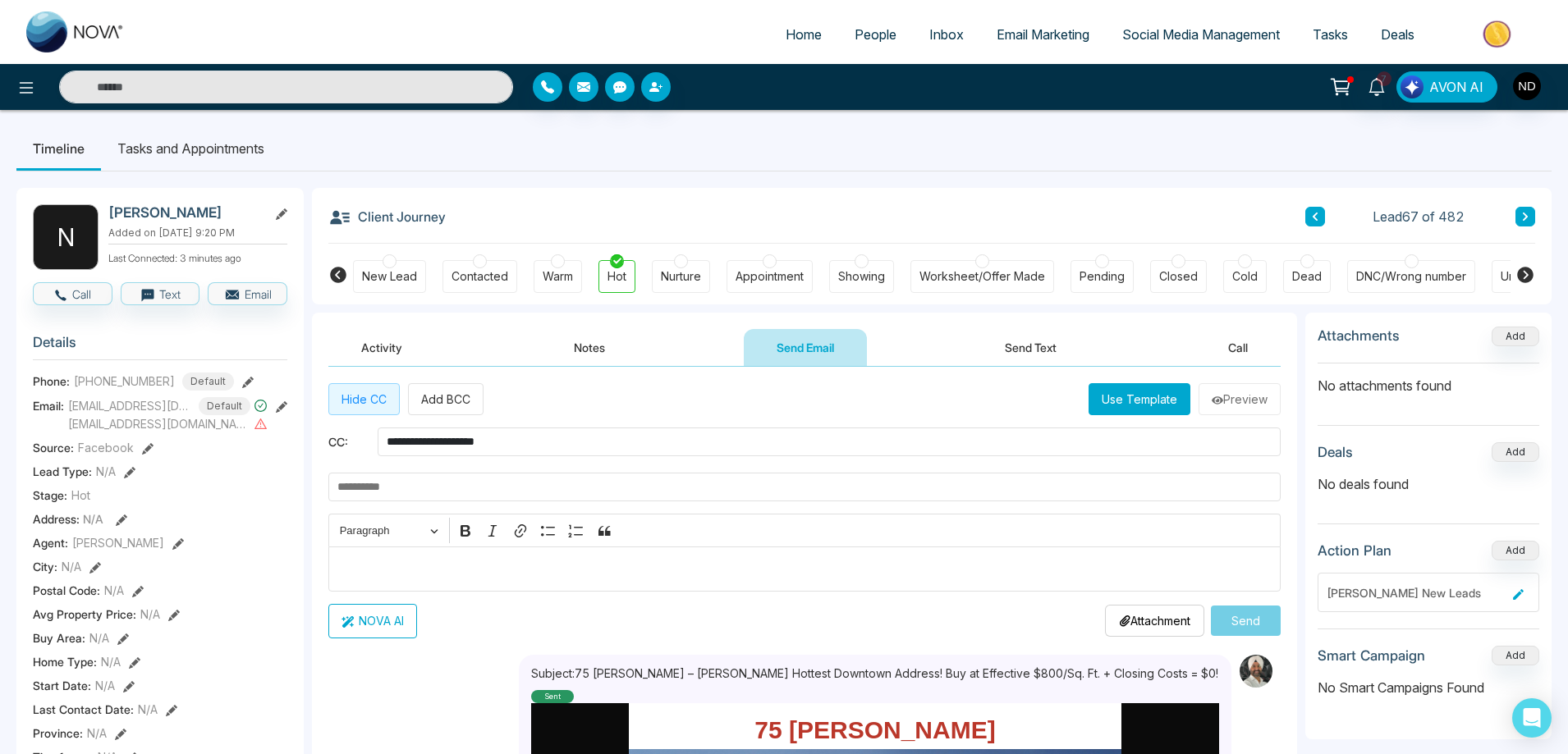
paste input "**********"
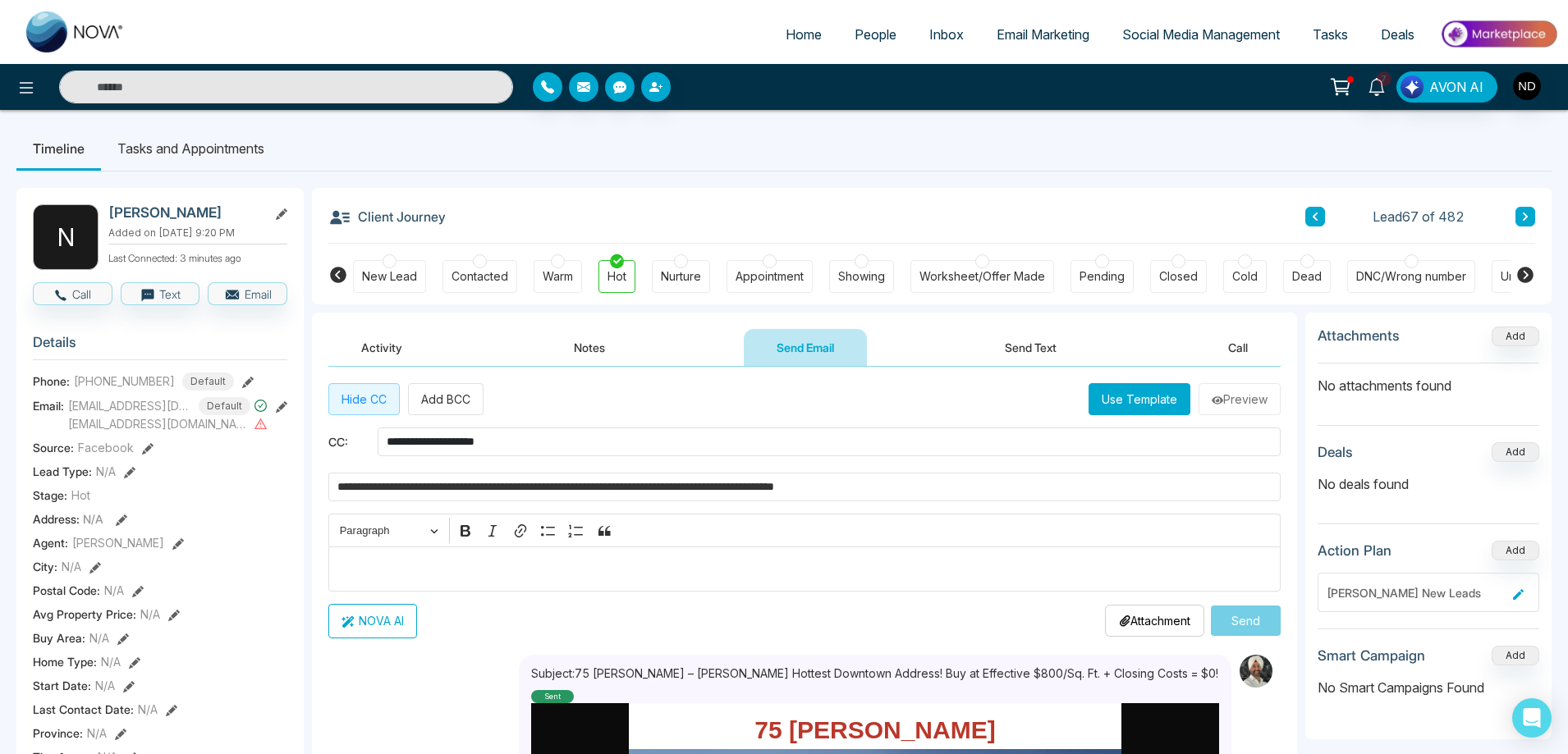
type input "**********"
click at [941, 571] on p "Editor editing area: main" at bounding box center [805, 568] width 935 height 19
click at [1143, 406] on button "Use Template" at bounding box center [1139, 399] width 101 height 32
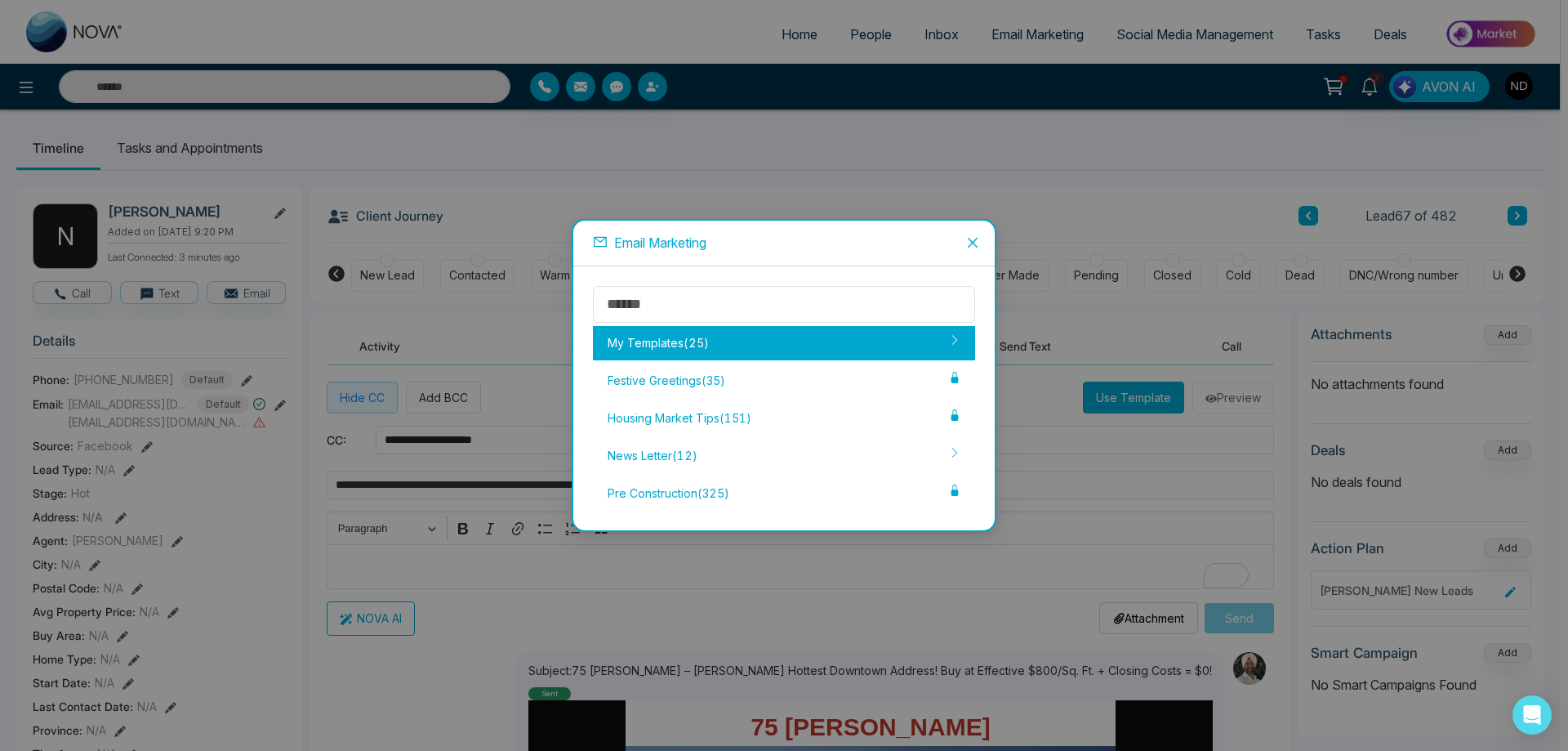
click at [767, 348] on div "My Templates ( 25 )" at bounding box center [784, 342] width 382 height 34
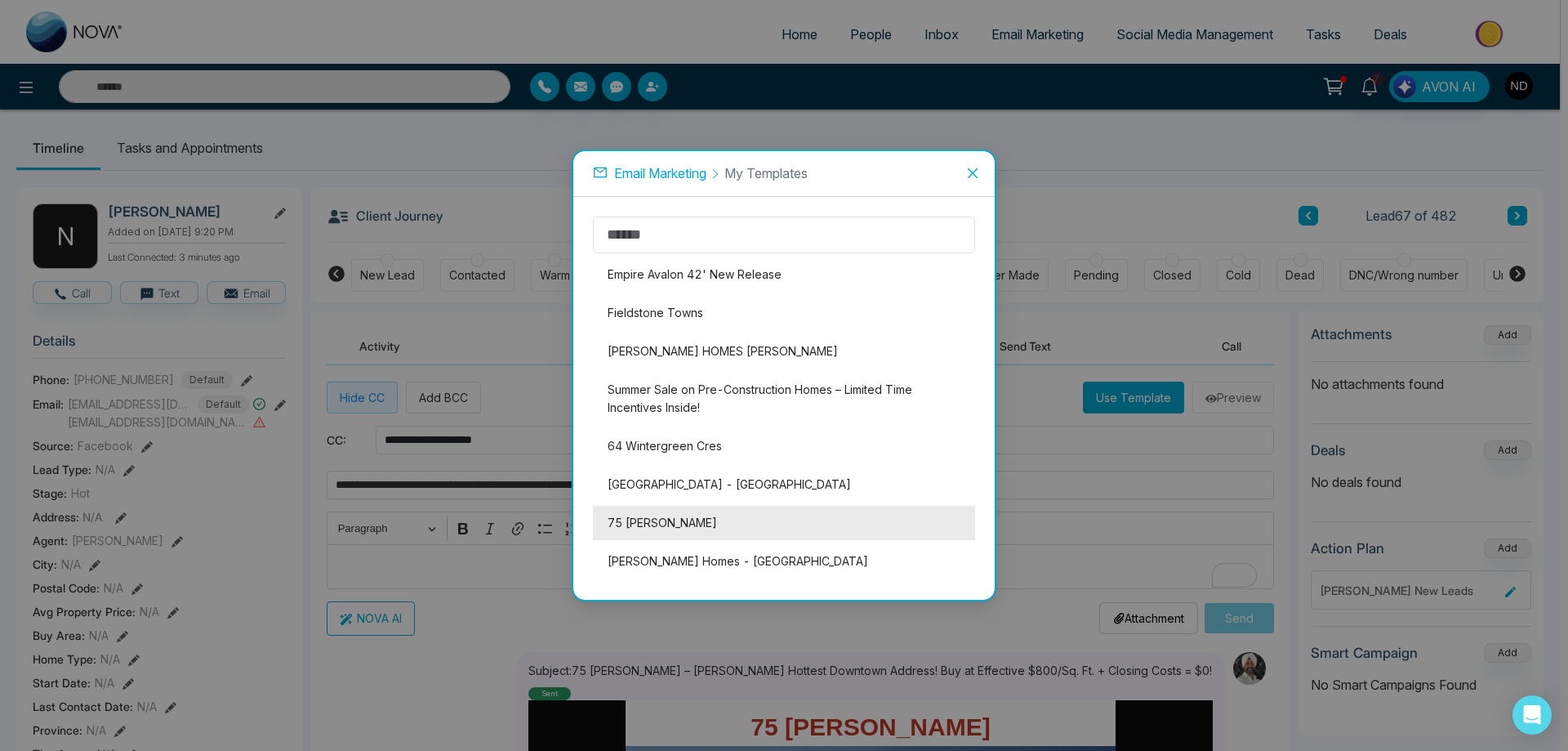
click at [672, 522] on li "75 [PERSON_NAME]" at bounding box center [784, 522] width 382 height 34
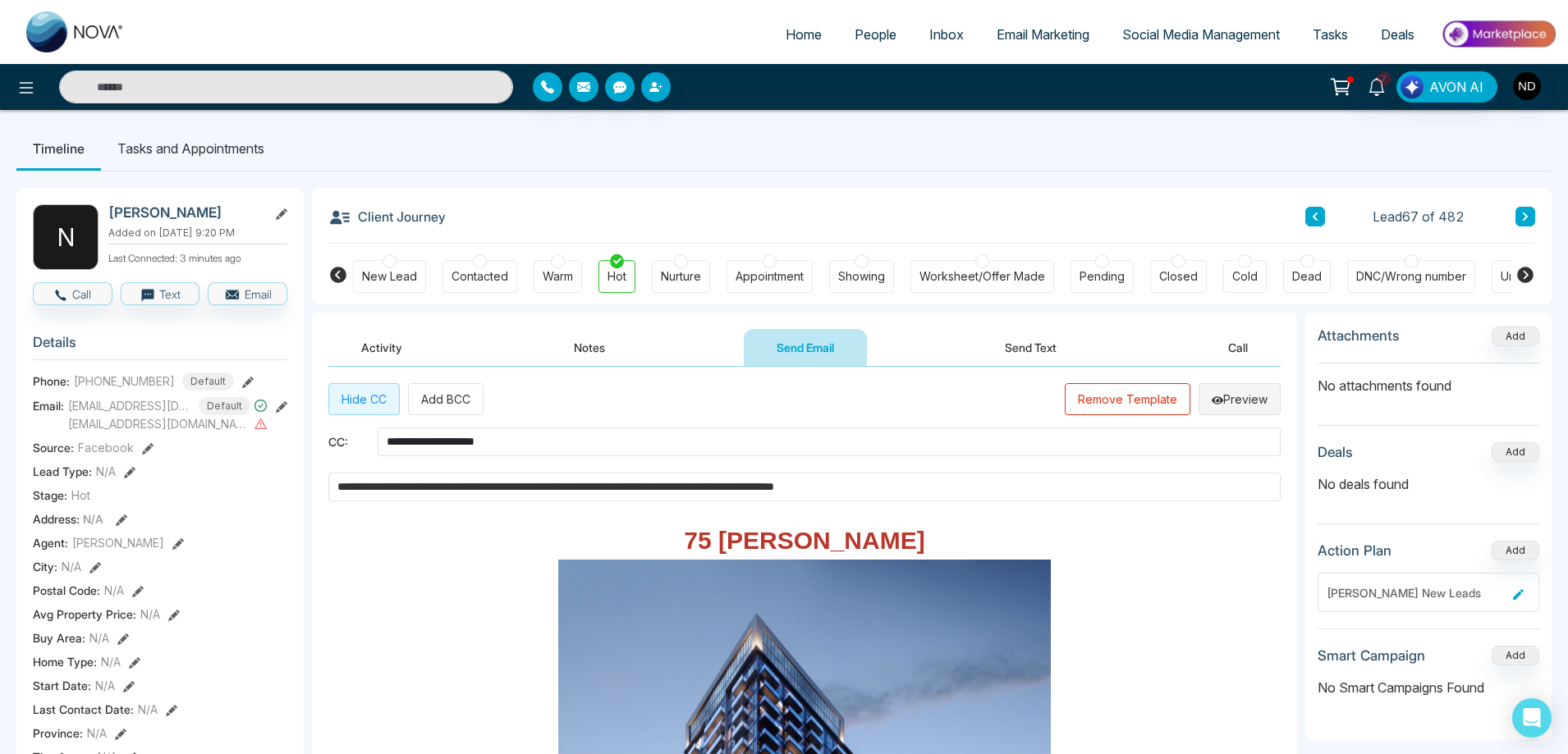
click at [1226, 393] on button "Preview" at bounding box center [1239, 399] width 82 height 32
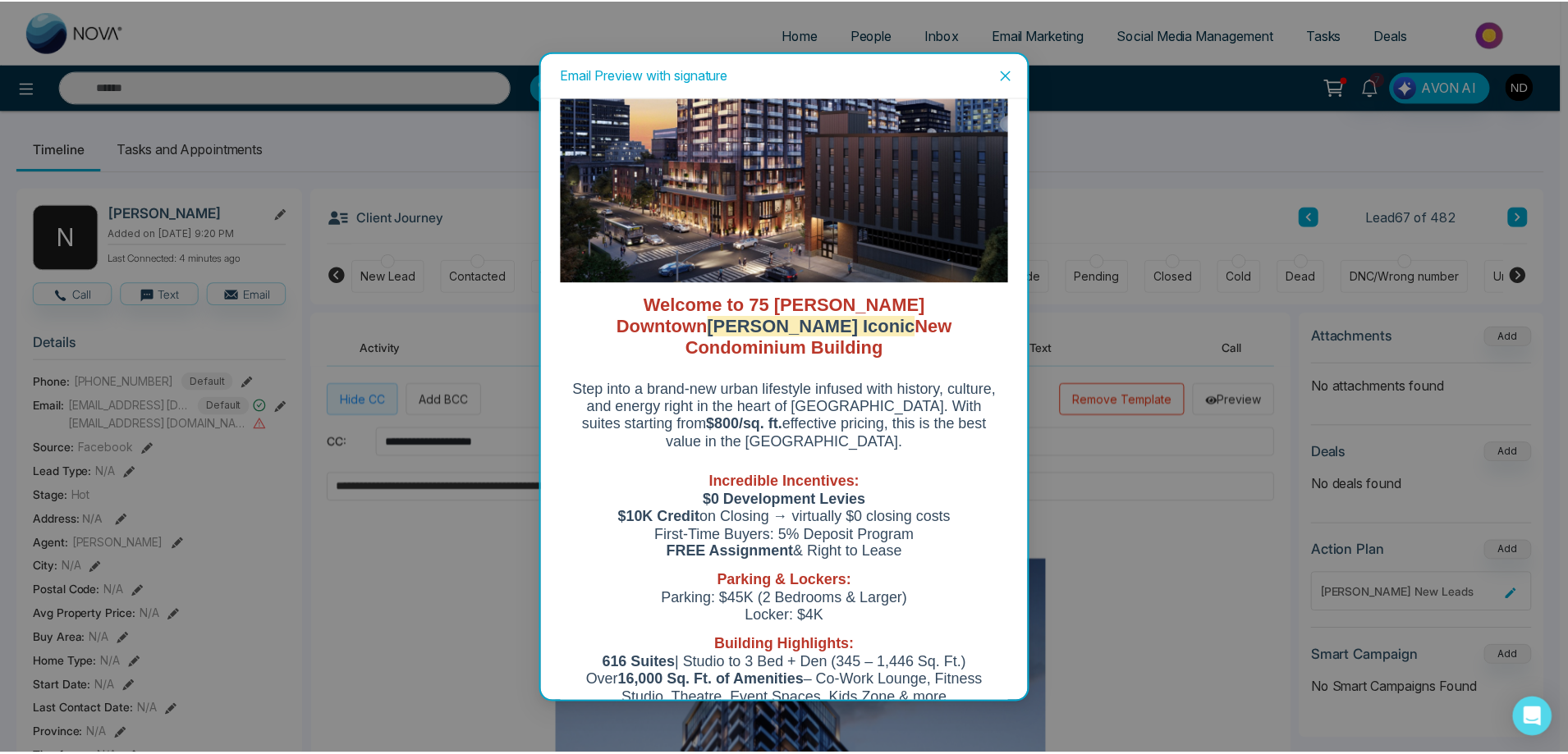
scroll to position [246, 0]
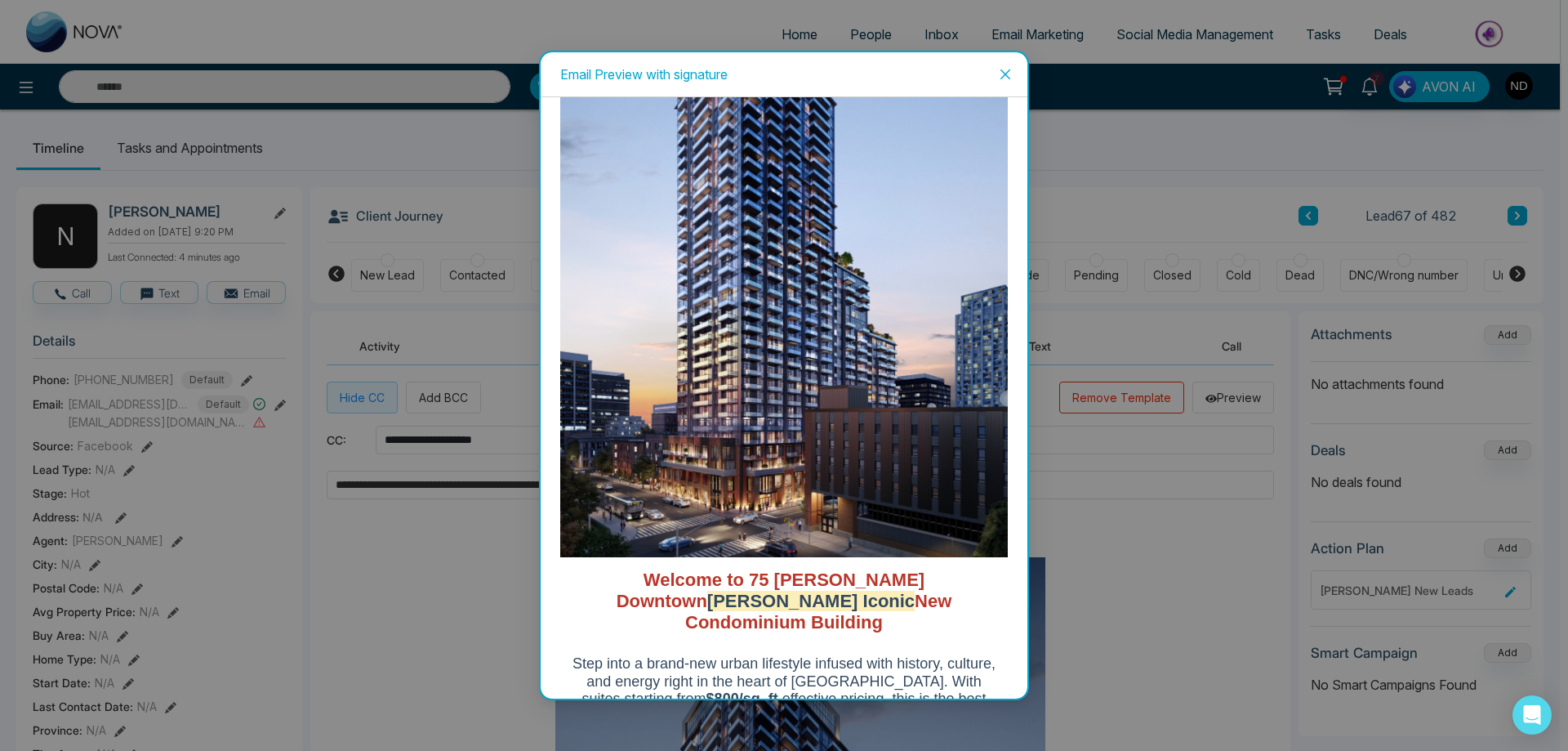
click at [1010, 78] on icon "close" at bounding box center [1005, 74] width 13 height 13
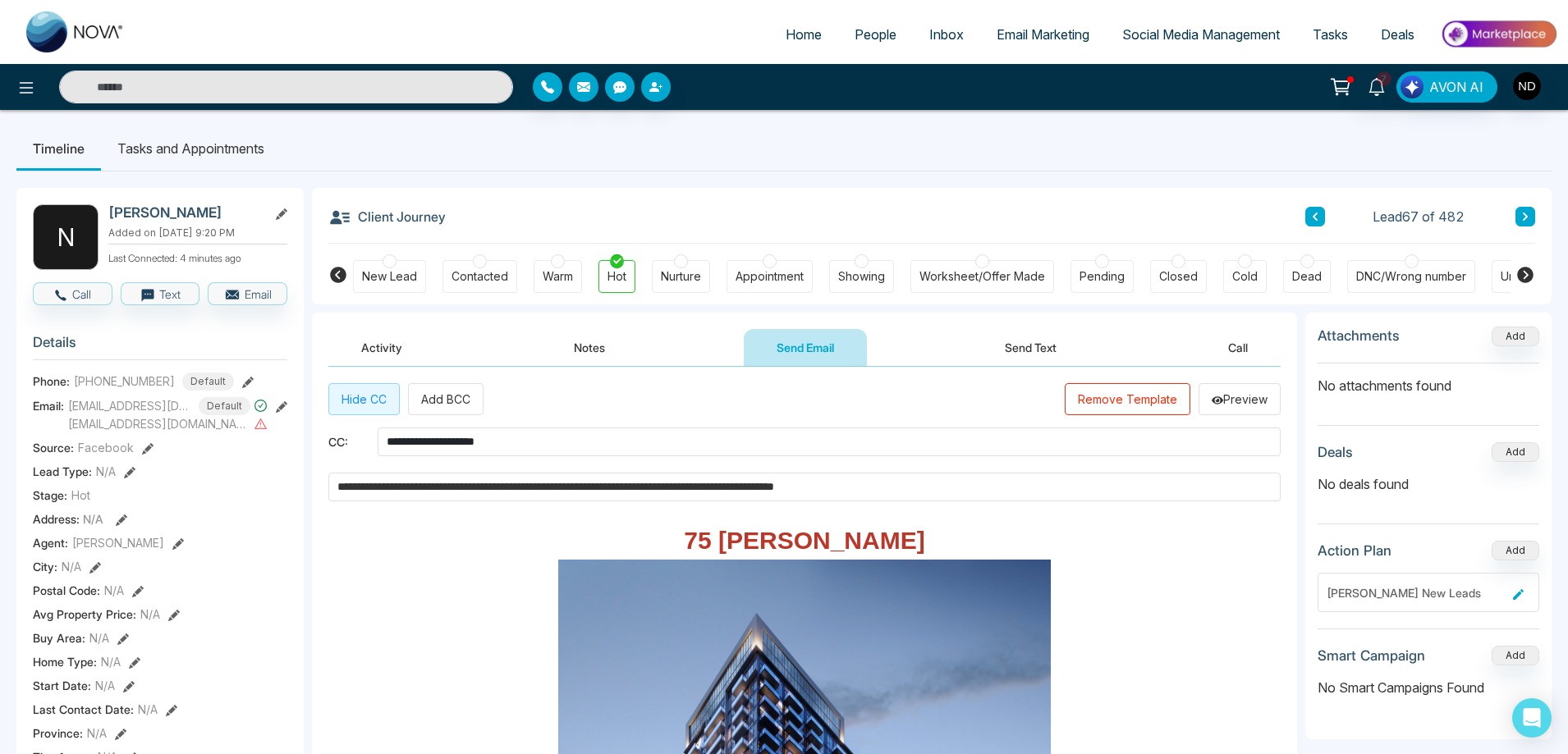
click at [1051, 42] on link "Email Marketing" at bounding box center [1043, 34] width 125 height 31
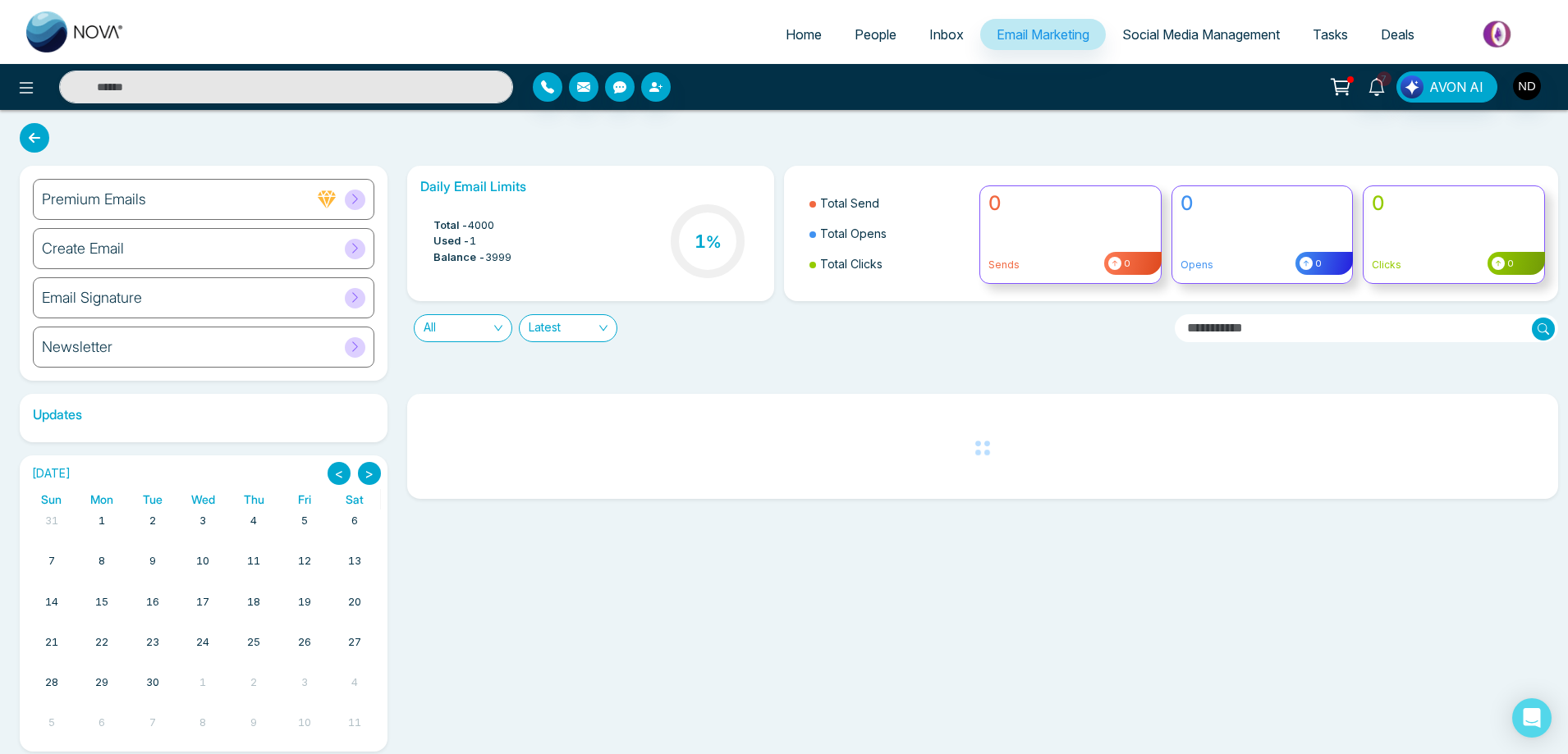
click at [100, 248] on h6 "Create Email" at bounding box center [82, 249] width 82 height 18
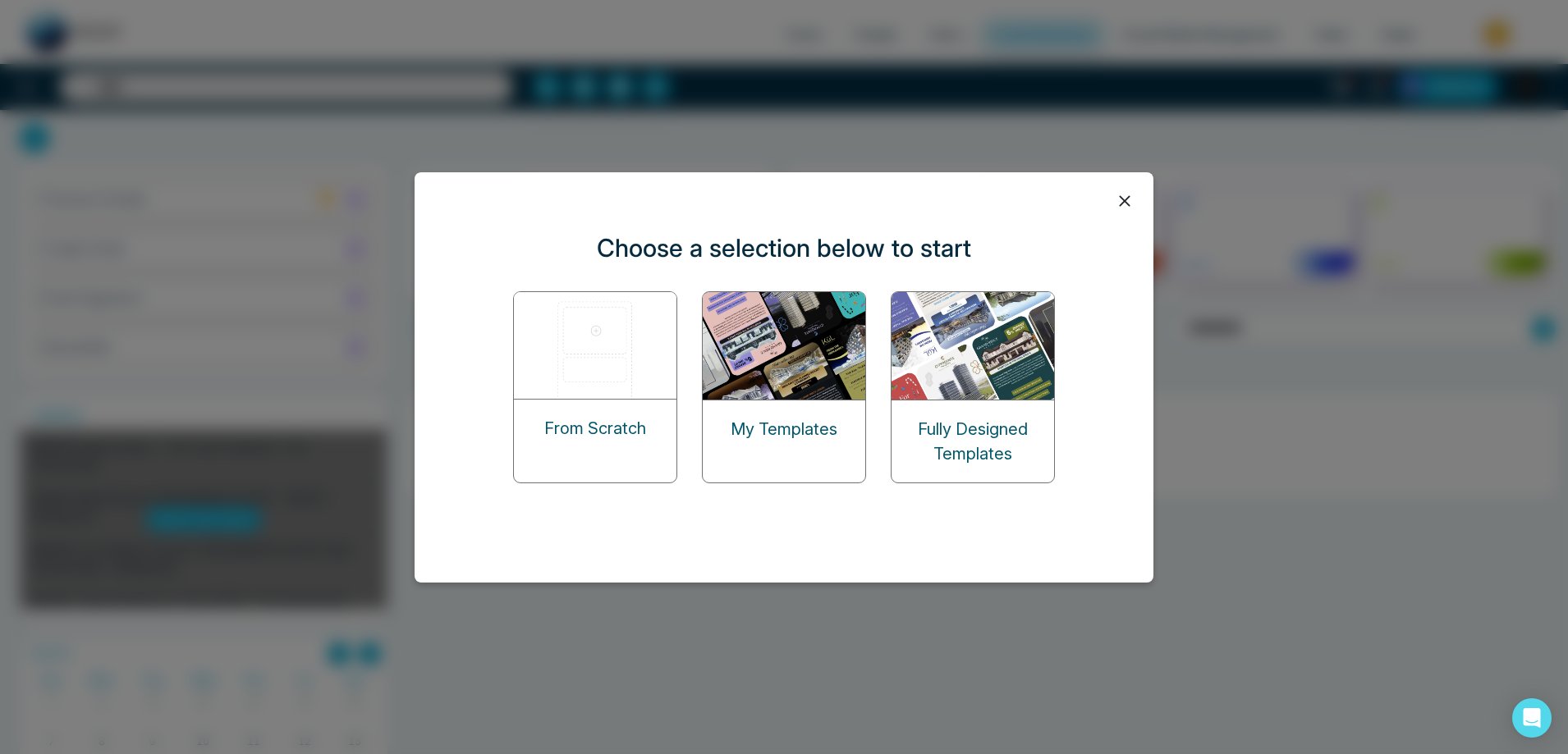
click at [764, 371] on img at bounding box center [785, 346] width 164 height 108
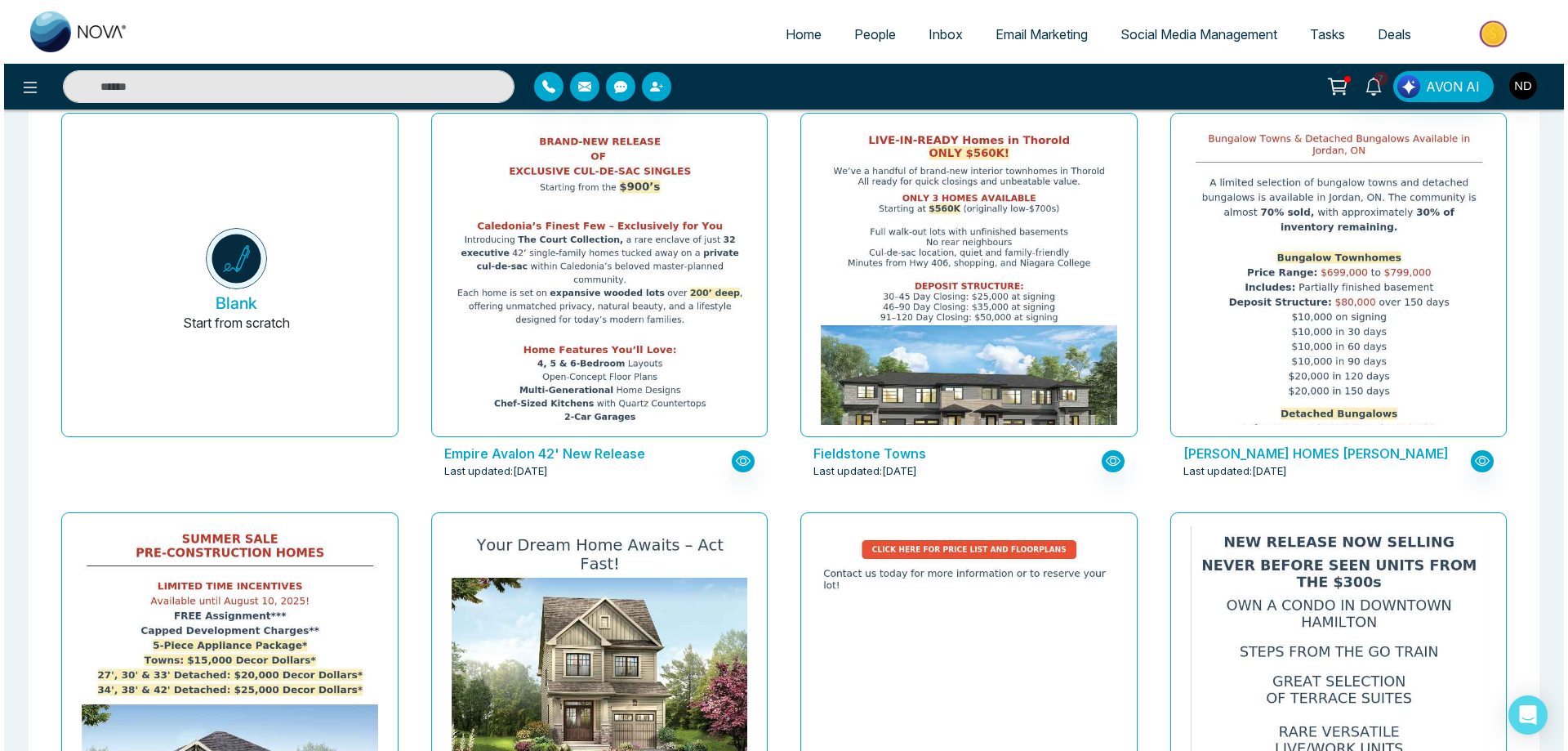
scroll to position [409, 0]
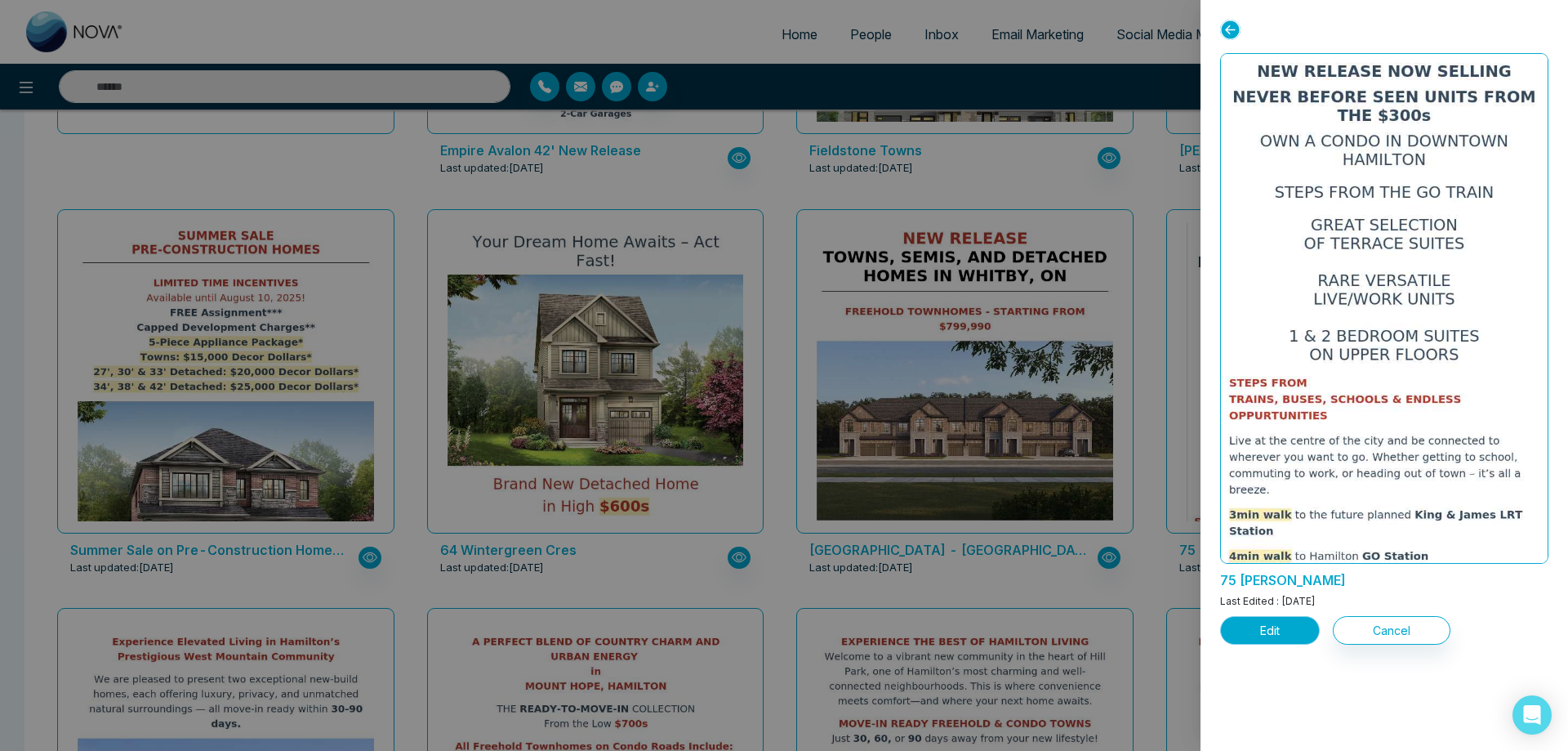
click at [1279, 633] on button "Edit" at bounding box center [1270, 630] width 100 height 28
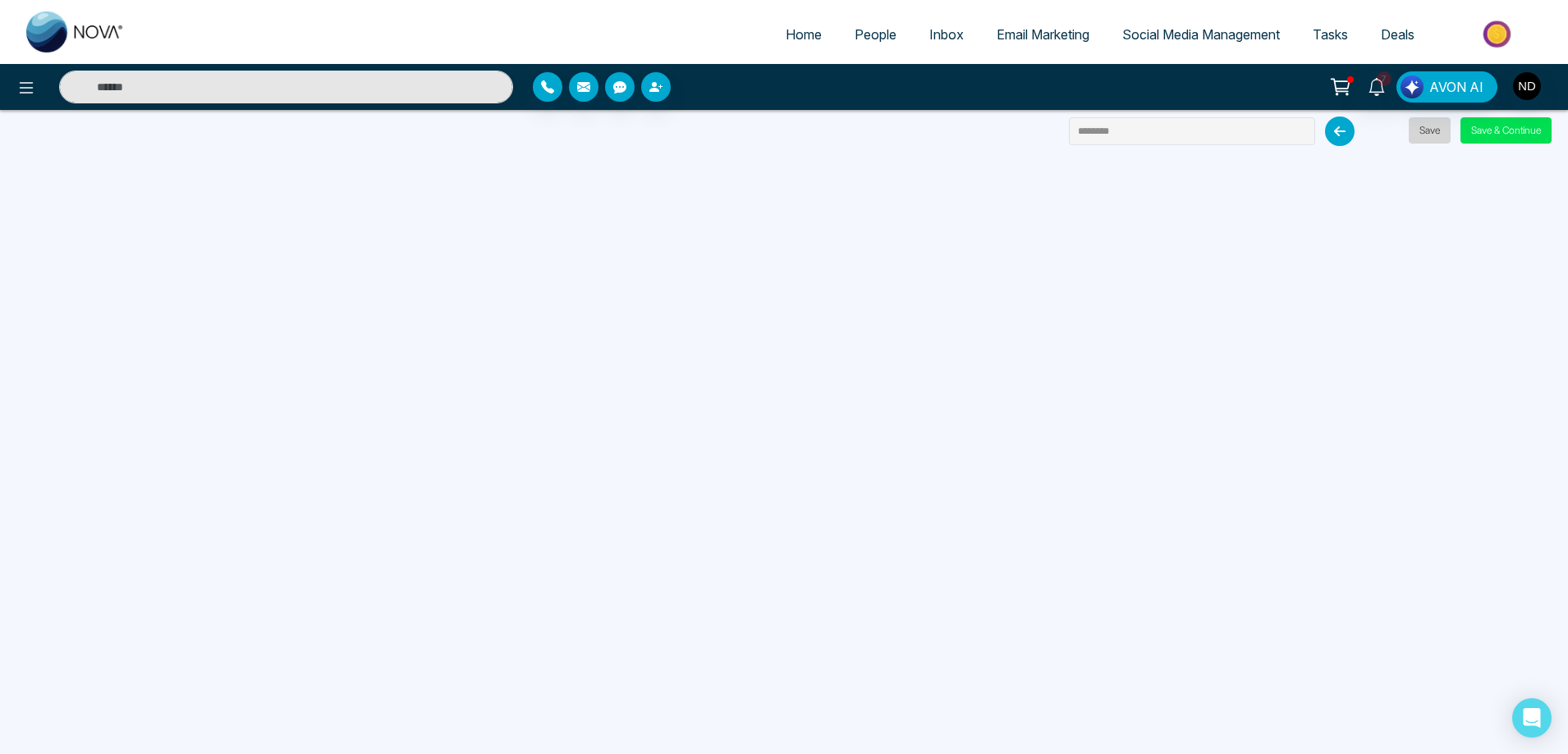
click at [1431, 135] on button "Save" at bounding box center [1429, 130] width 42 height 26
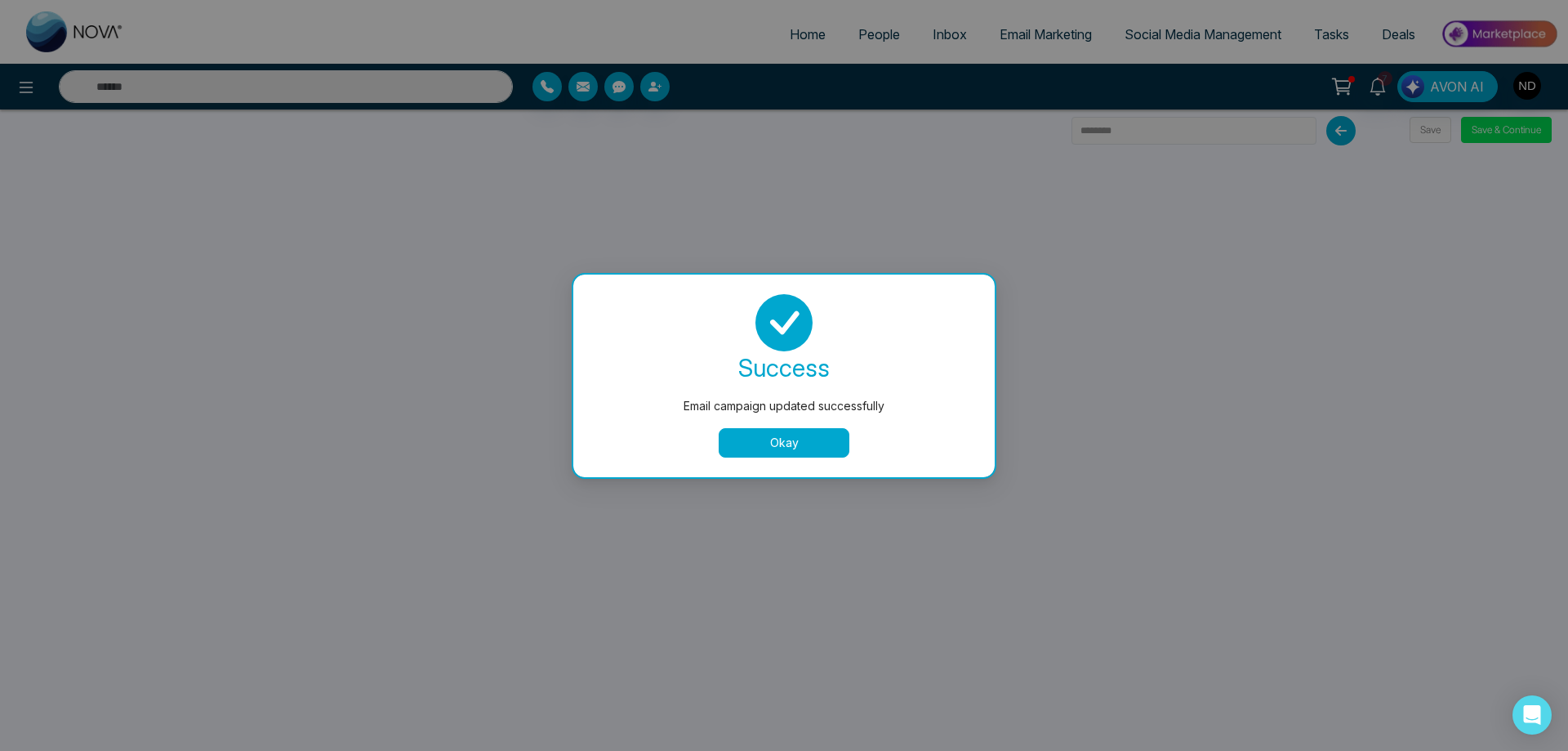
click at [760, 436] on button "Okay" at bounding box center [784, 443] width 130 height 29
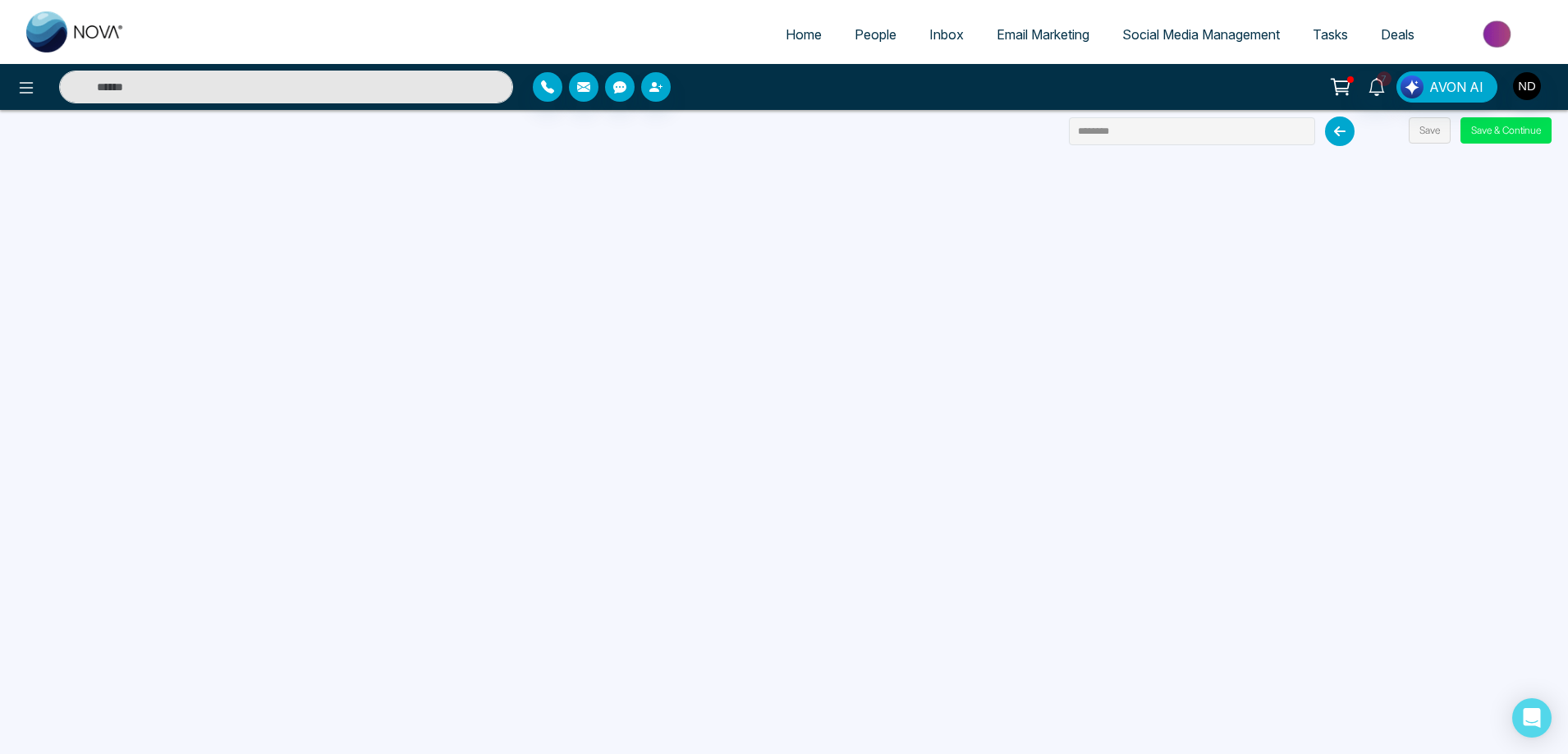
click at [329, 87] on input "text" at bounding box center [286, 88] width 454 height 33
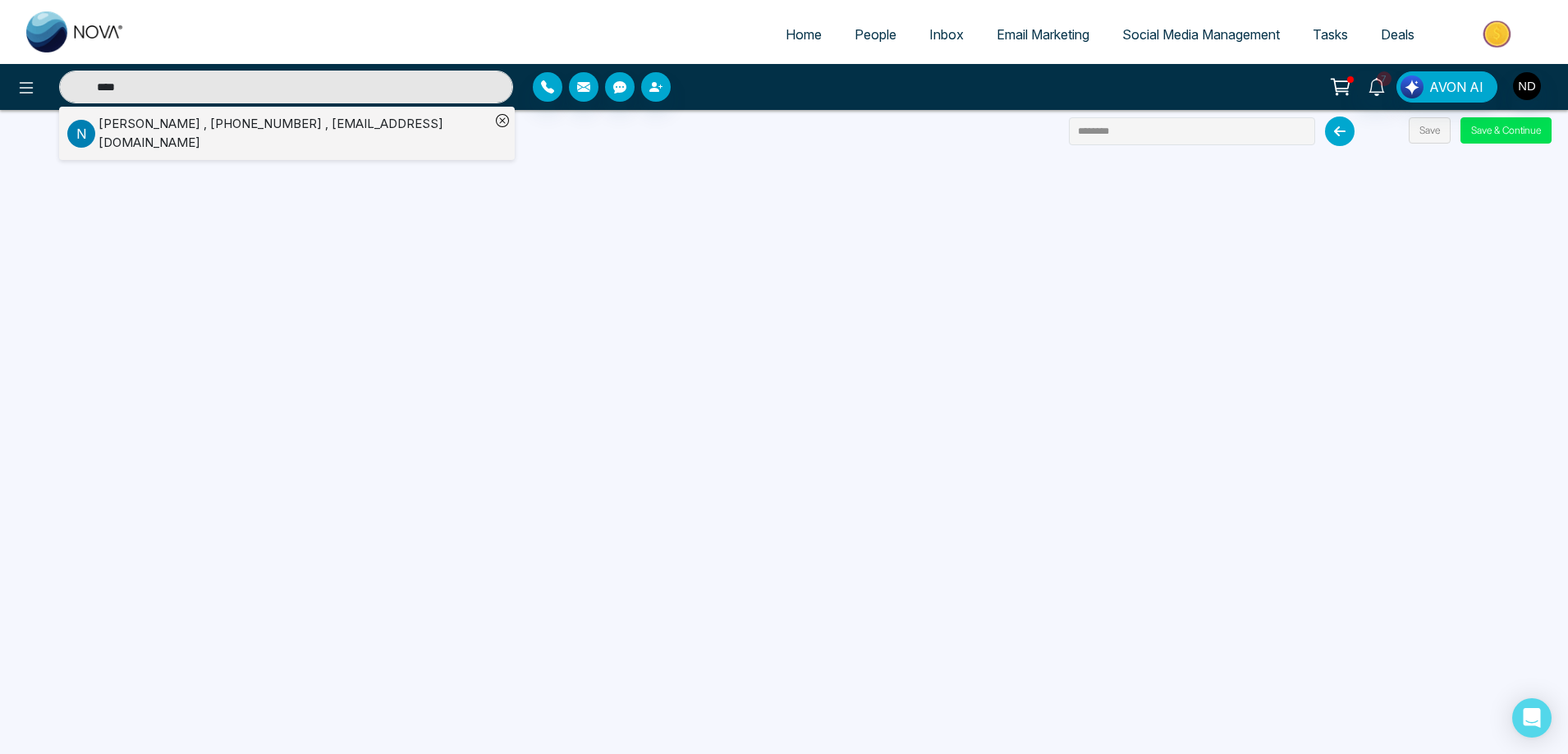
type input "****"
click at [167, 132] on div "[PERSON_NAME] , [PHONE_NUMBER] , [EMAIL_ADDRESS][DOMAIN_NAME]" at bounding box center [294, 134] width 392 height 37
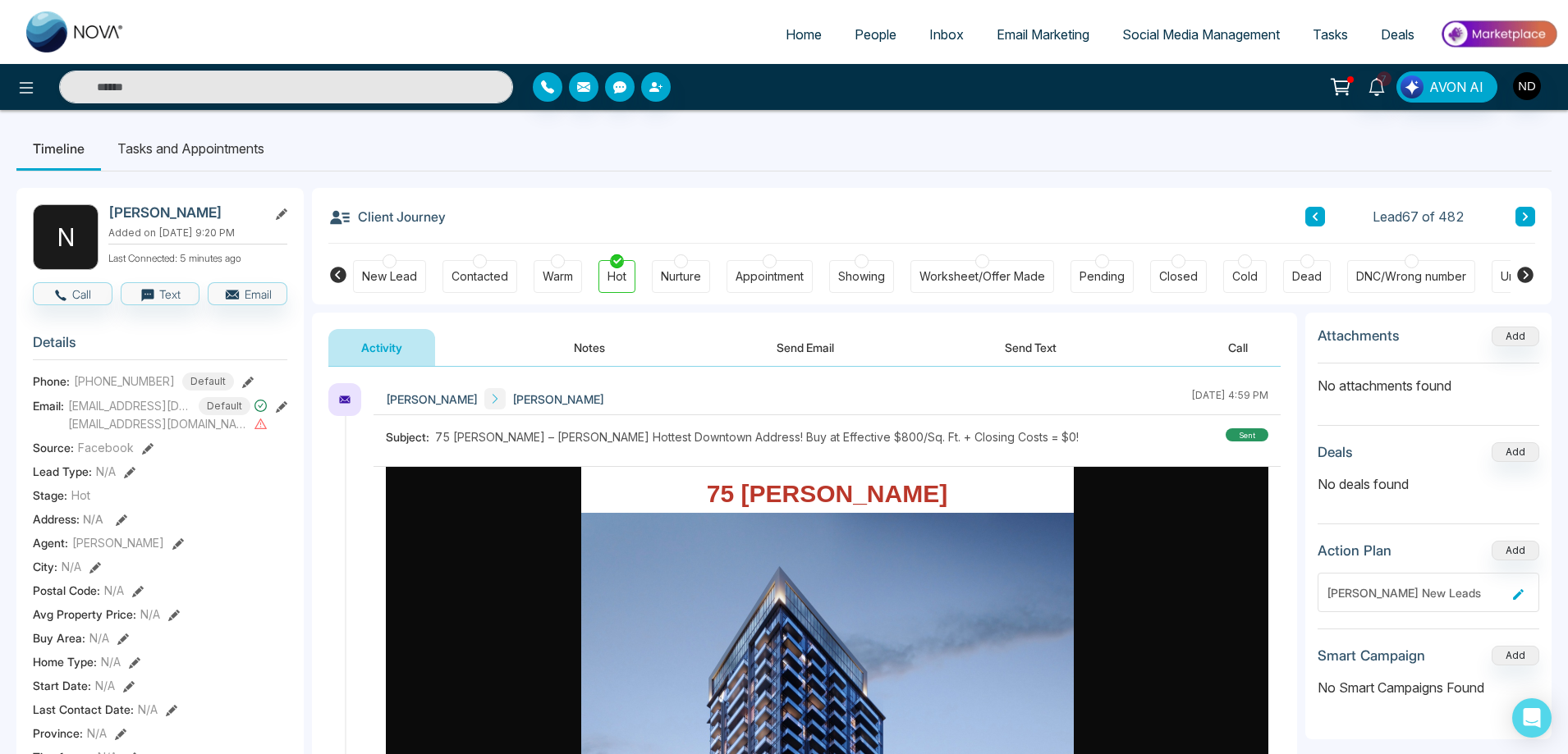
click at [816, 358] on button "Send Email" at bounding box center [804, 348] width 123 height 37
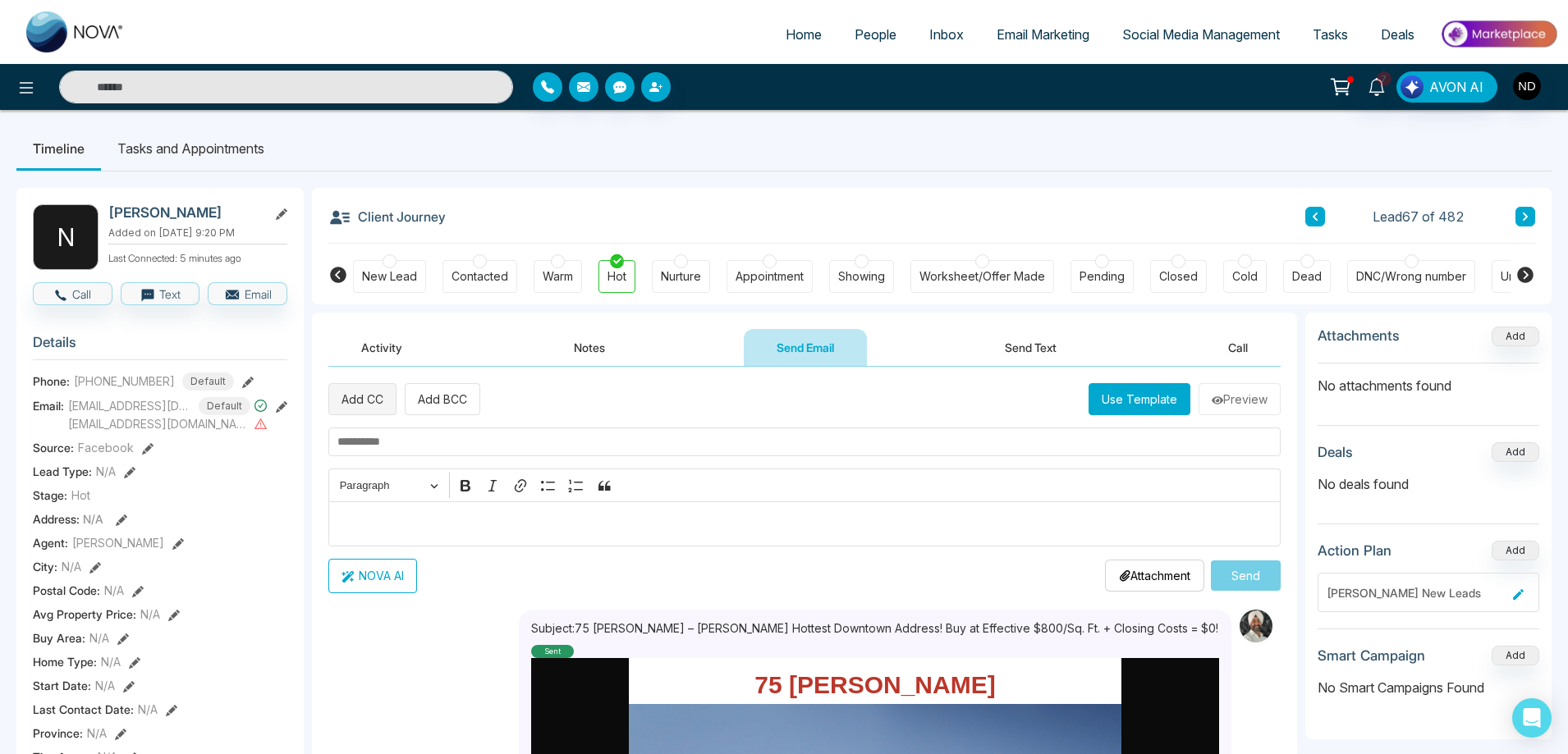
click at [382, 404] on button "Add CC" at bounding box center [362, 399] width 68 height 32
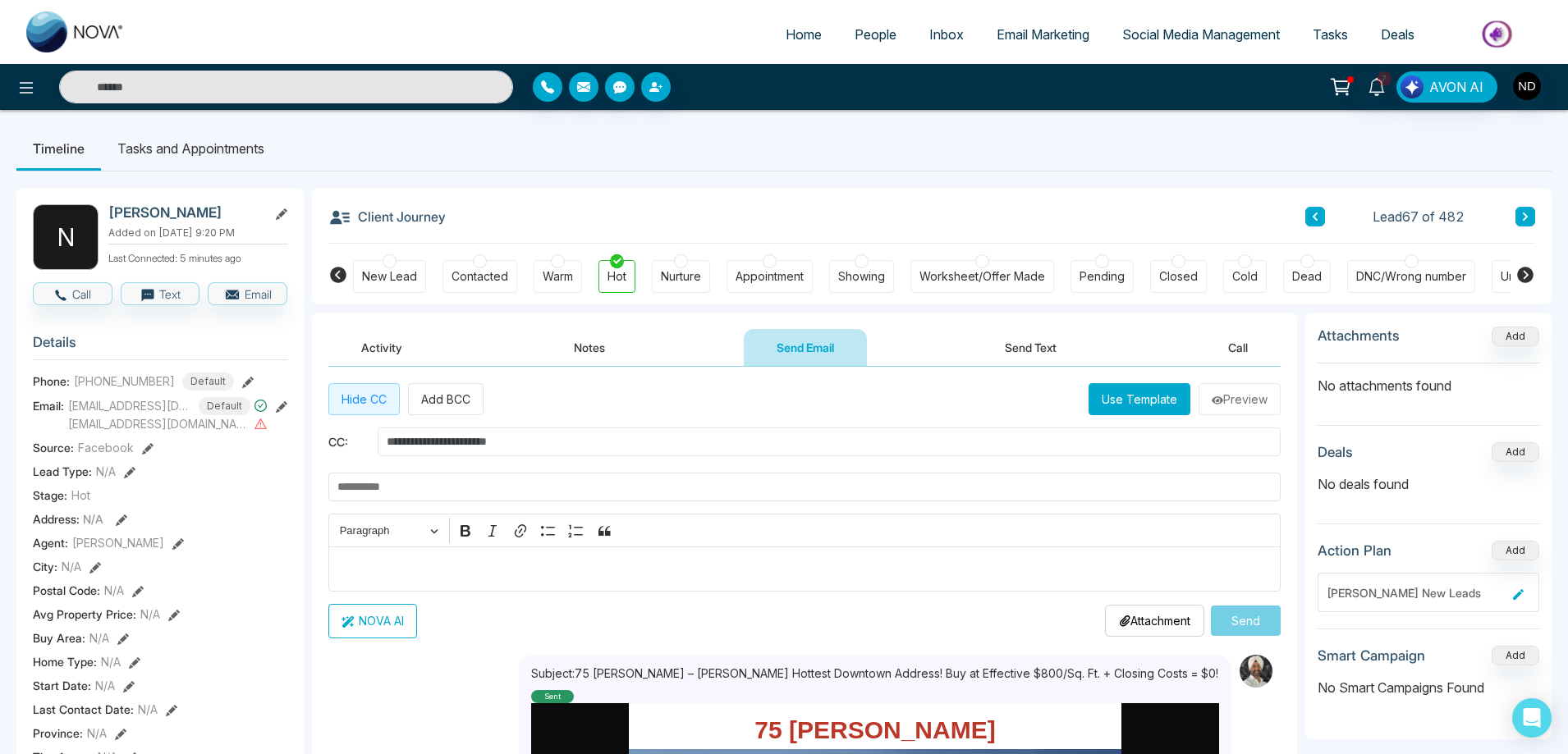
click at [445, 437] on input "text" at bounding box center [828, 442] width 903 height 29
type input "**********"
click at [411, 482] on input "text" at bounding box center [804, 487] width 952 height 29
paste input "**********"
type input "**********"
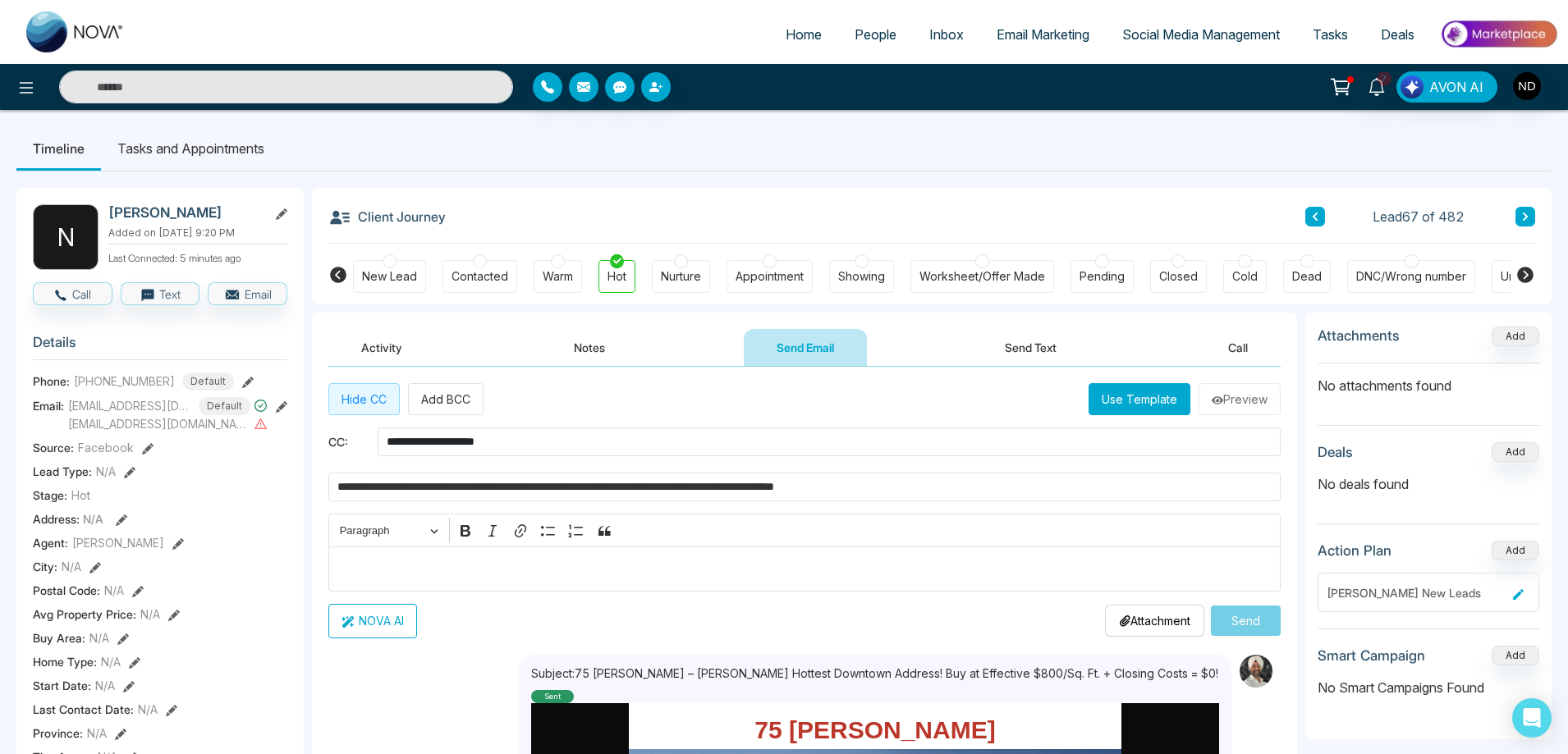
click at [575, 577] on p "Editor editing area: main" at bounding box center [805, 568] width 935 height 19
click at [1139, 395] on button "Use Template" at bounding box center [1139, 399] width 101 height 32
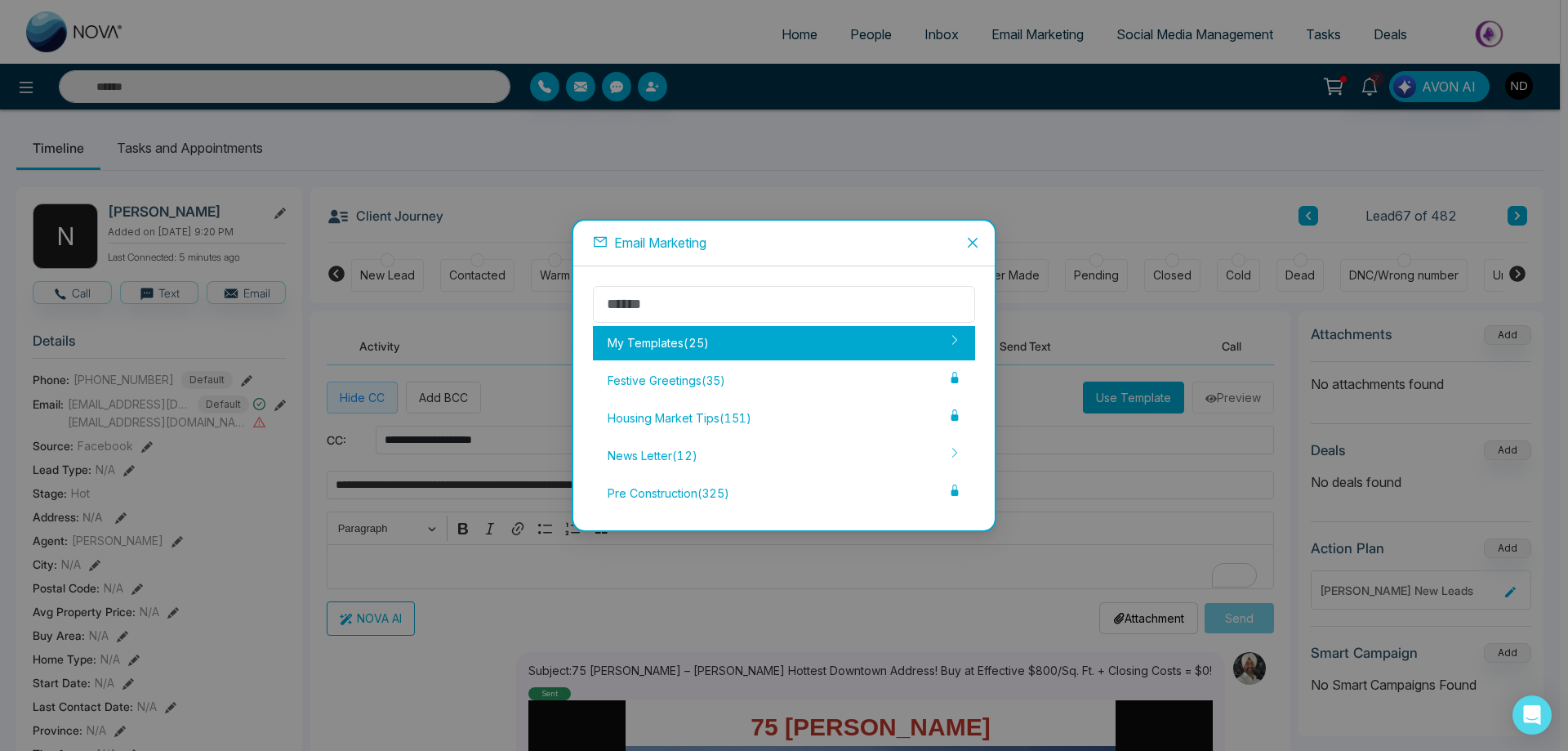
click at [740, 349] on div "My Templates ( 25 )" at bounding box center [784, 342] width 382 height 34
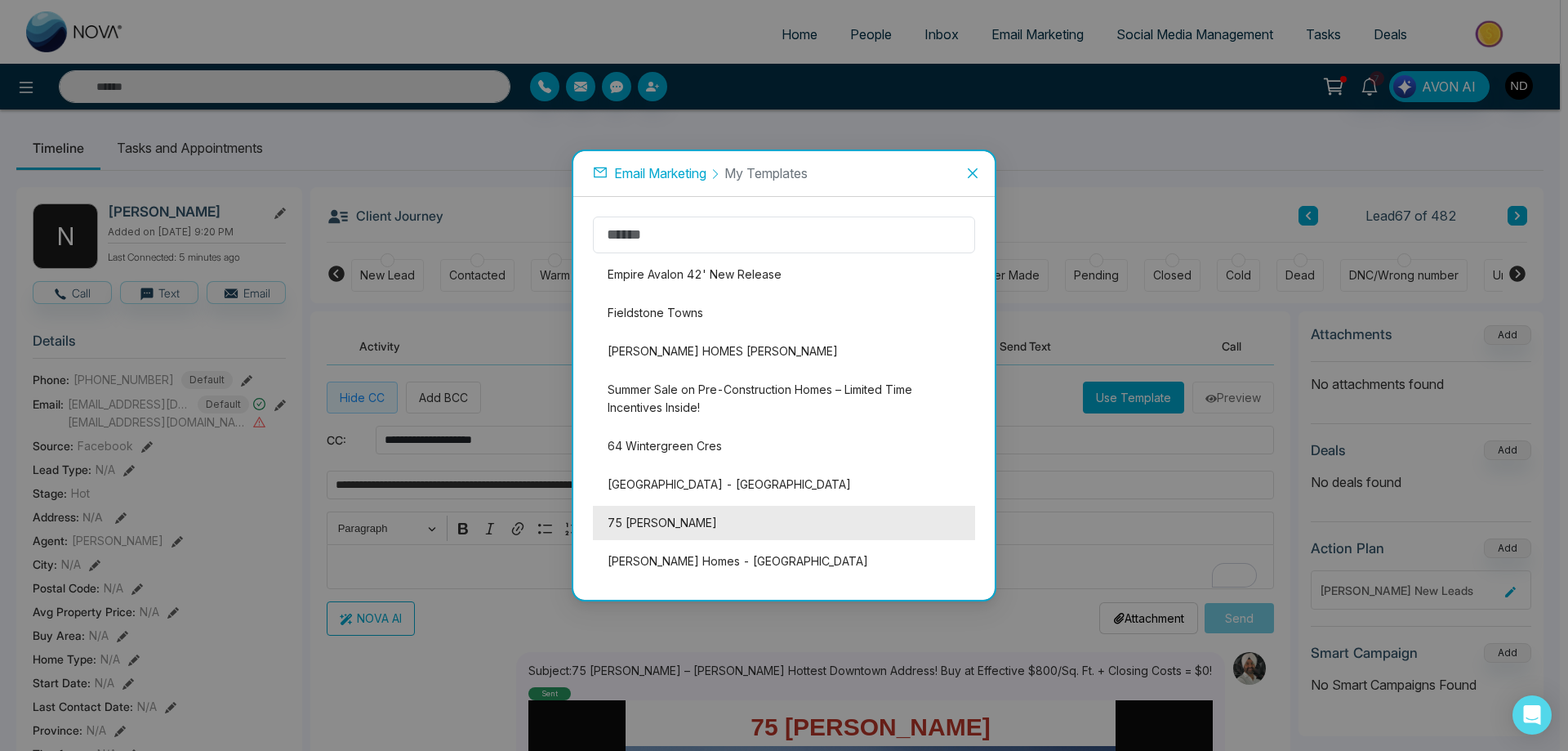
click at [650, 515] on li "75 [PERSON_NAME]" at bounding box center [784, 522] width 382 height 34
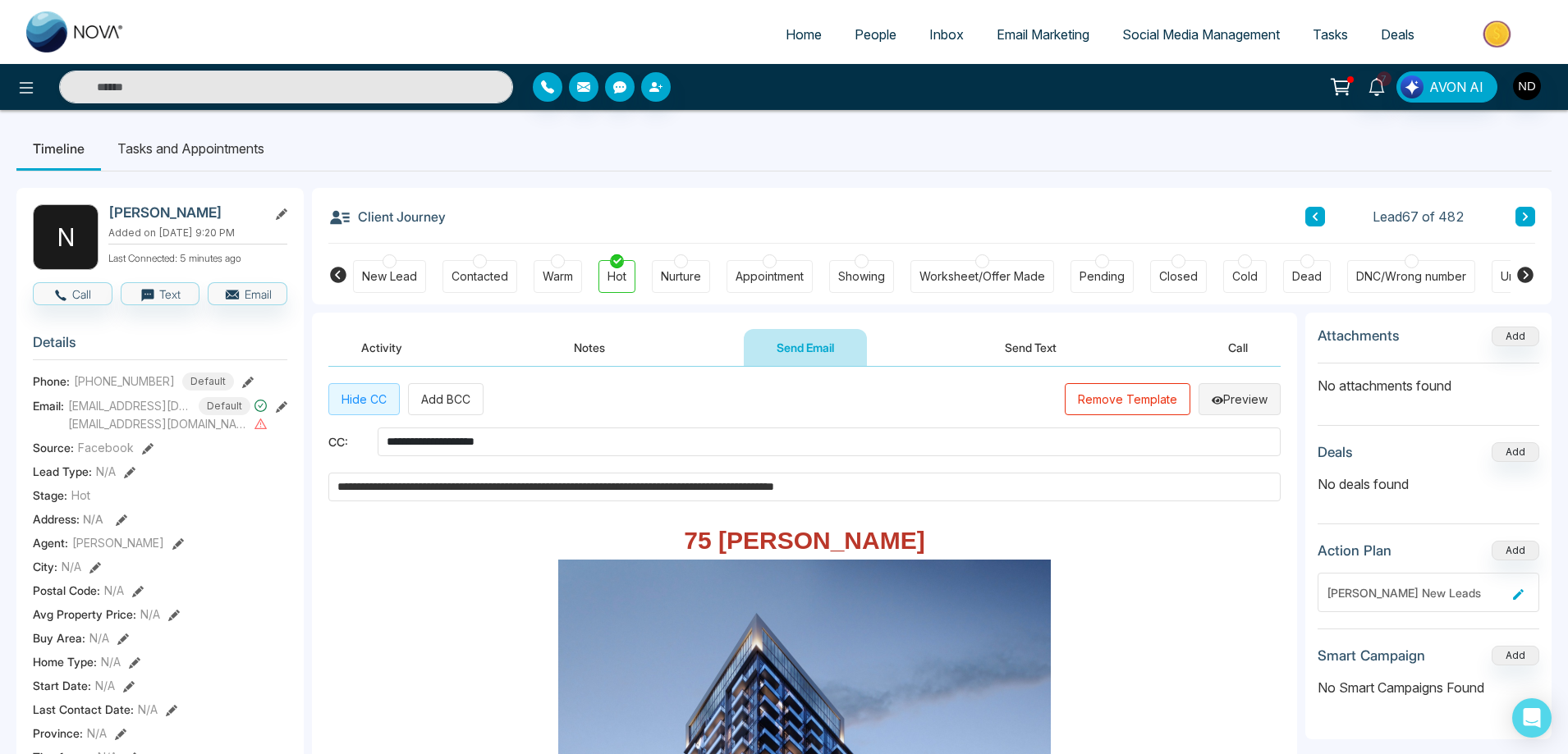
click at [1241, 399] on button "Preview" at bounding box center [1239, 399] width 82 height 32
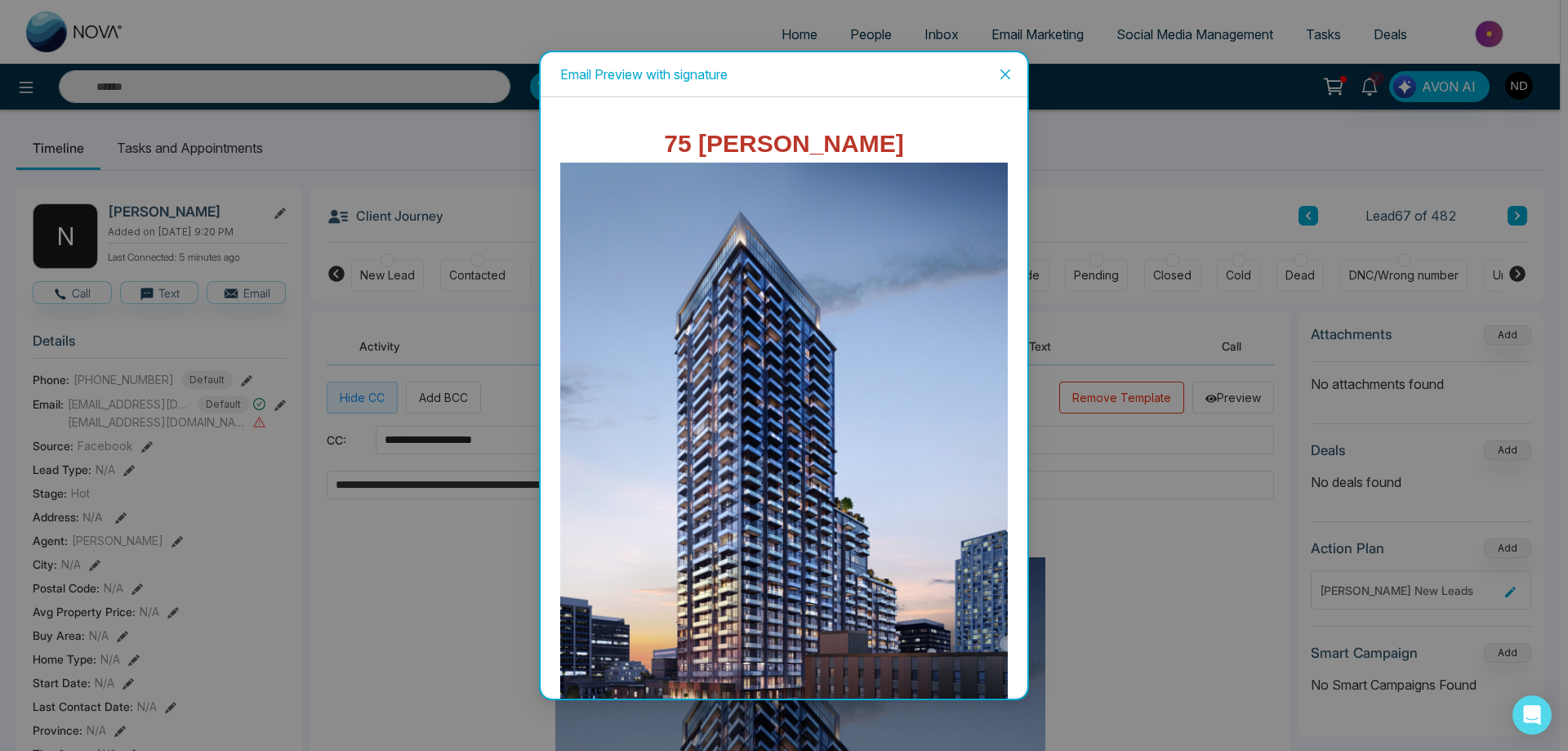
click at [999, 72] on icon "close" at bounding box center [1005, 74] width 13 height 13
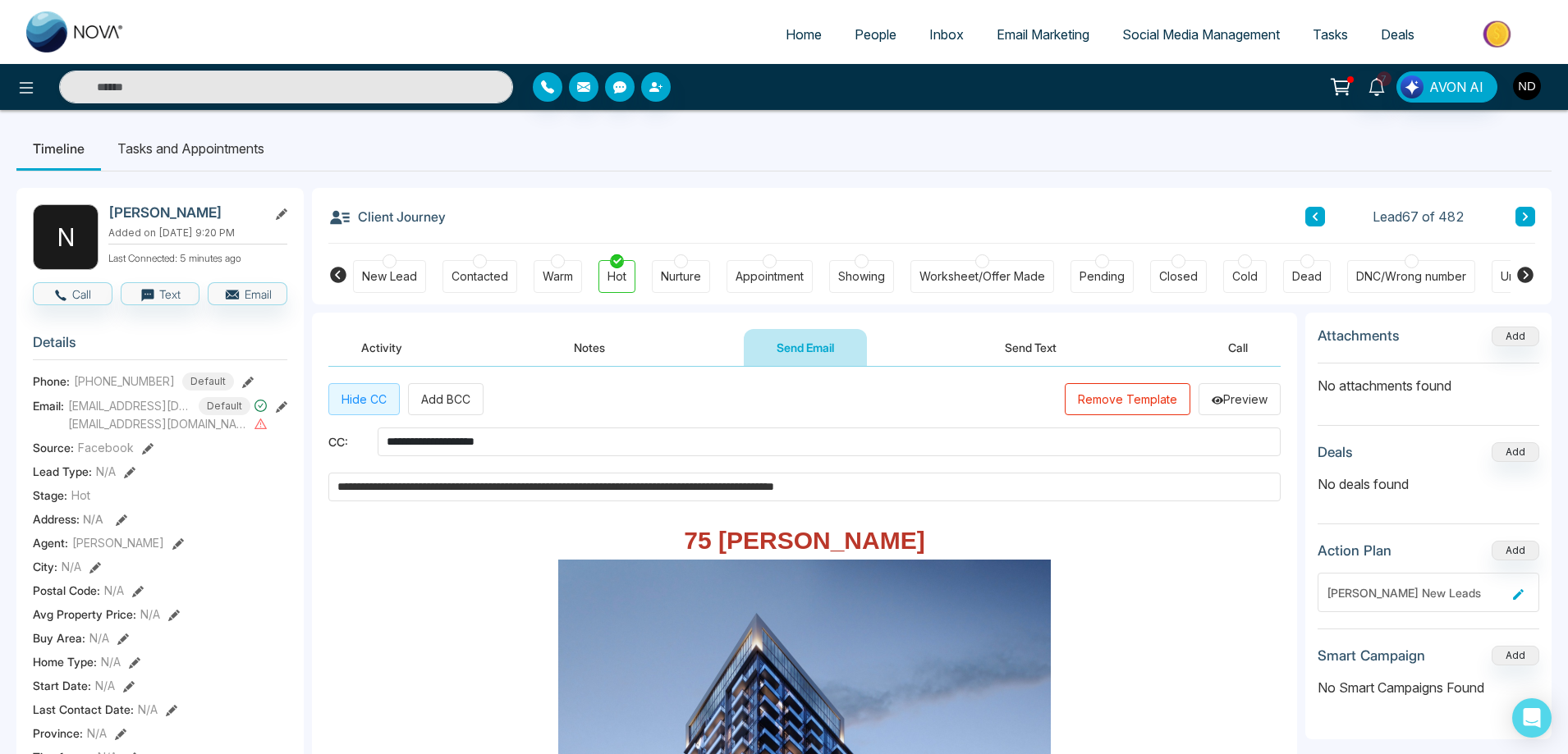
click at [1530, 79] on img "button" at bounding box center [1526, 86] width 28 height 28
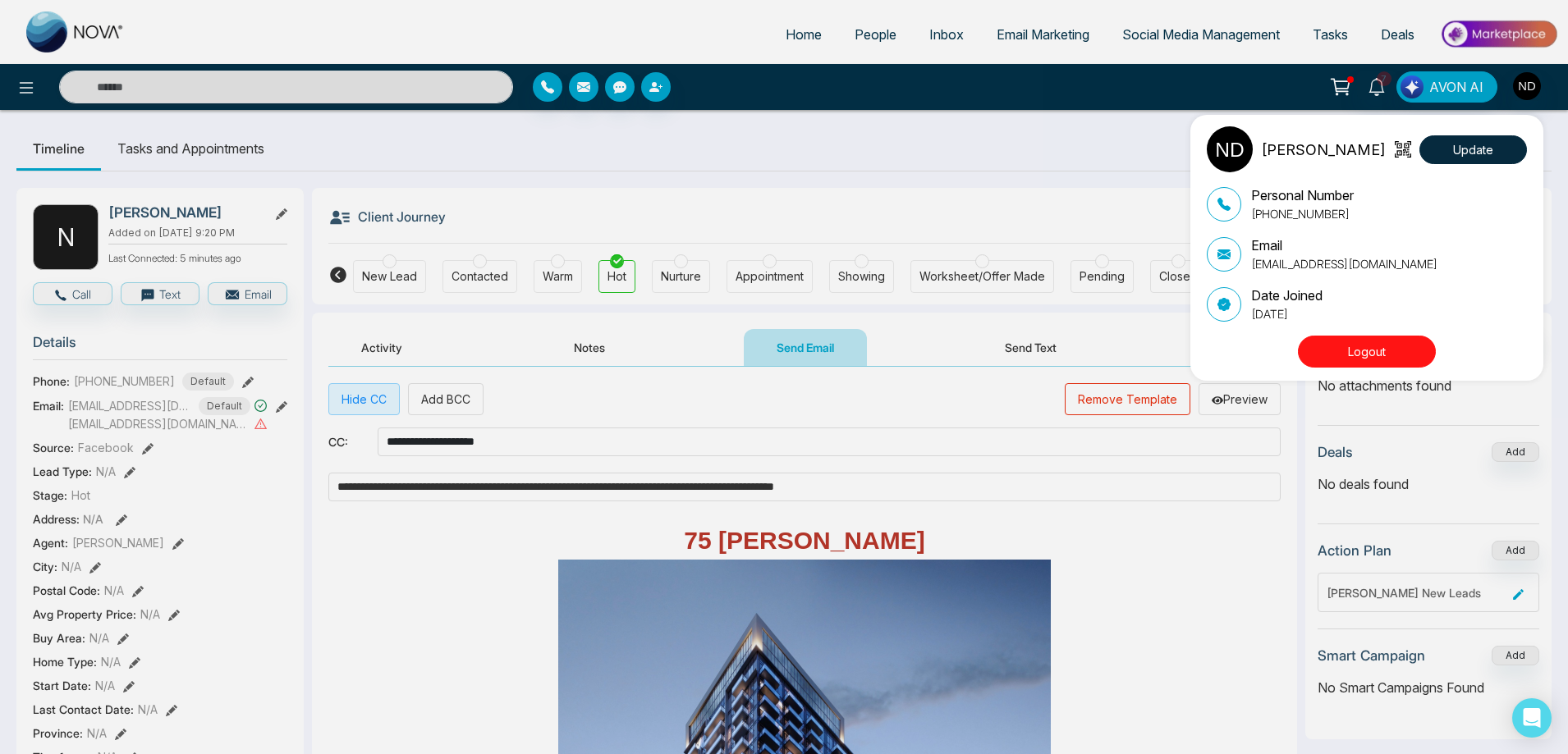
click at [1381, 347] on button "Logout" at bounding box center [1367, 351] width 138 height 32
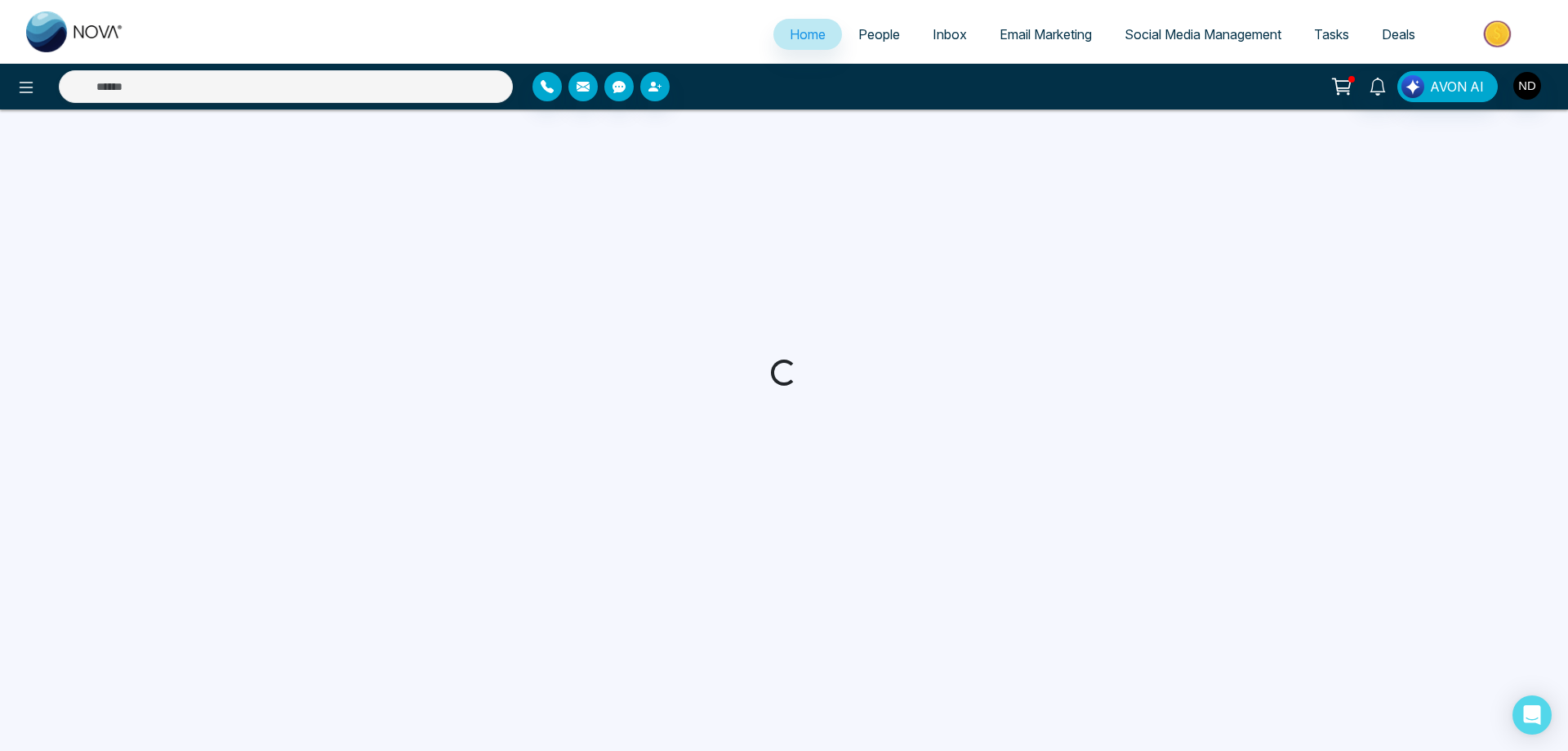
select select "*"
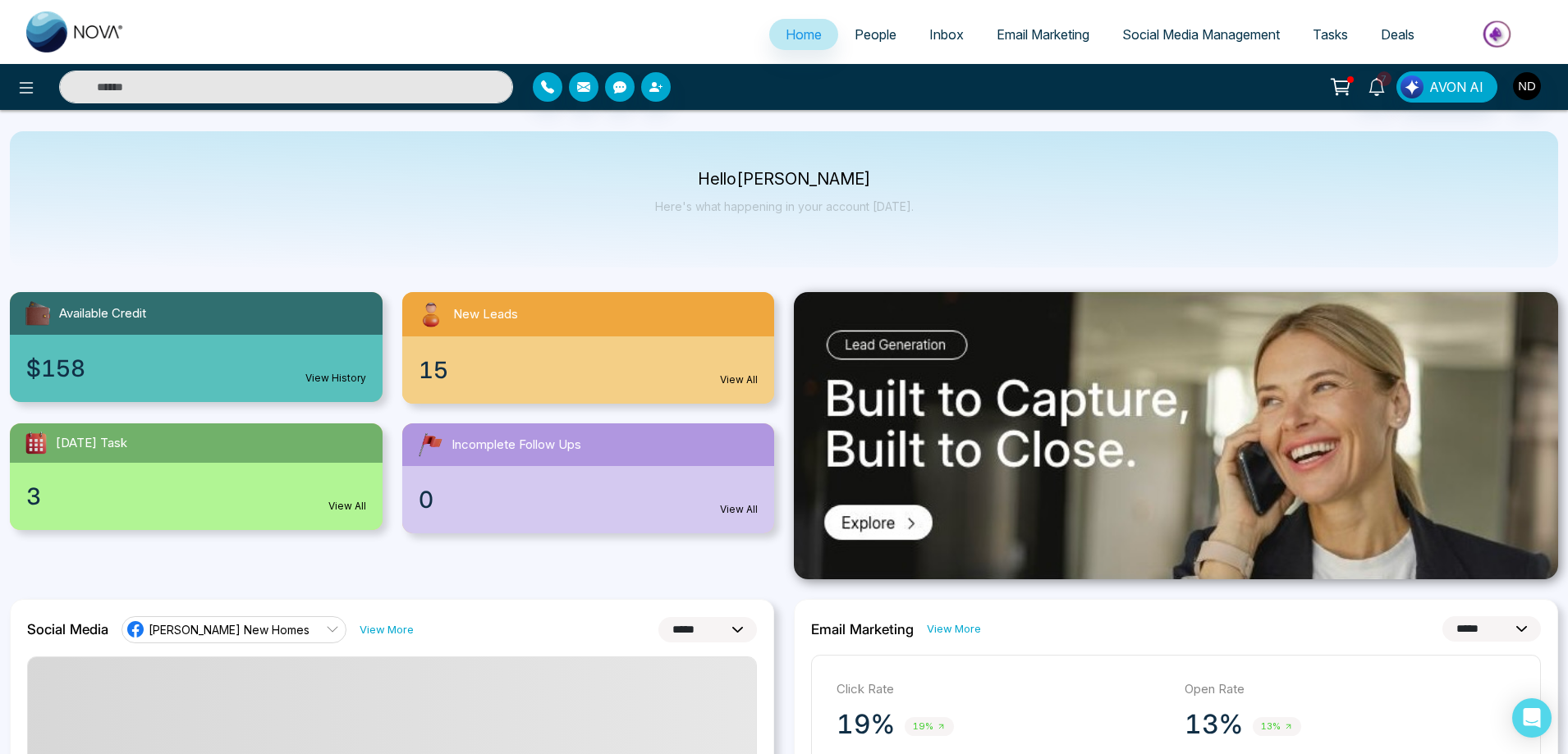
click at [164, 77] on input "text" at bounding box center [286, 88] width 454 height 33
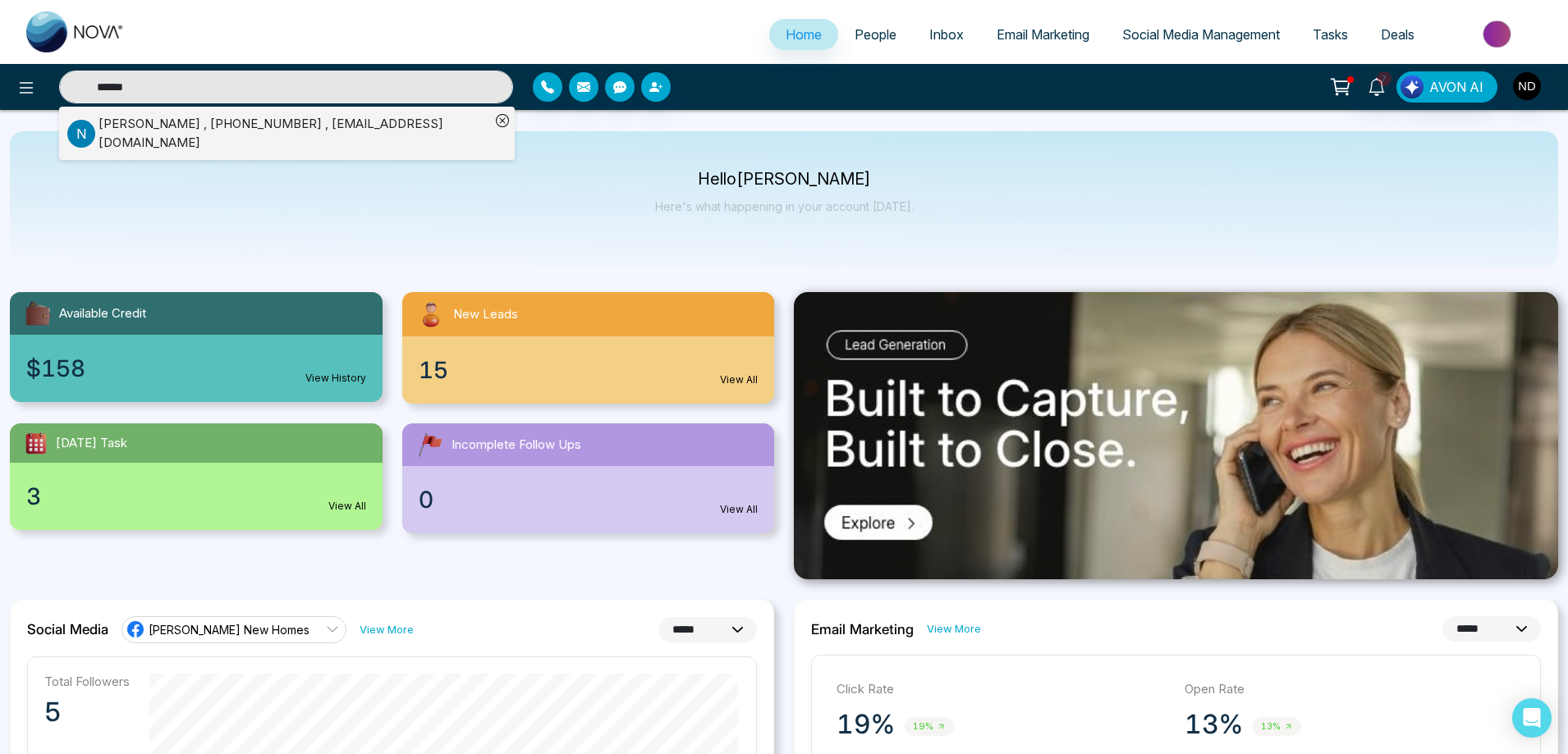
type input "******"
click at [190, 135] on div "[PERSON_NAME] , [PHONE_NUMBER] , [EMAIL_ADDRESS][DOMAIN_NAME]" at bounding box center [294, 134] width 392 height 37
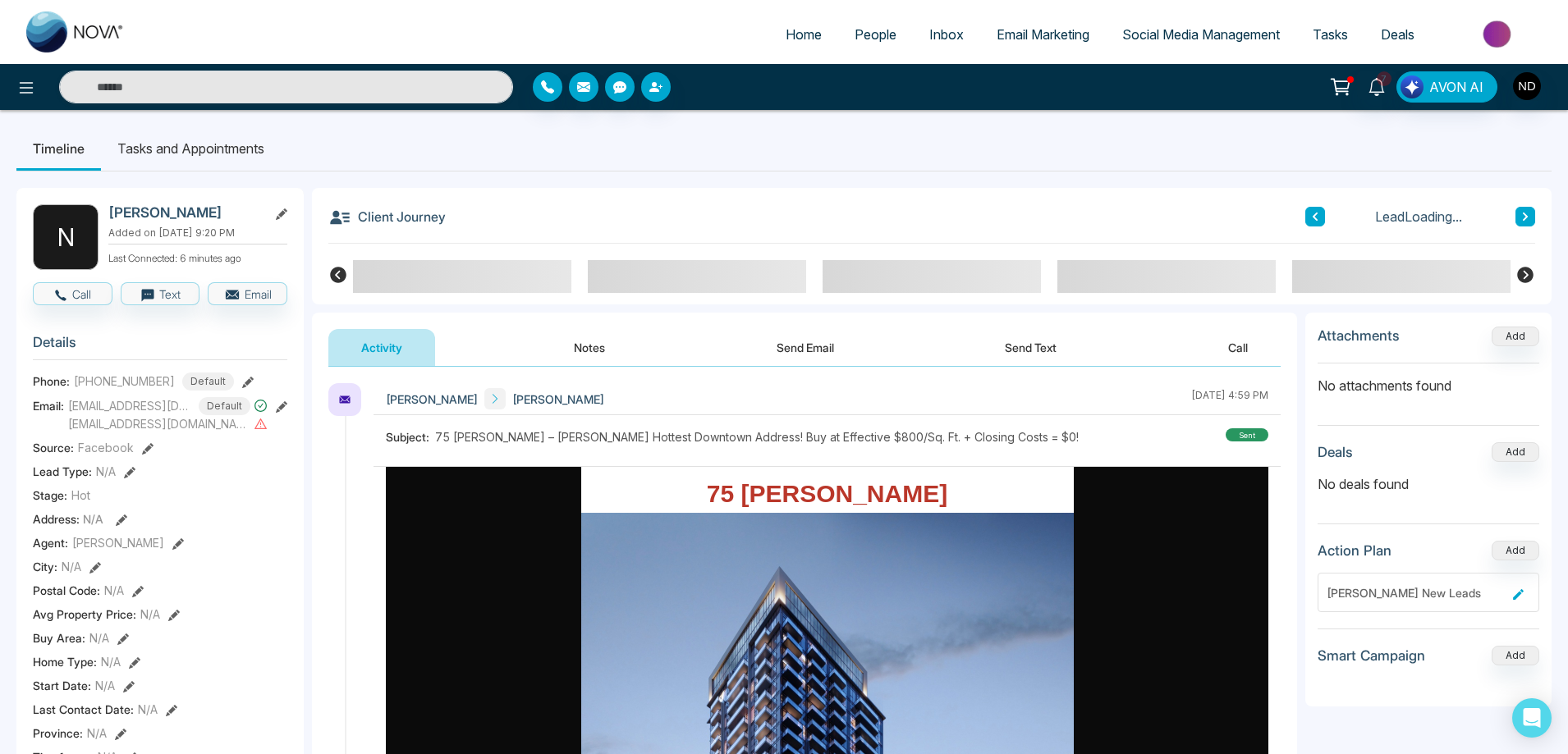
click at [810, 351] on button "Send Email" at bounding box center [804, 348] width 123 height 37
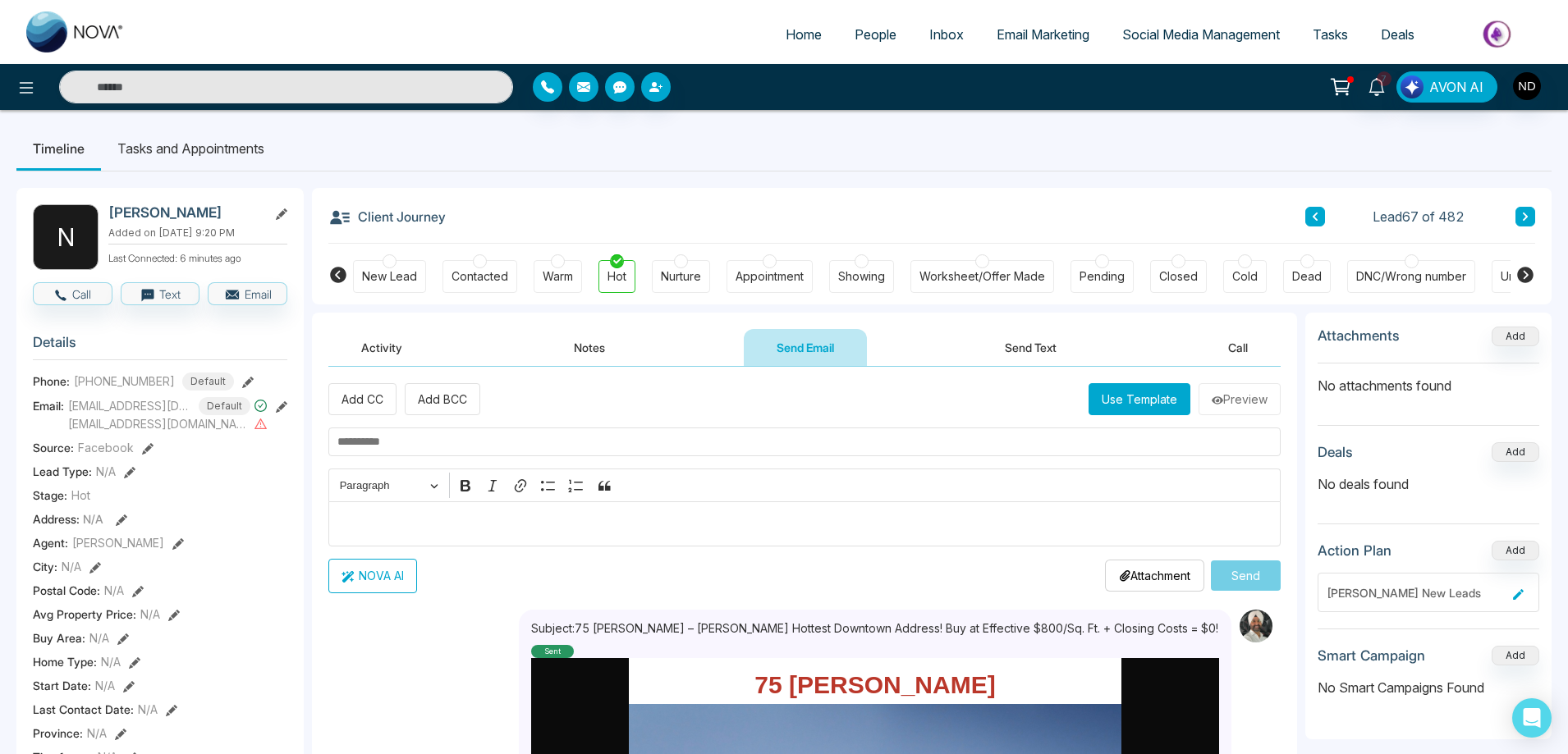
click at [1132, 411] on button "Use Template" at bounding box center [1139, 399] width 101 height 32
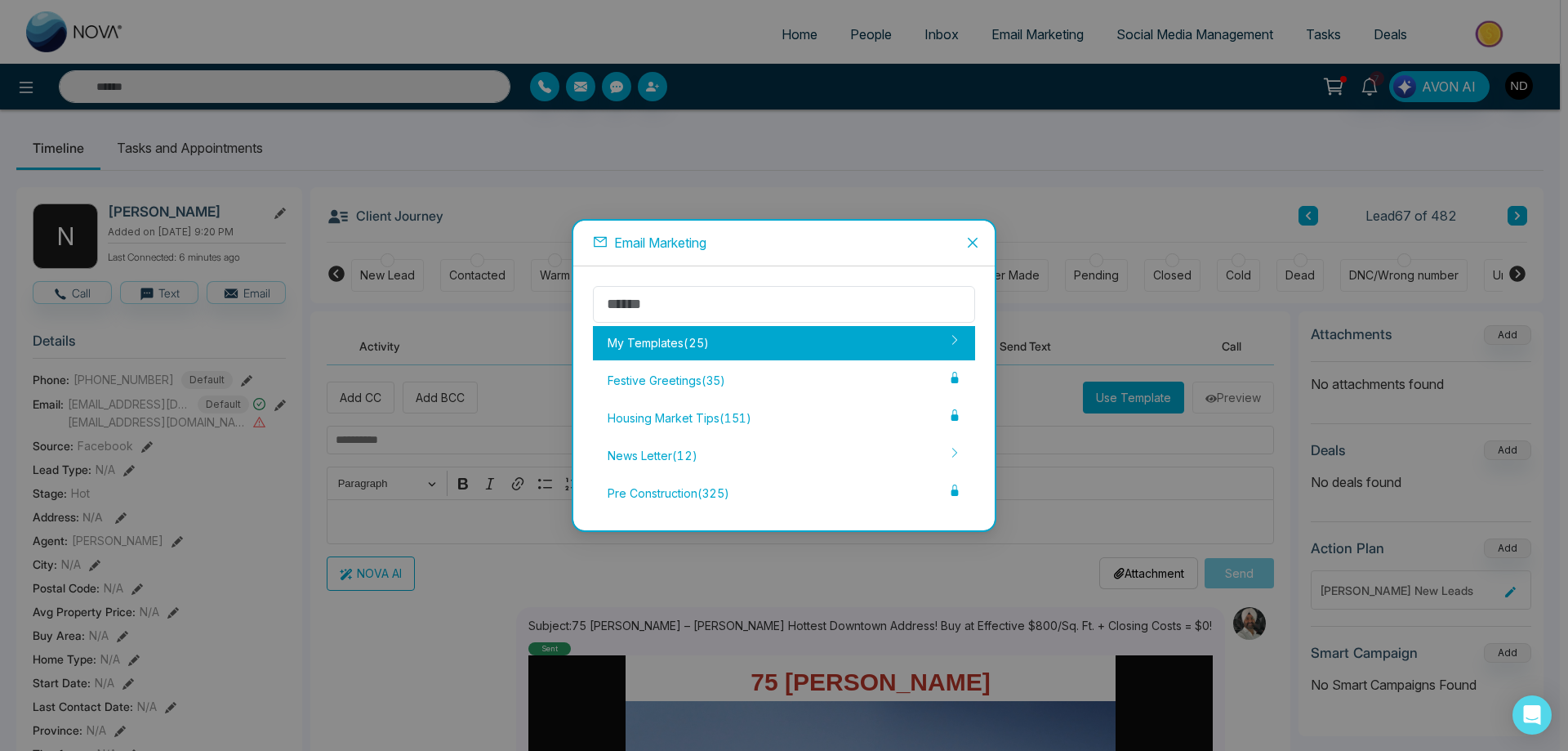
click at [802, 344] on div "My Templates ( 25 )" at bounding box center [784, 342] width 382 height 34
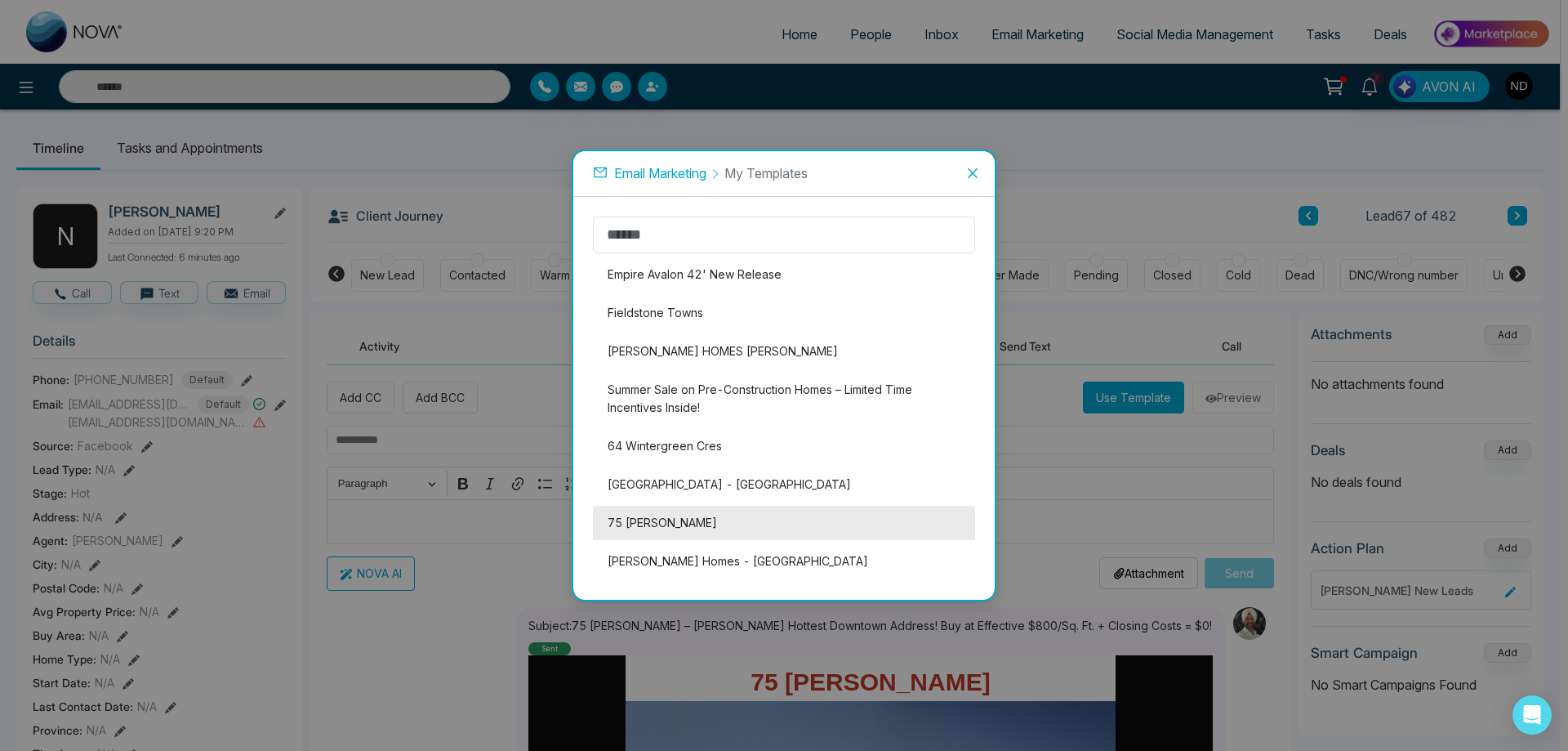
click at [646, 524] on li "75 [PERSON_NAME]" at bounding box center [784, 522] width 382 height 34
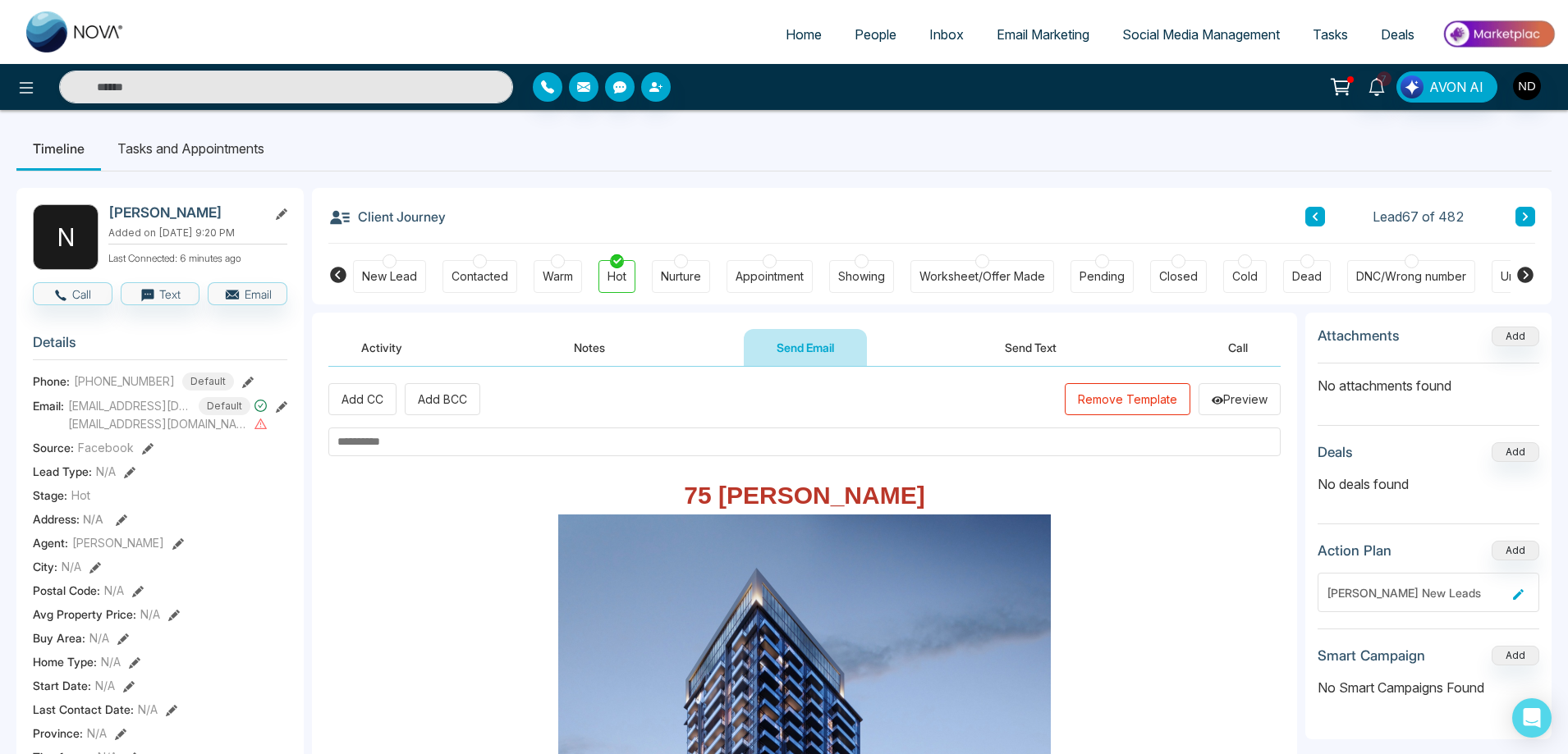
click at [435, 442] on input "text" at bounding box center [804, 442] width 952 height 29
paste input "**********"
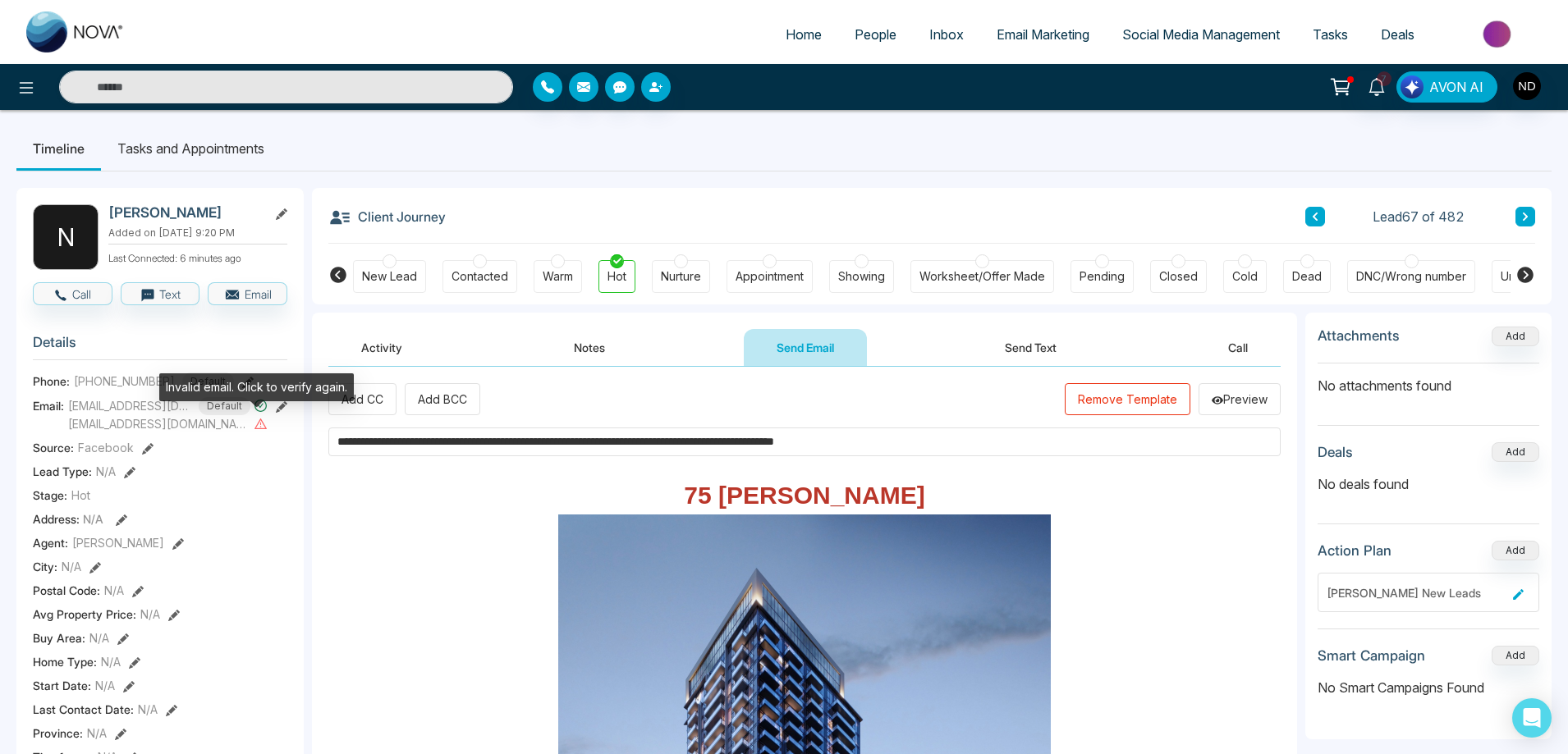
type input "**********"
click at [255, 423] on icon at bounding box center [260, 424] width 12 height 11
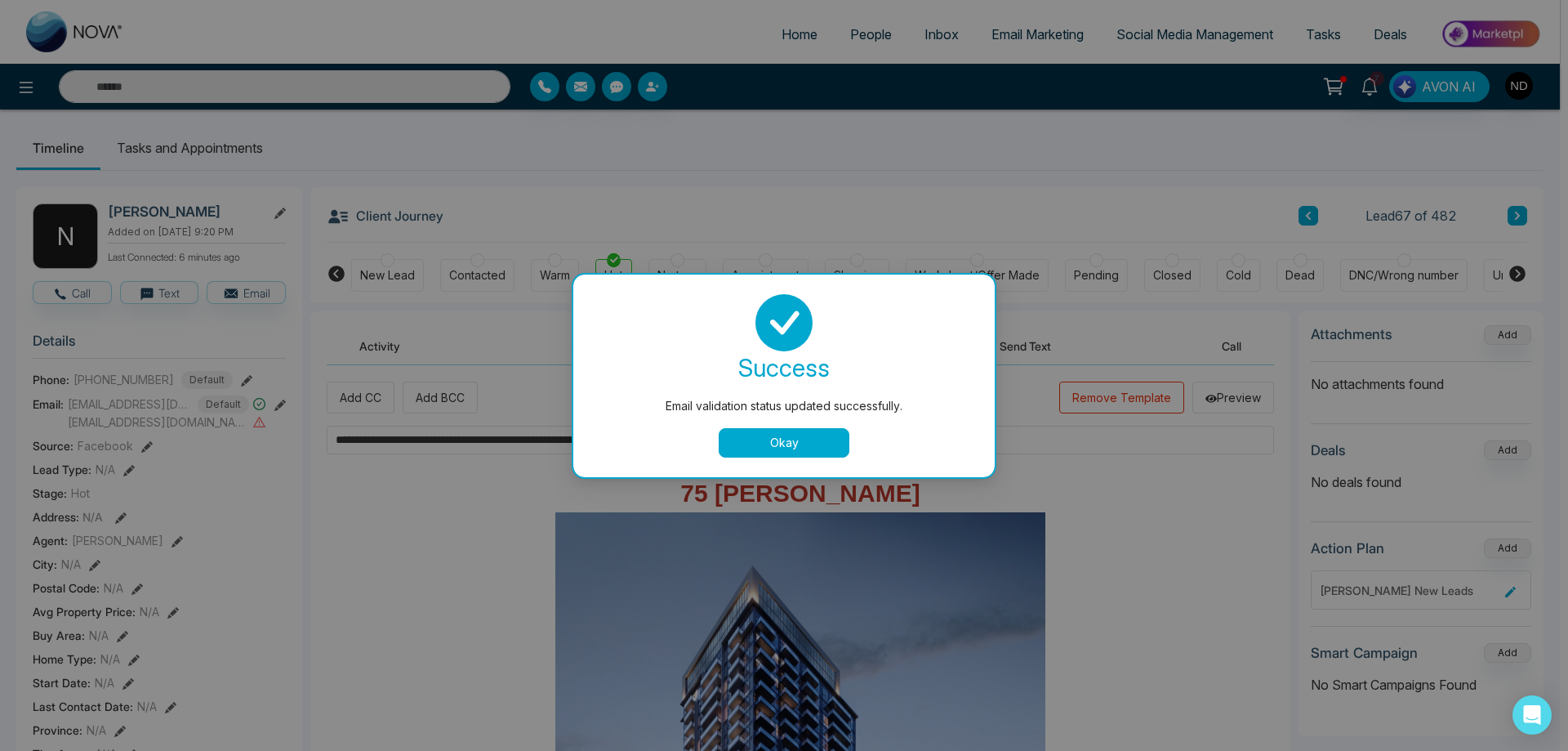
click at [768, 451] on button "Okay" at bounding box center [784, 443] width 130 height 29
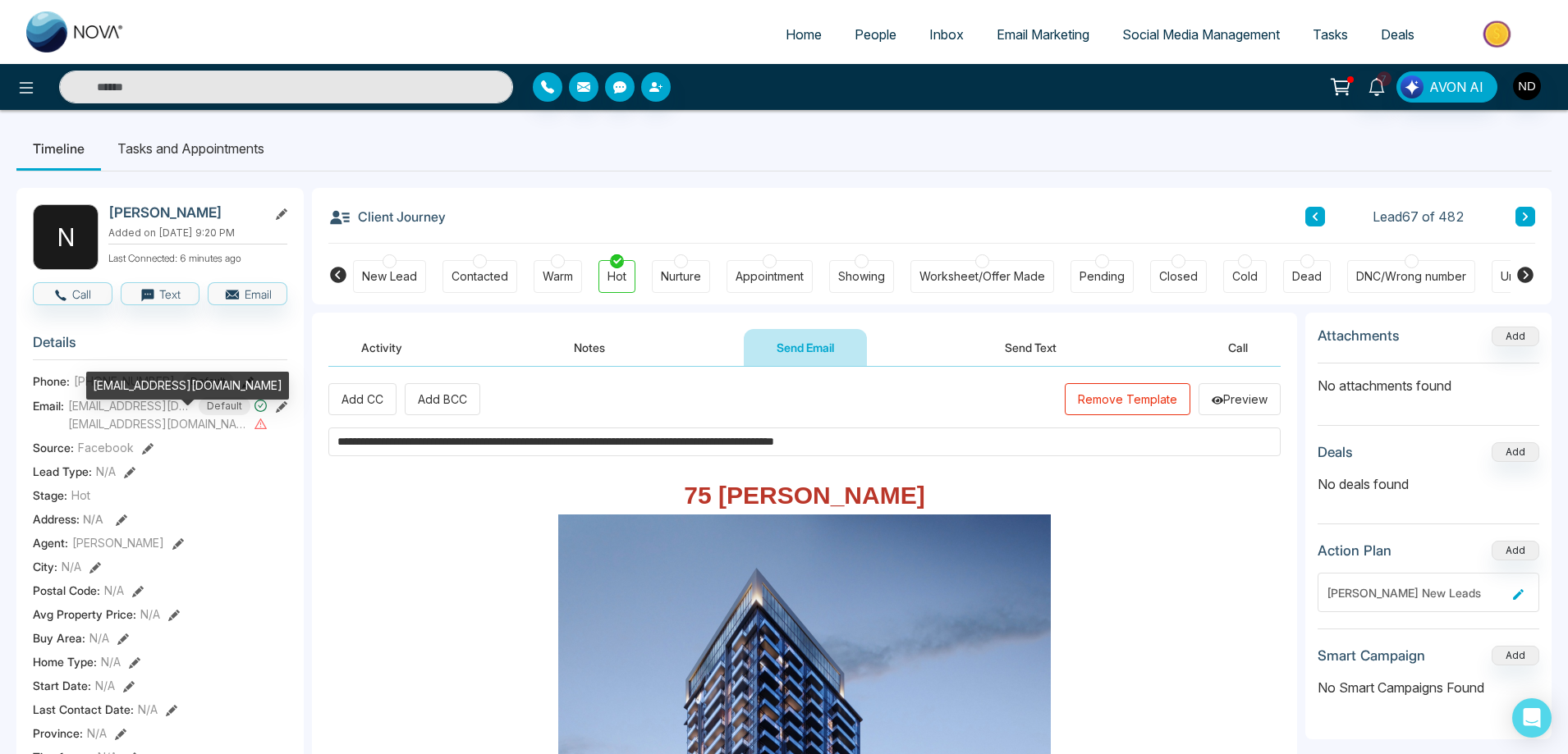
click at [137, 424] on span "[EMAIL_ADDRESS][DOMAIN_NAME]" at bounding box center [160, 423] width 183 height 18
click at [278, 406] on div "Invalid email. Click to verify again." at bounding box center [256, 393] width 195 height 40
click at [277, 407] on icon at bounding box center [281, 406] width 11 height 11
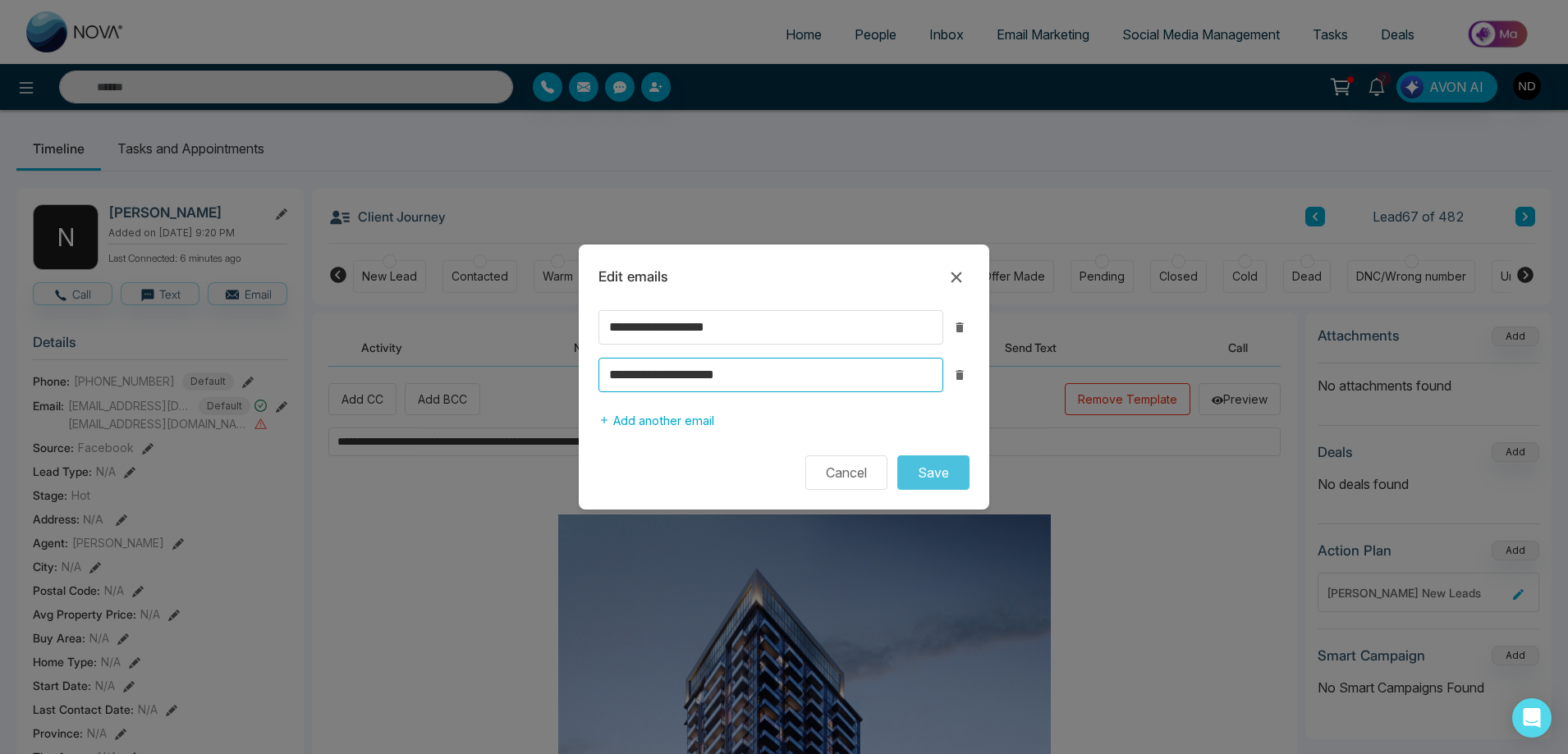
click at [680, 372] on input "**********" at bounding box center [771, 374] width 345 height 34
type input "**********"
click at [939, 471] on button "Save" at bounding box center [933, 472] width 72 height 34
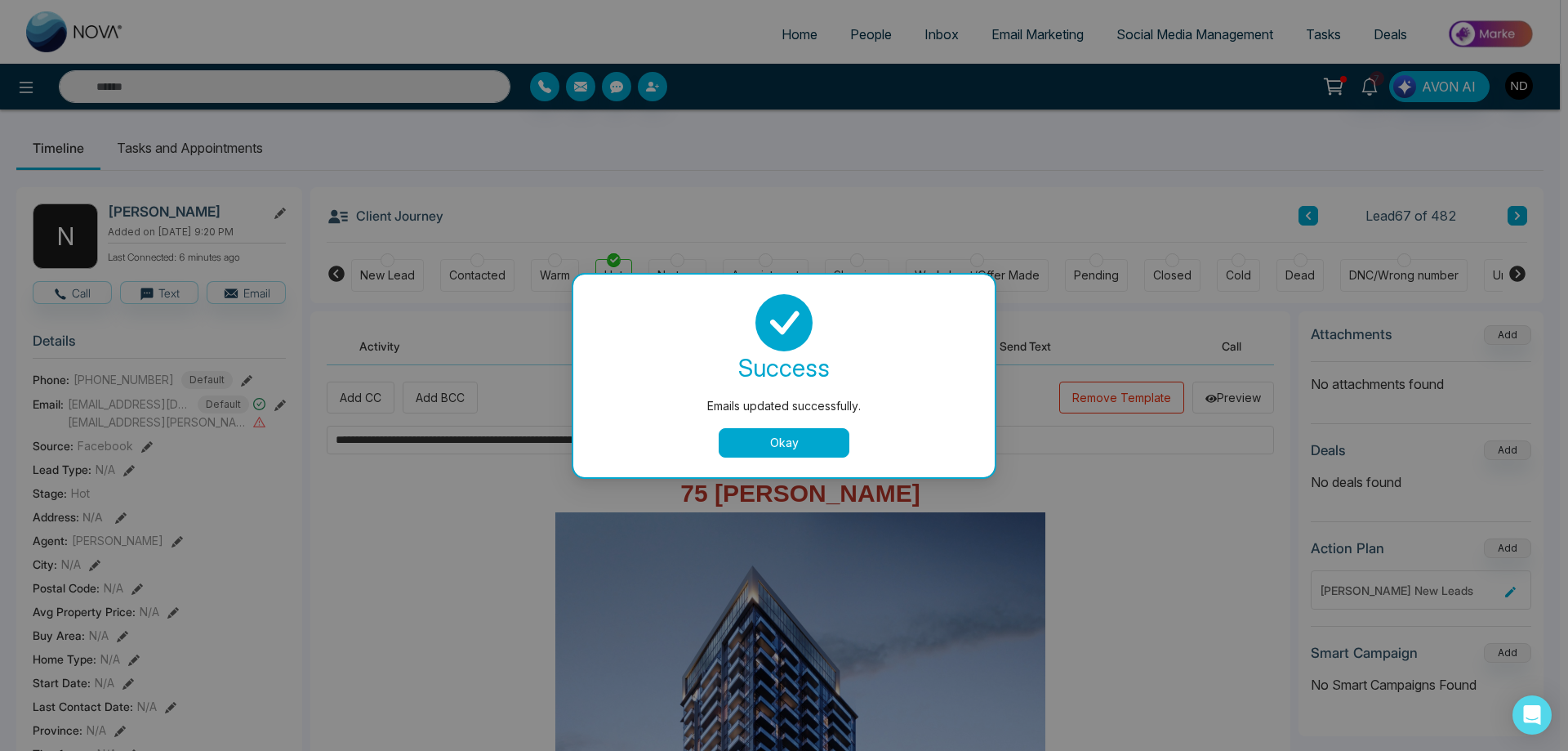
click at [819, 446] on button "Okay" at bounding box center [784, 443] width 130 height 29
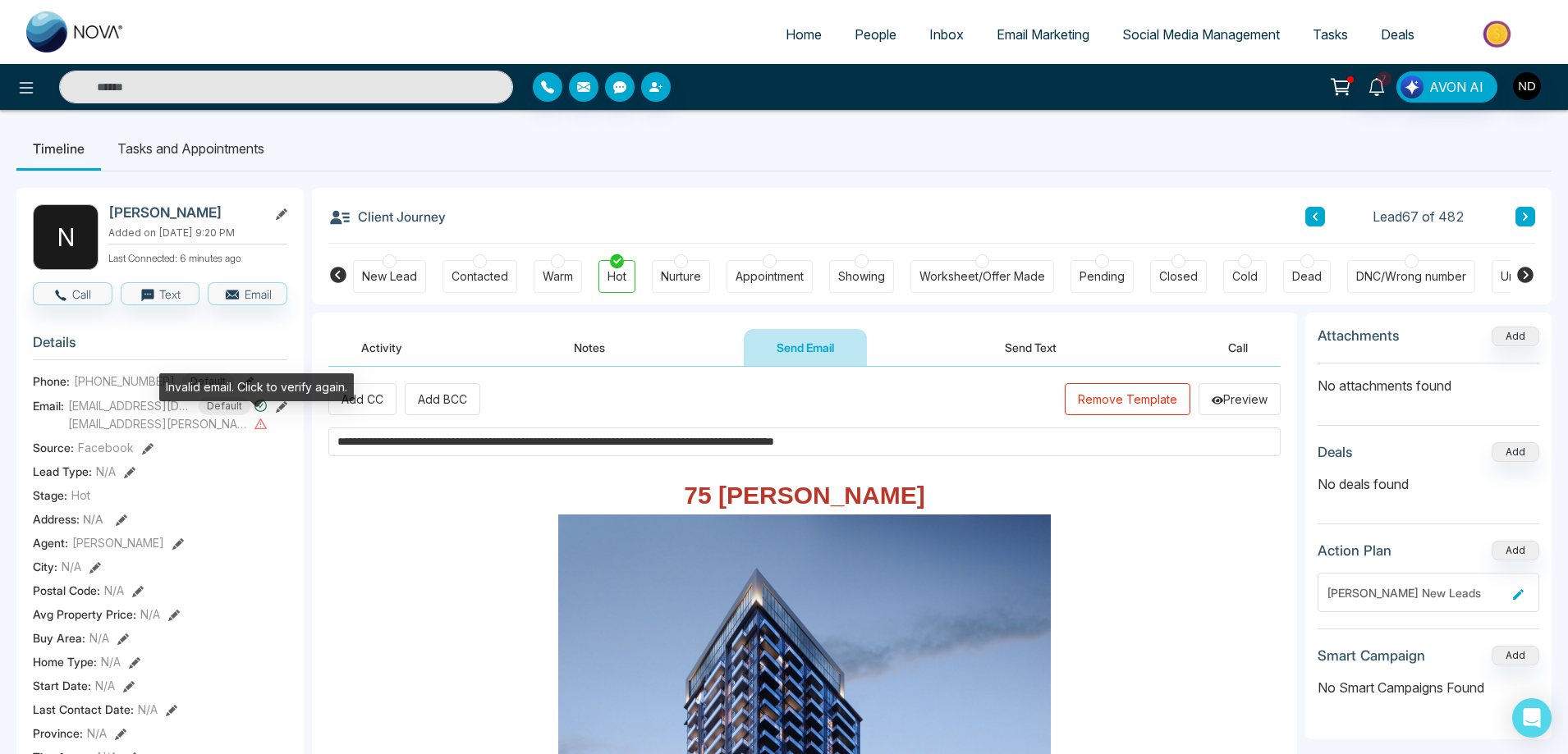
click at [256, 420] on icon at bounding box center [260, 423] width 14 height 14
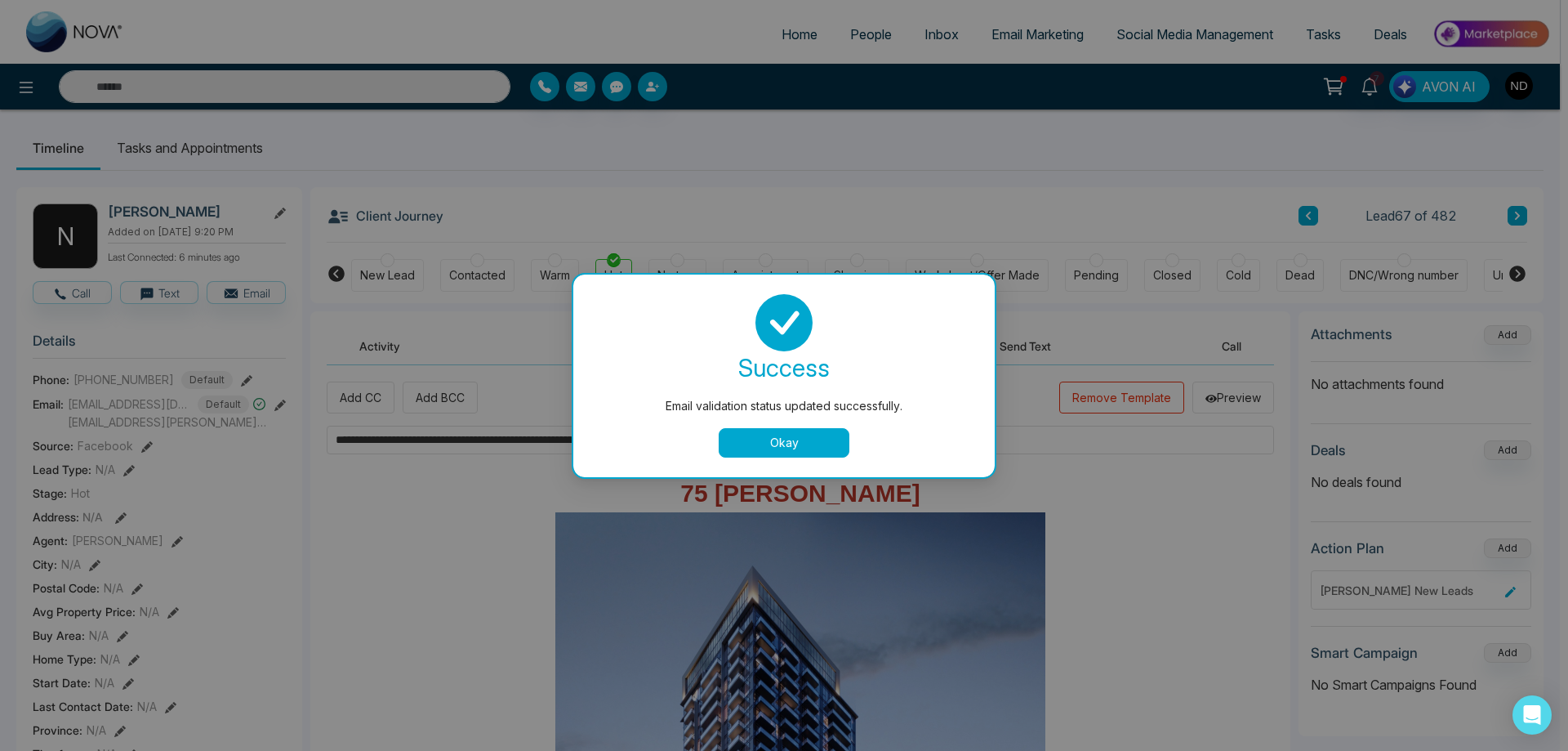
click at [766, 441] on button "Okay" at bounding box center [784, 443] width 130 height 29
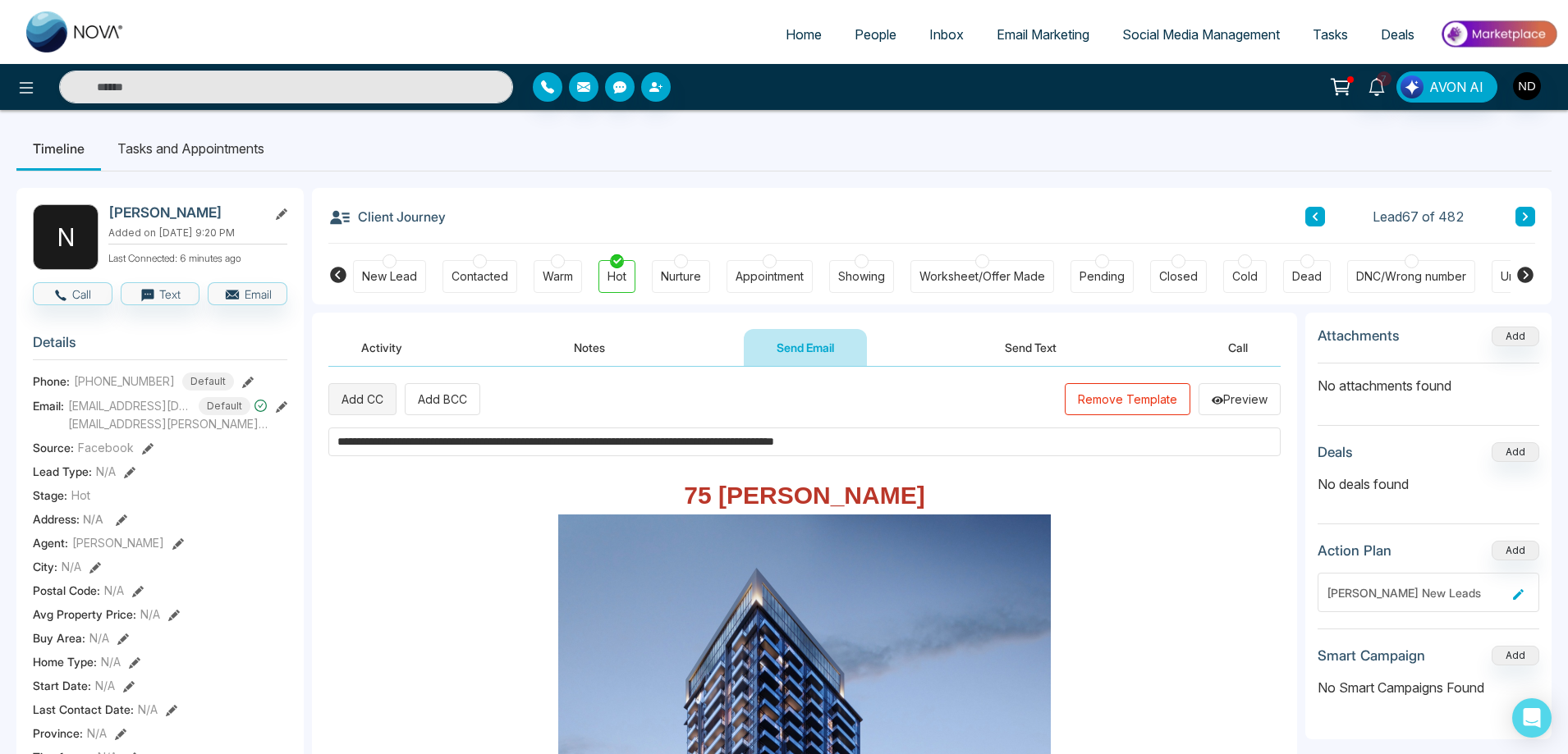
click at [361, 406] on button "Add CC" at bounding box center [362, 399] width 68 height 32
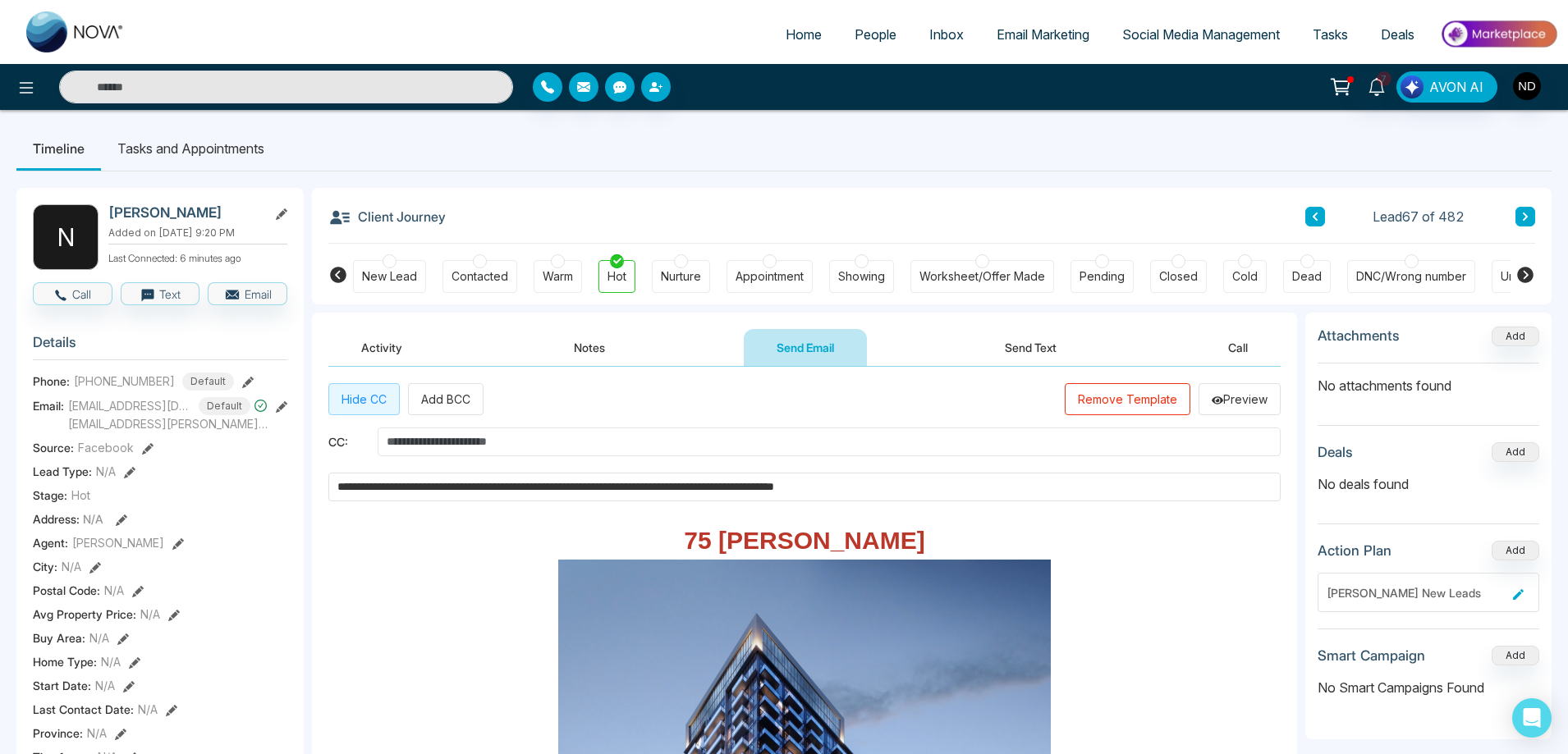
click at [506, 432] on input "text" at bounding box center [828, 442] width 903 height 29
click at [449, 442] on input "**********" at bounding box center [828, 442] width 903 height 29
type input "**********"
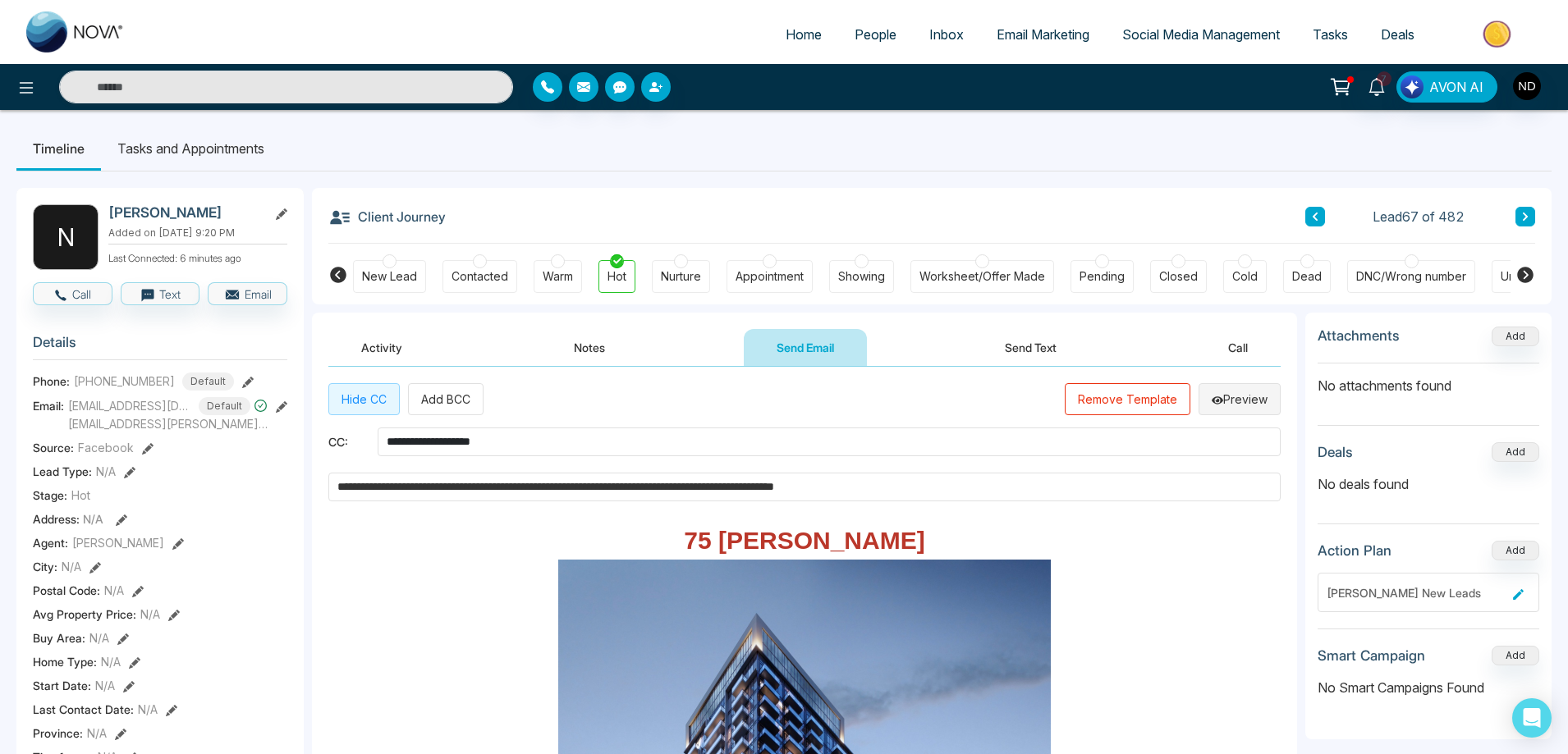
click at [1231, 395] on button "Preview" at bounding box center [1239, 399] width 82 height 32
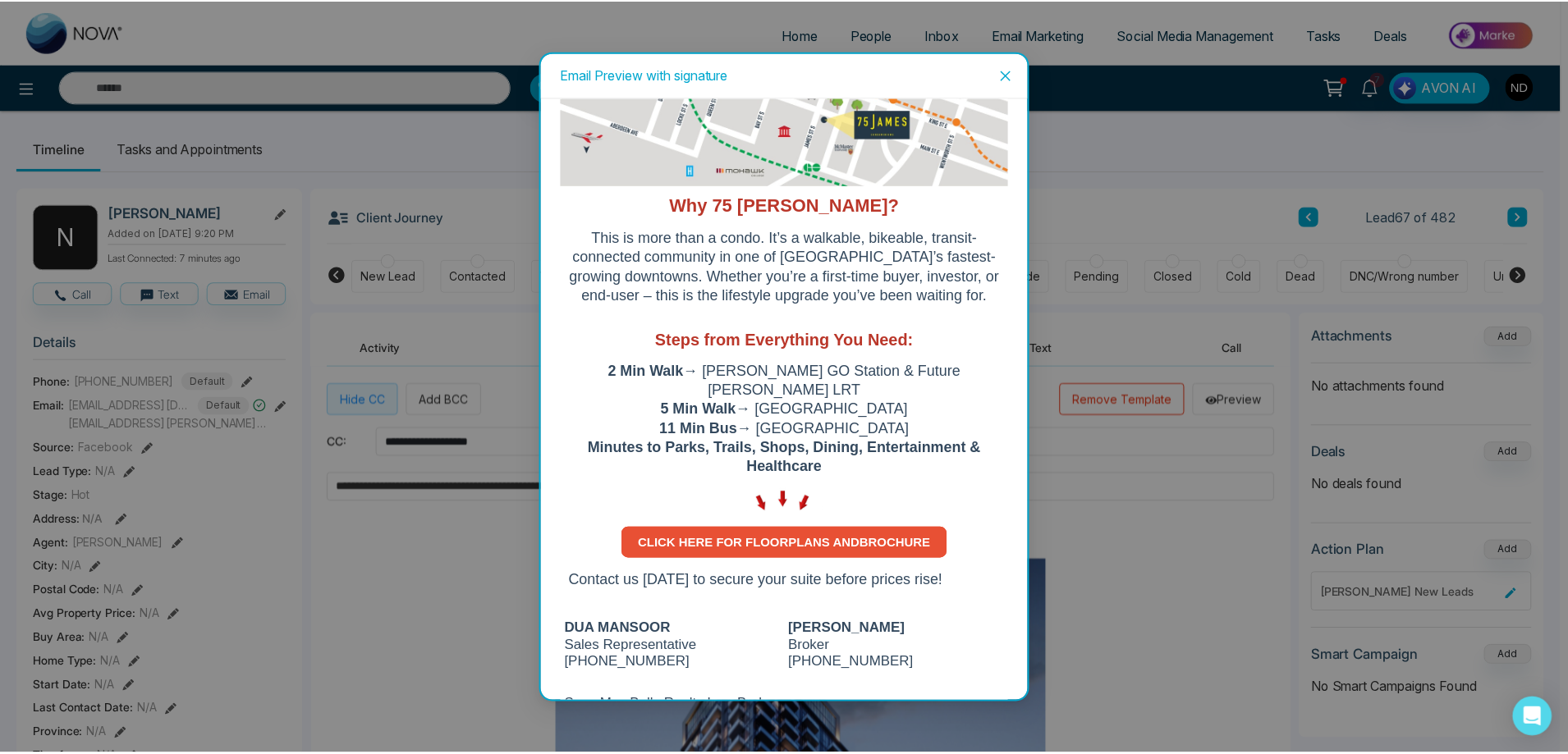
scroll to position [1592, 0]
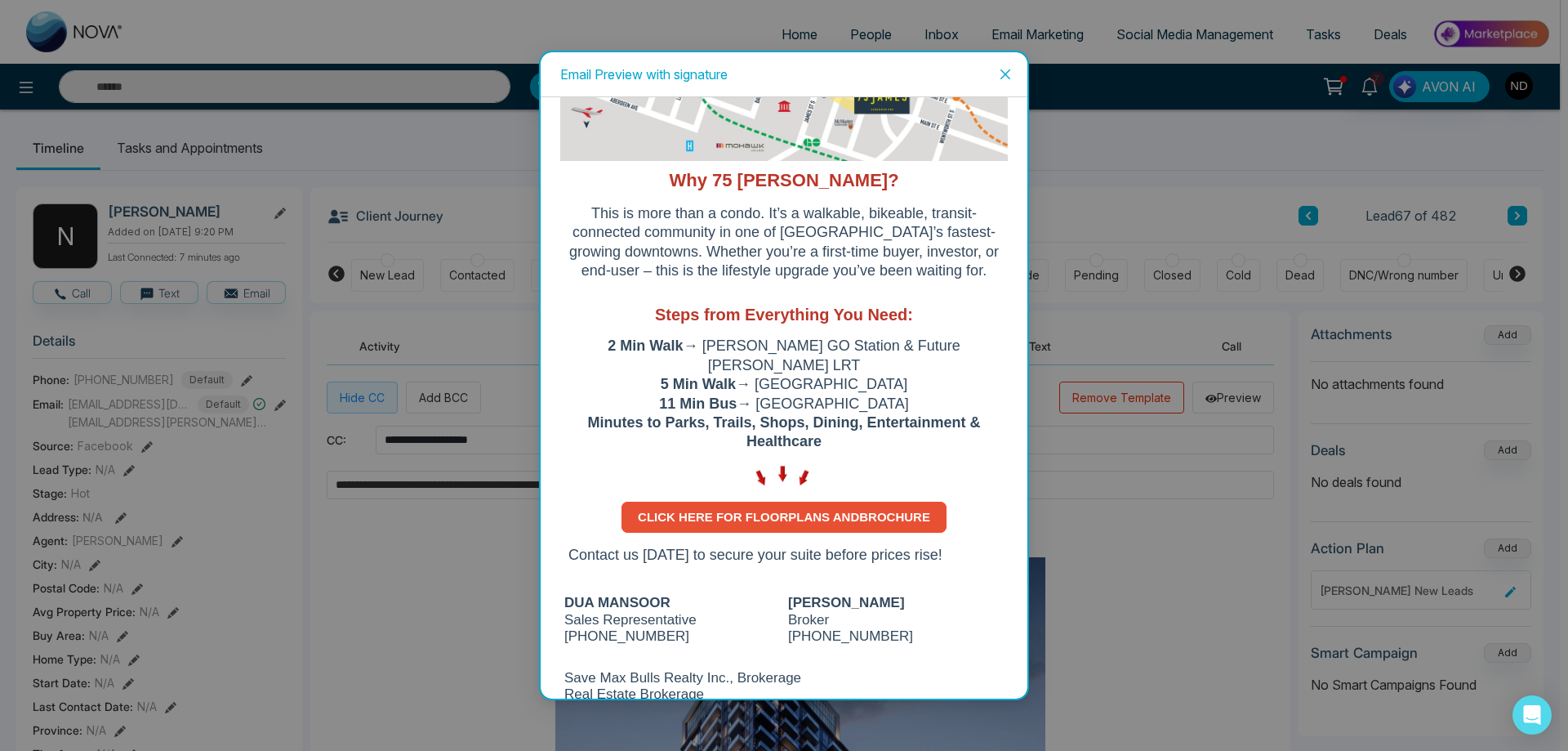
click at [1006, 73] on icon "close" at bounding box center [1005, 74] width 10 height 10
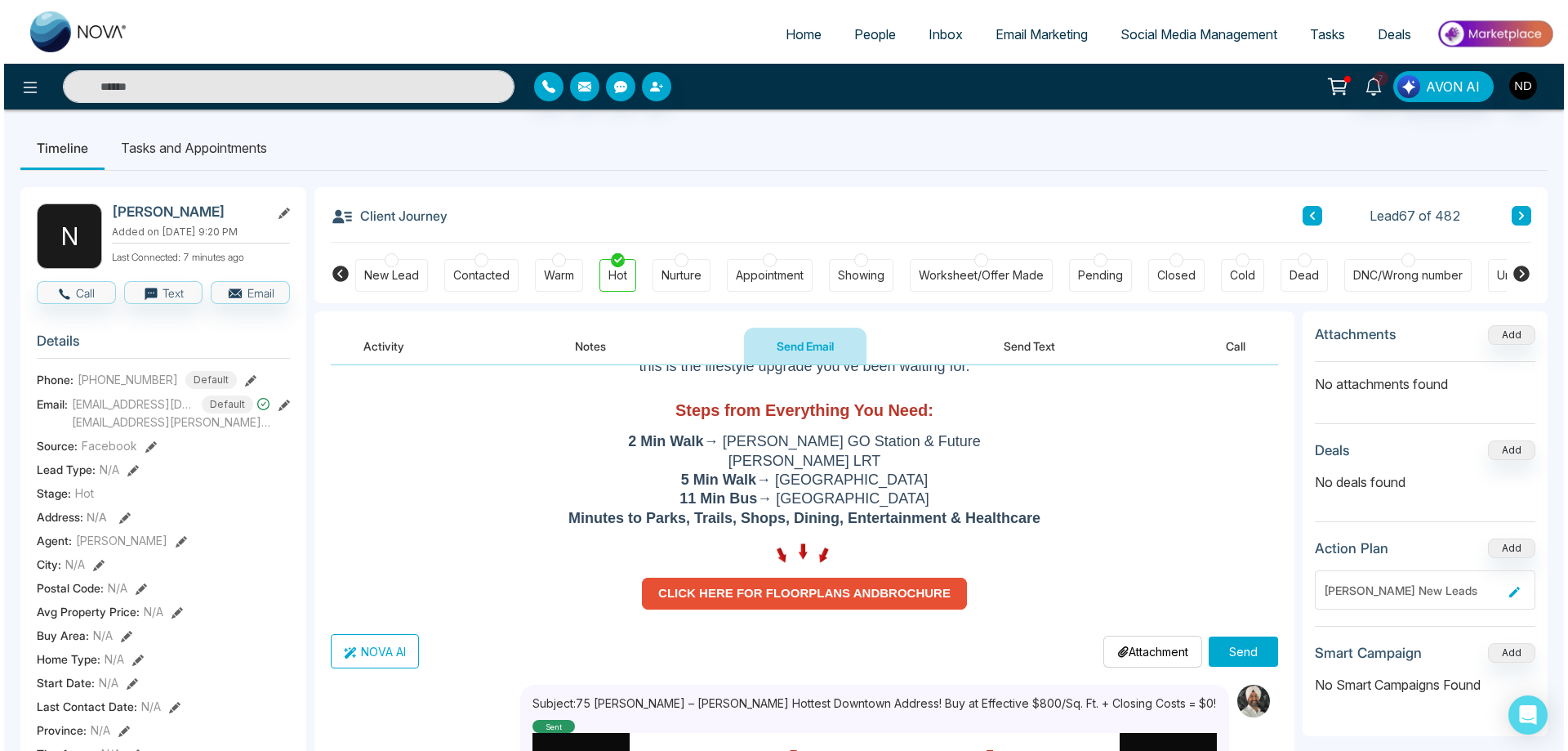
scroll to position [409, 0]
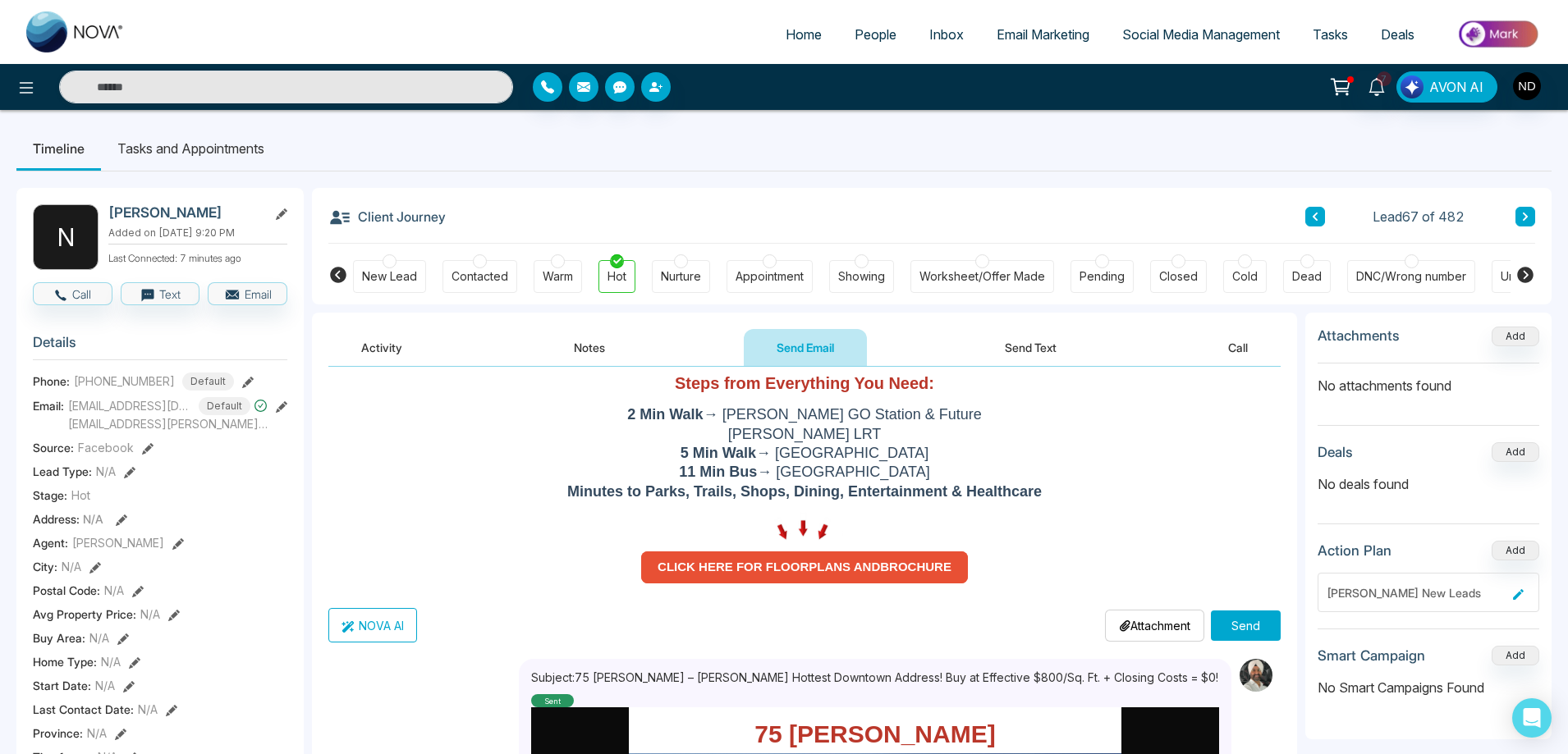
click at [1246, 624] on button "Send" at bounding box center [1246, 625] width 70 height 30
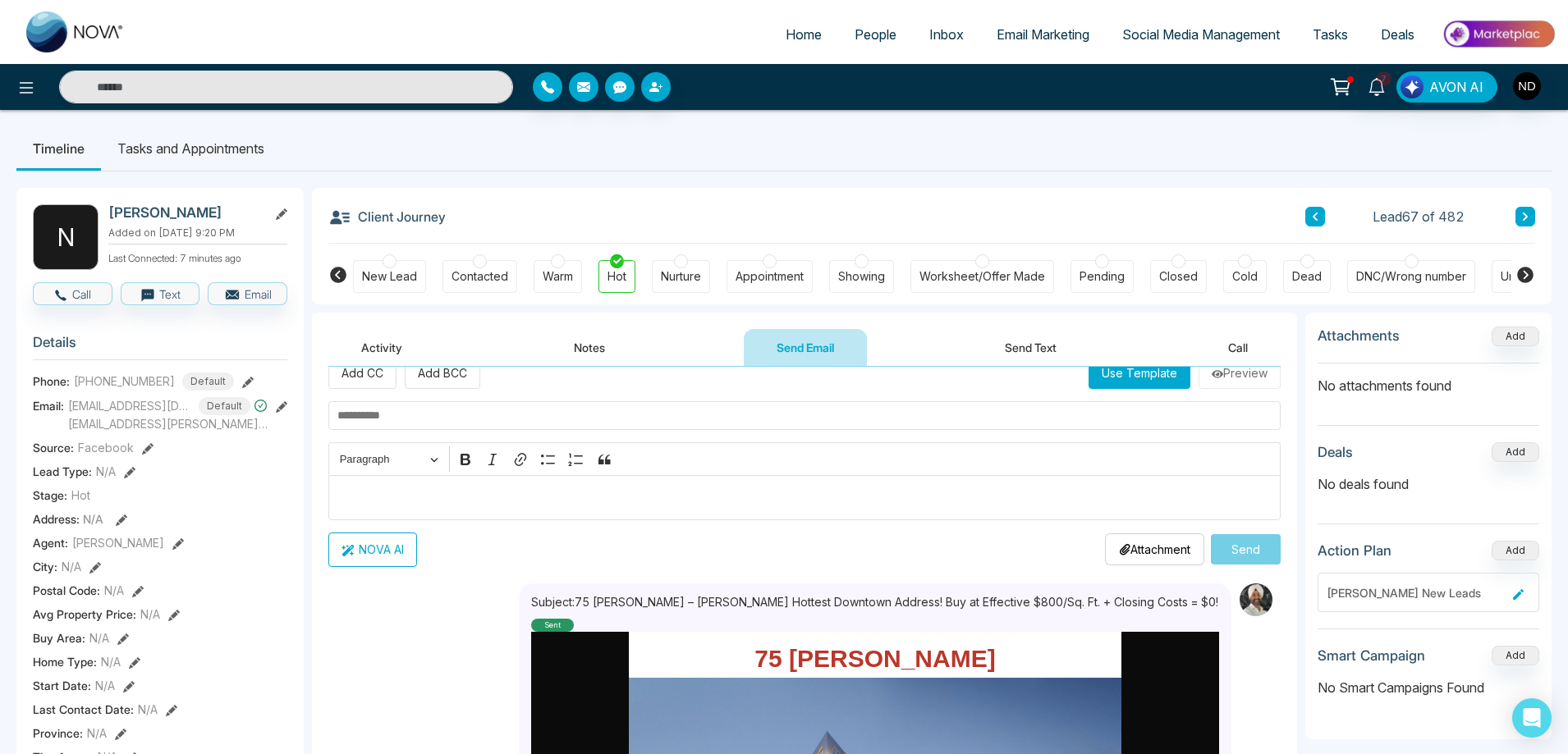
scroll to position [0, 0]
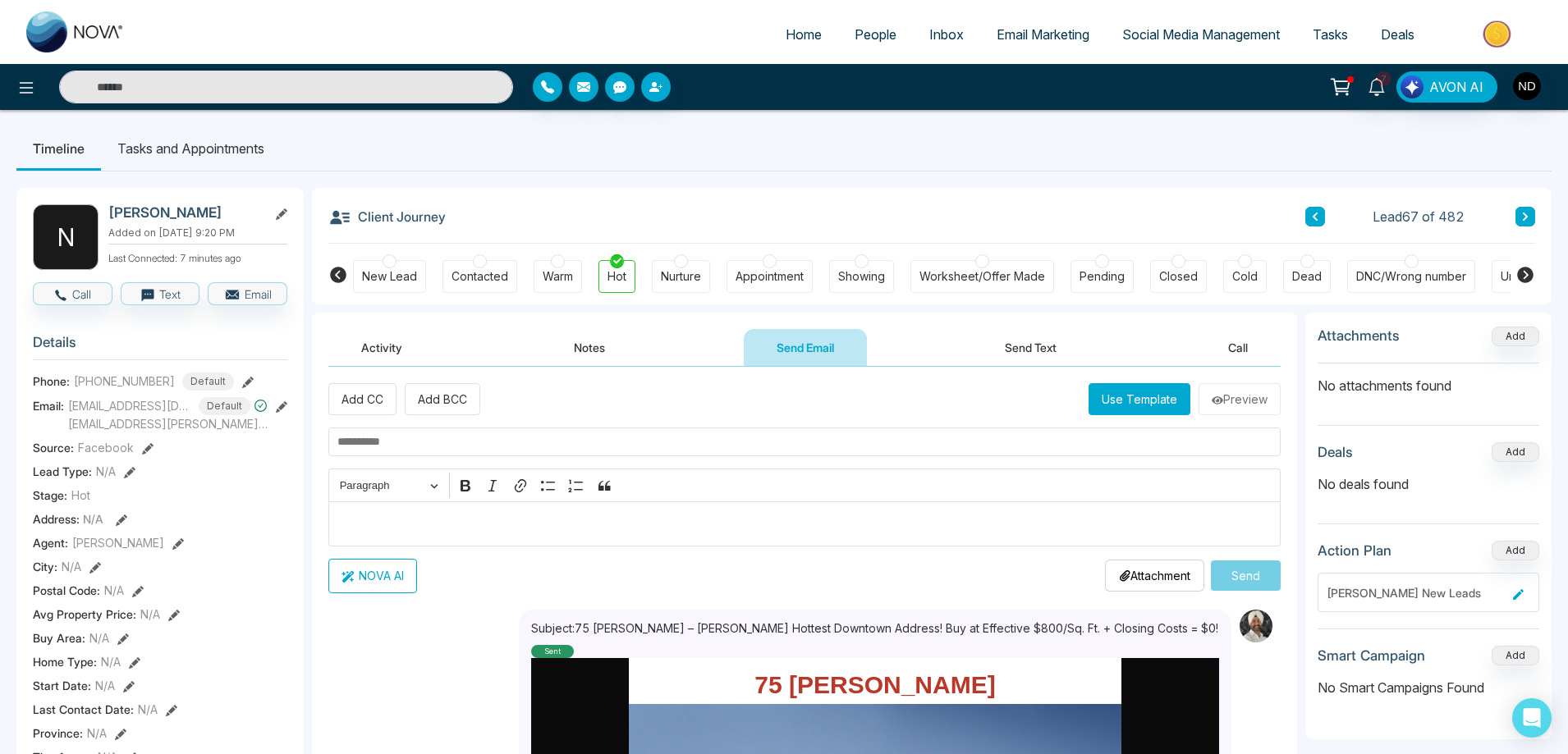
click at [373, 346] on button "Activity" at bounding box center [382, 348] width 107 height 37
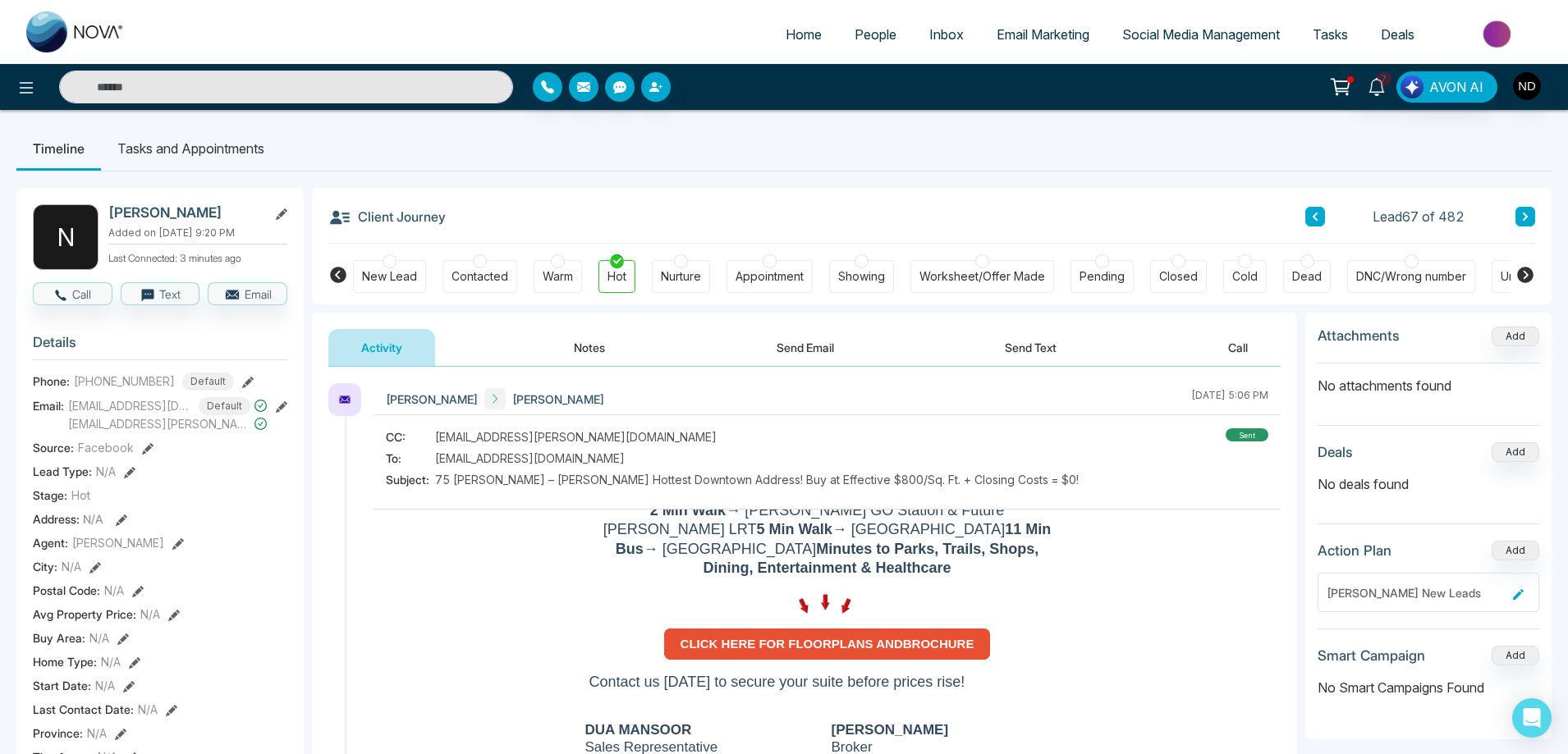
scroll to position [1805, 0]
click at [841, 636] on strong "CLICK HERE FOR FLOORPLANS AND BROCHURE" at bounding box center [827, 642] width 294 height 14
click at [826, 215] on div "Client Journey Lead 67 of 482" at bounding box center [932, 216] width 1206 height 56
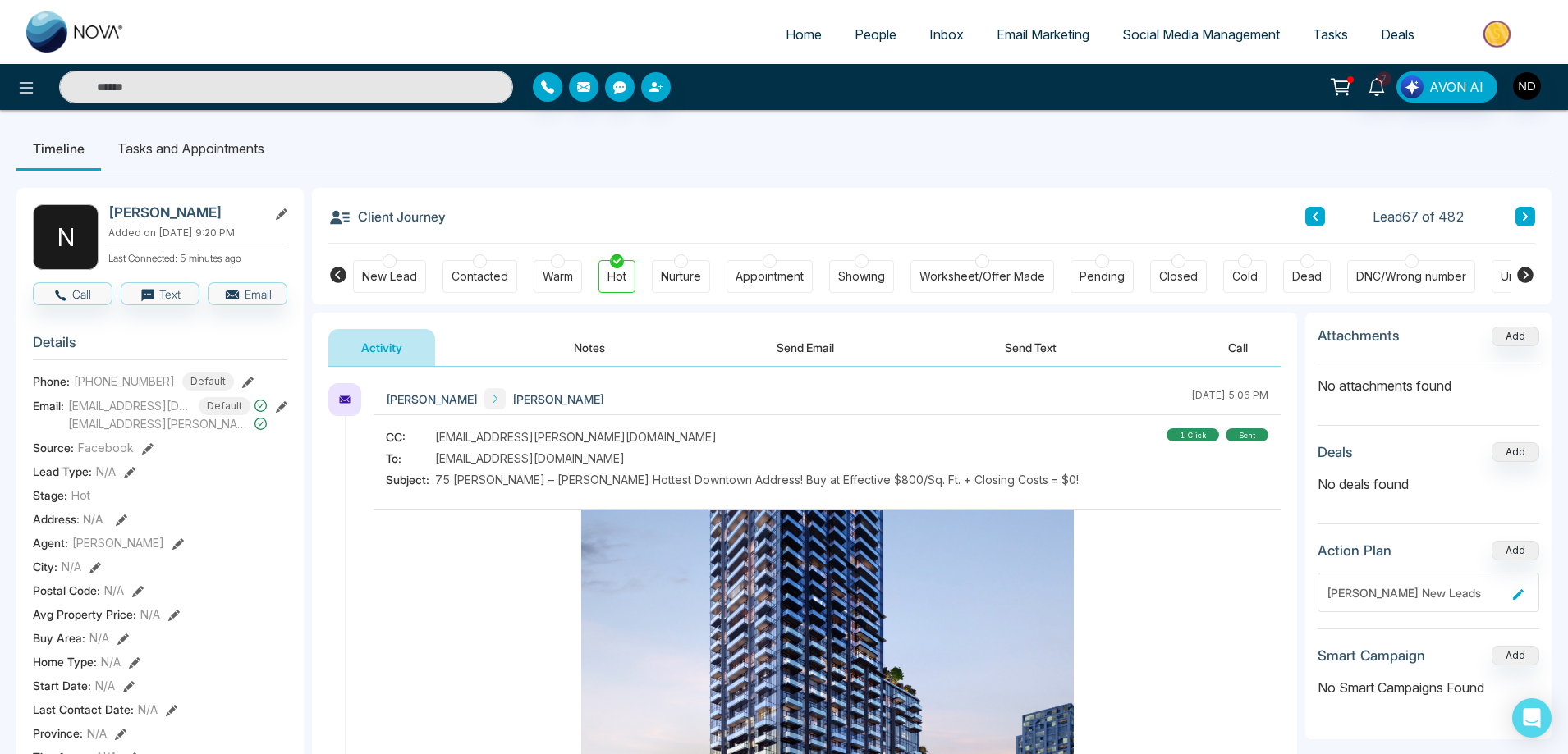
scroll to position [0, 0]
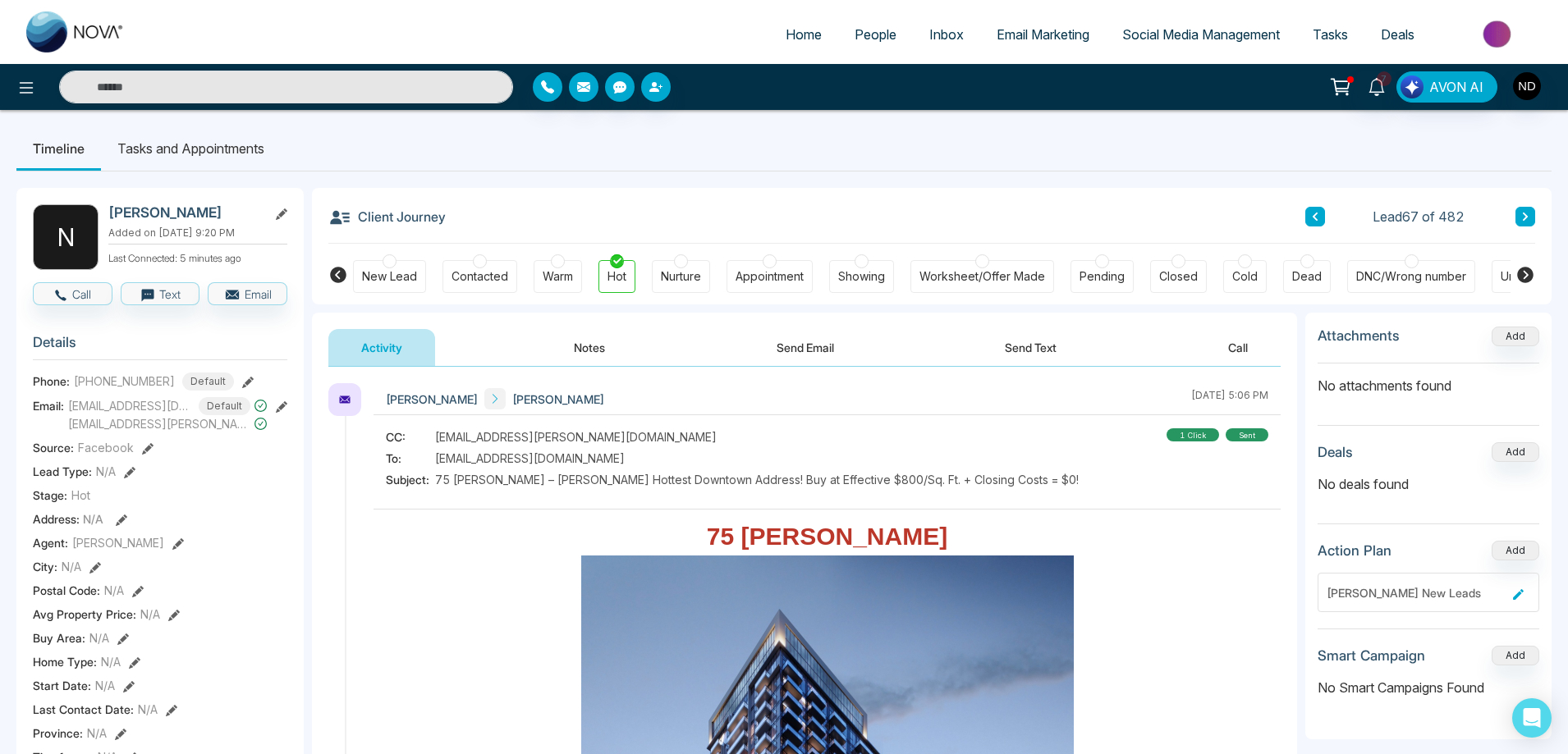
click at [1175, 438] on div "1 click" at bounding box center [1193, 435] width 53 height 13
